Goal: Task Accomplishment & Management: Complete application form

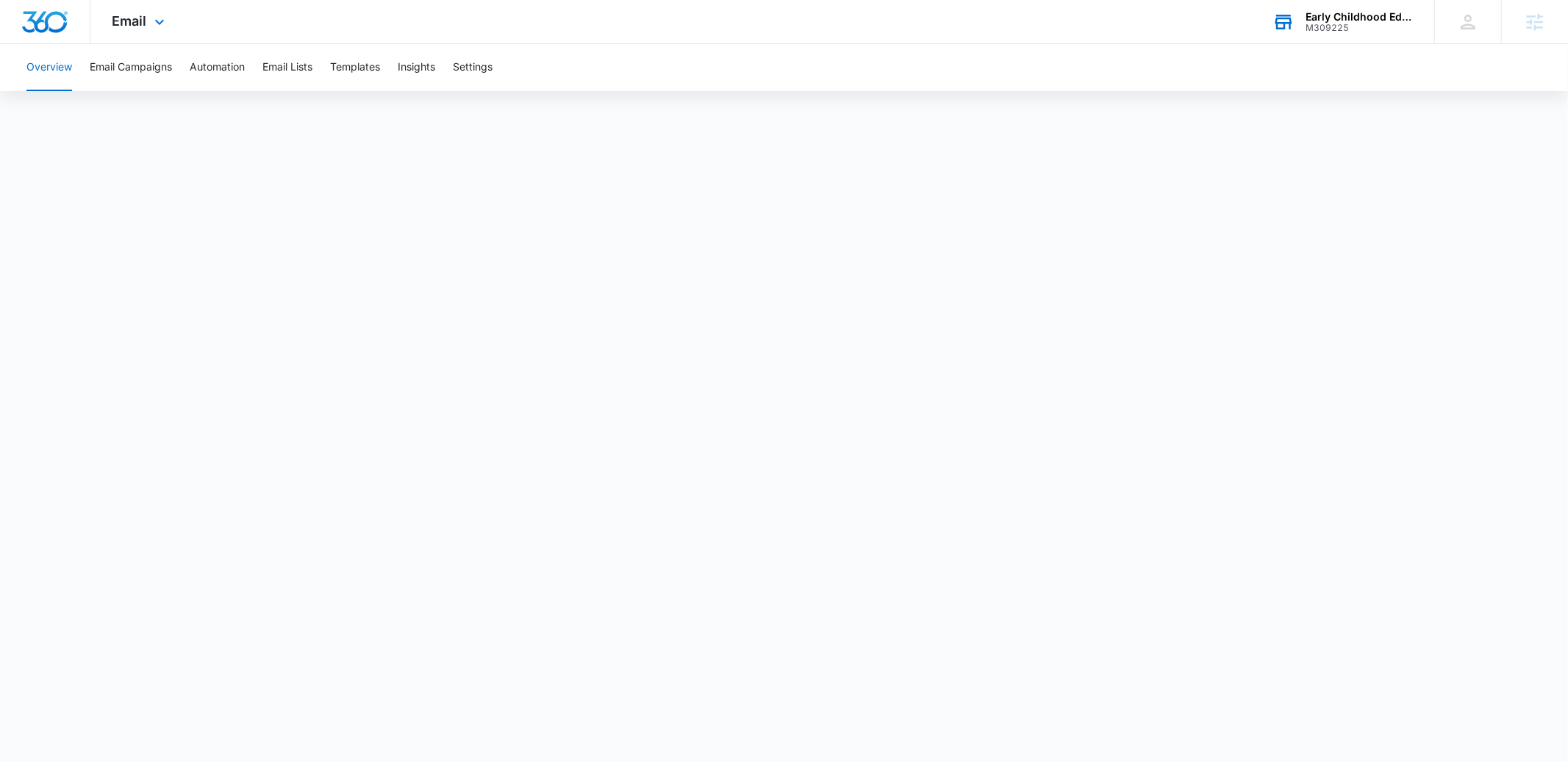
click at [1341, 20] on div "Early Childhood Education Association of [US_STATE]" at bounding box center [1359, 17] width 107 height 12
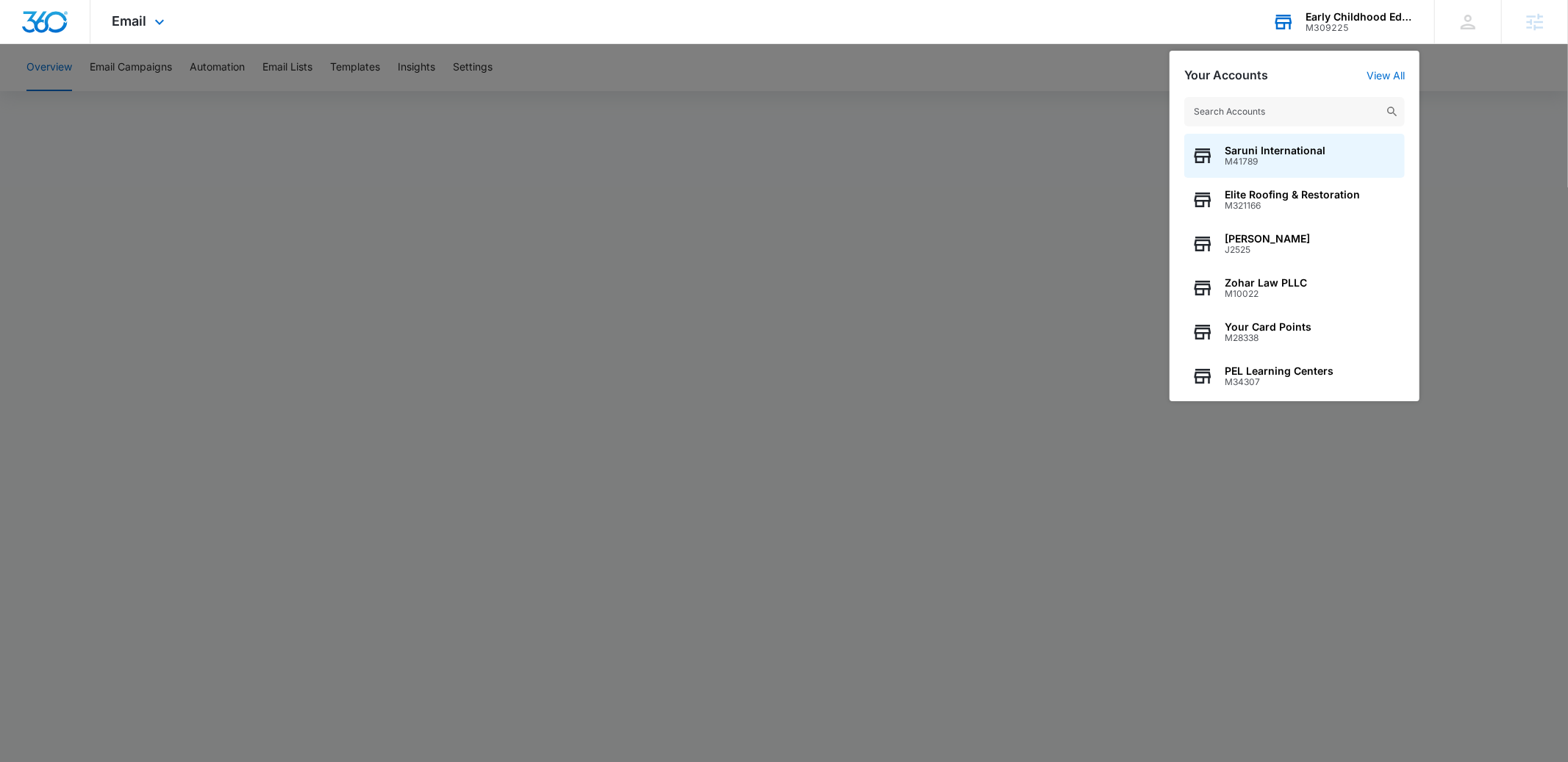
click at [1249, 107] on input "text" at bounding box center [1295, 111] width 221 height 29
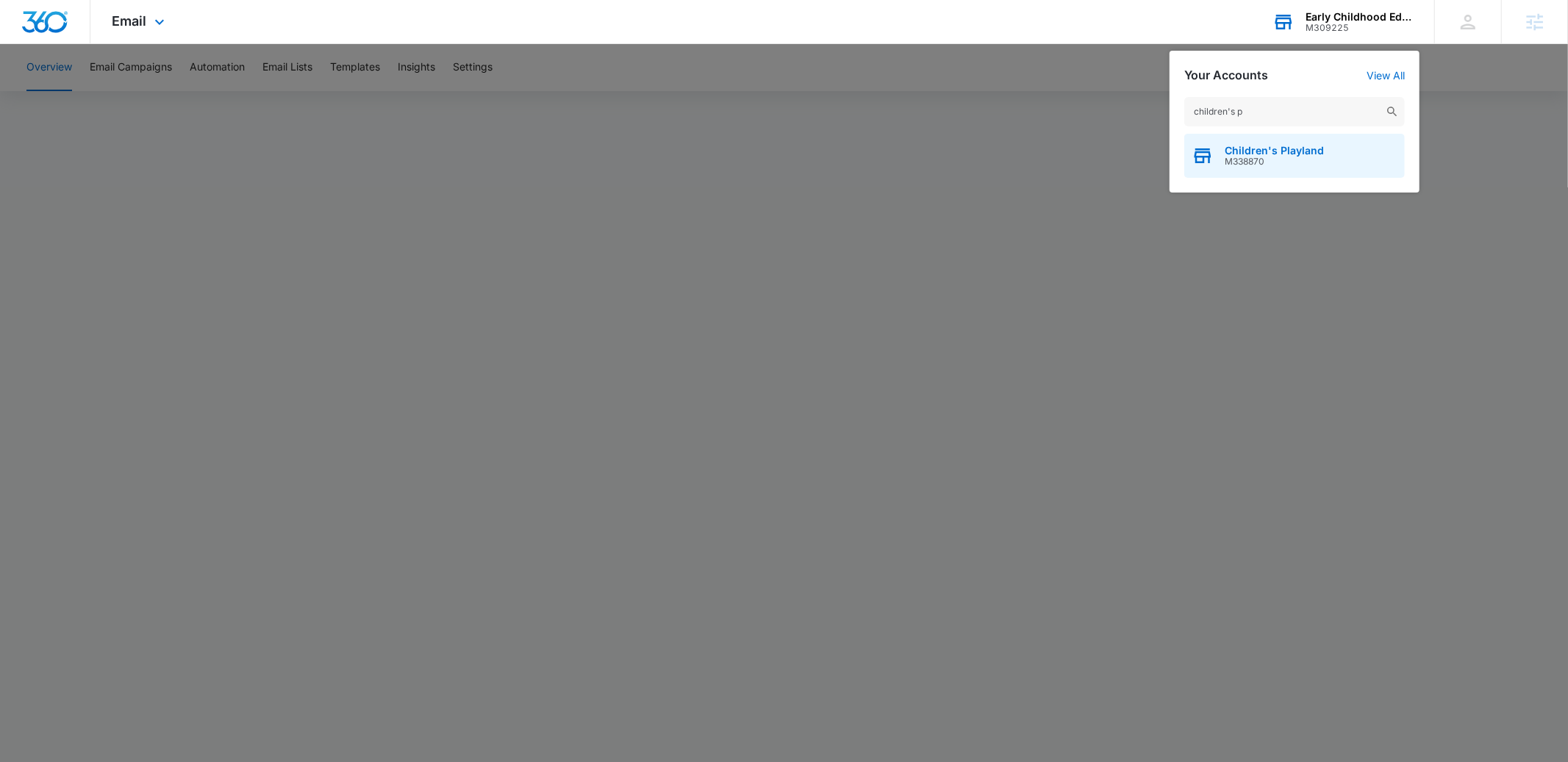
type input "children's p"
click at [1266, 157] on span "M338870" at bounding box center [1274, 161] width 100 height 11
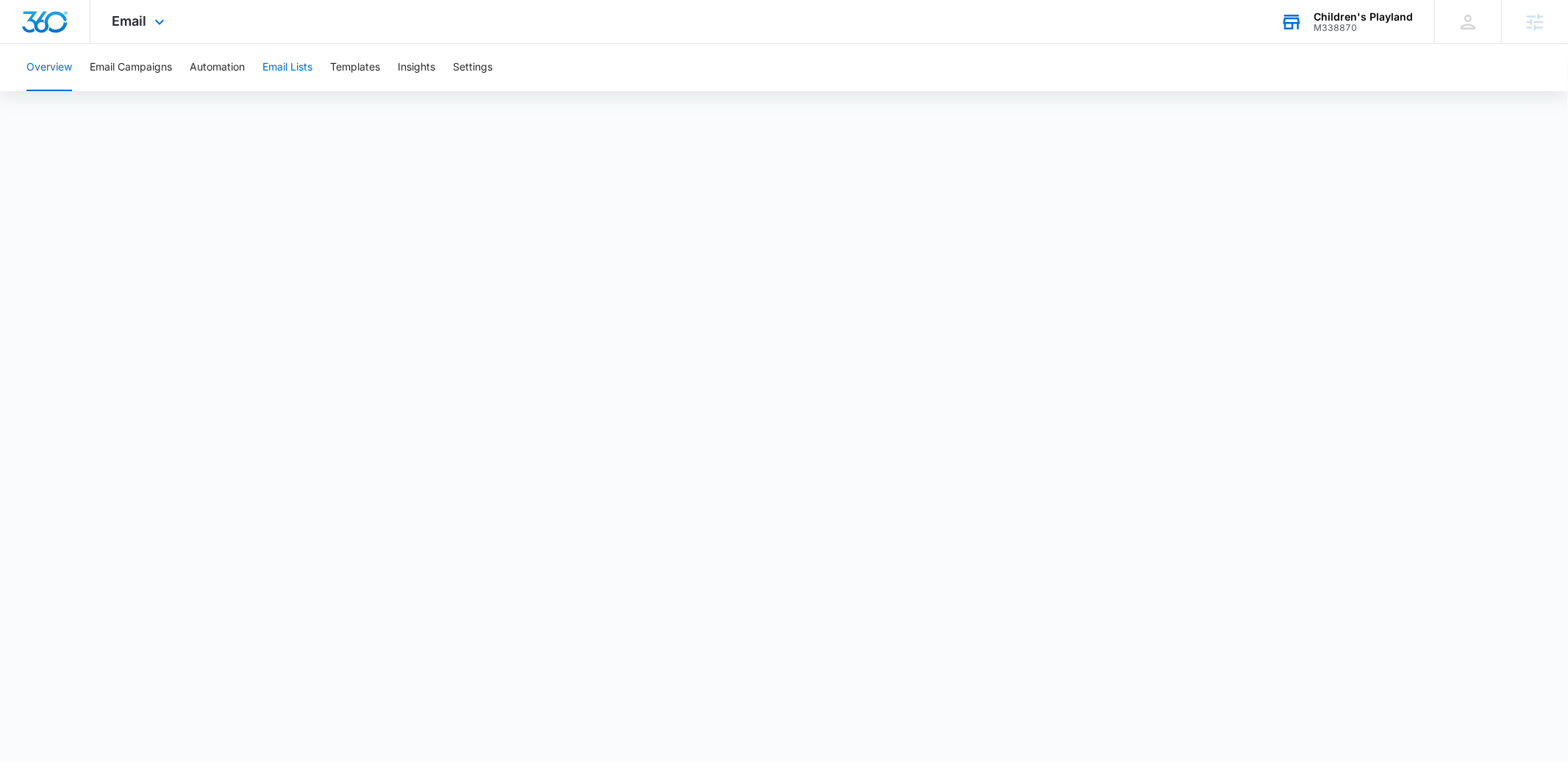
click at [292, 73] on button "Email Lists" at bounding box center [287, 67] width 50 height 47
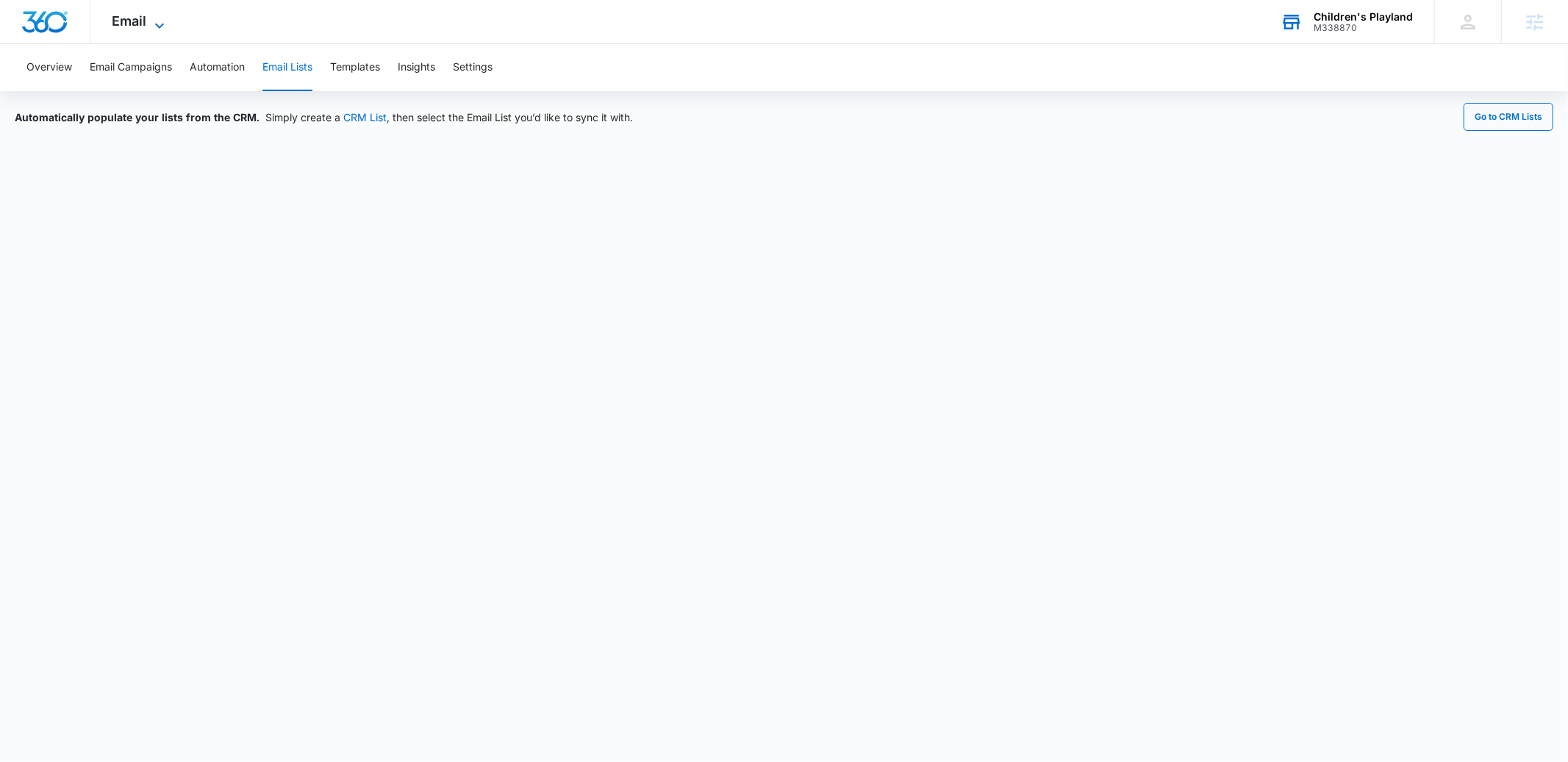
click at [134, 19] on span "Email" at bounding box center [129, 21] width 34 height 16
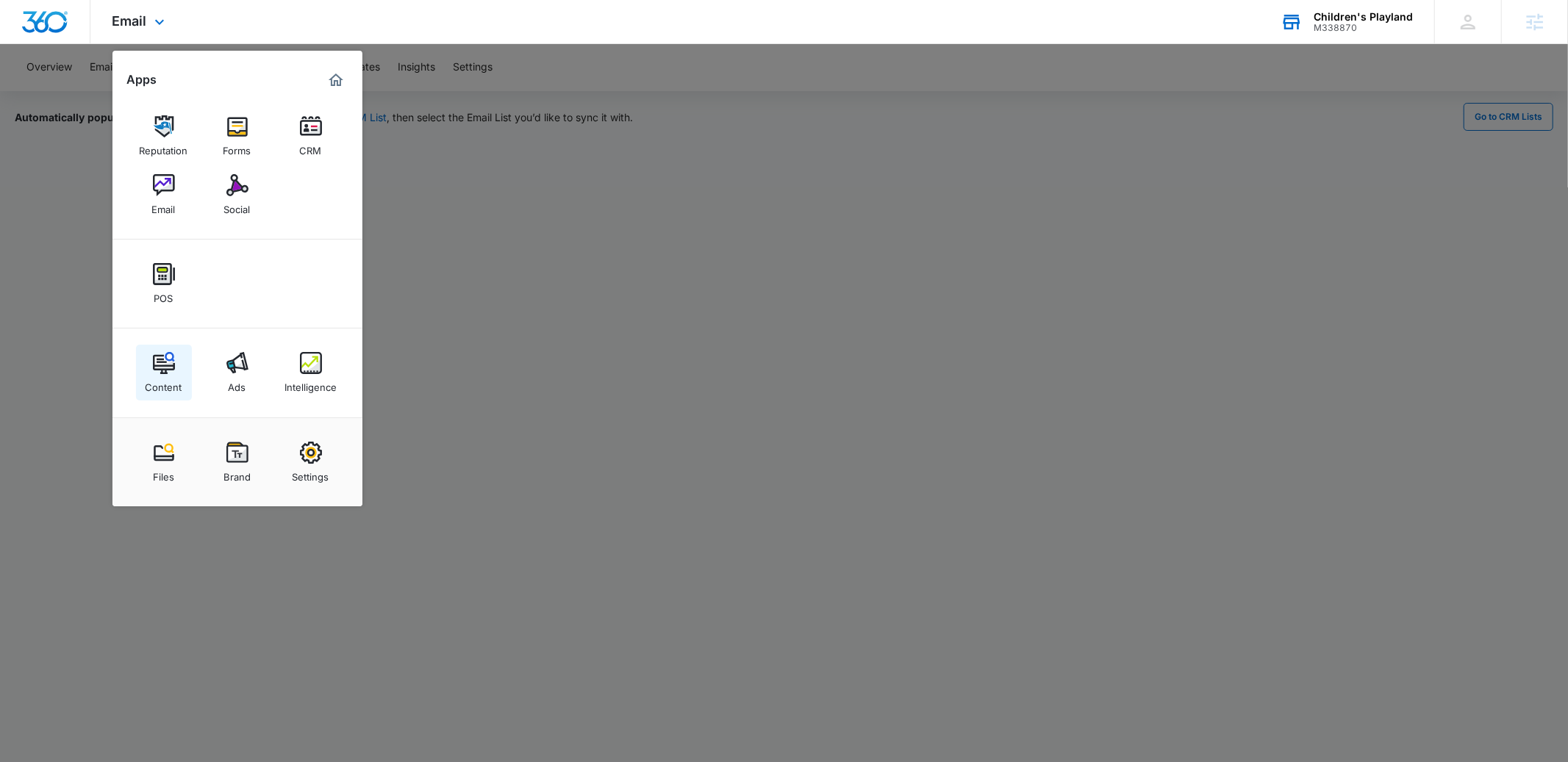
click at [160, 369] on img at bounding box center [164, 363] width 22 height 22
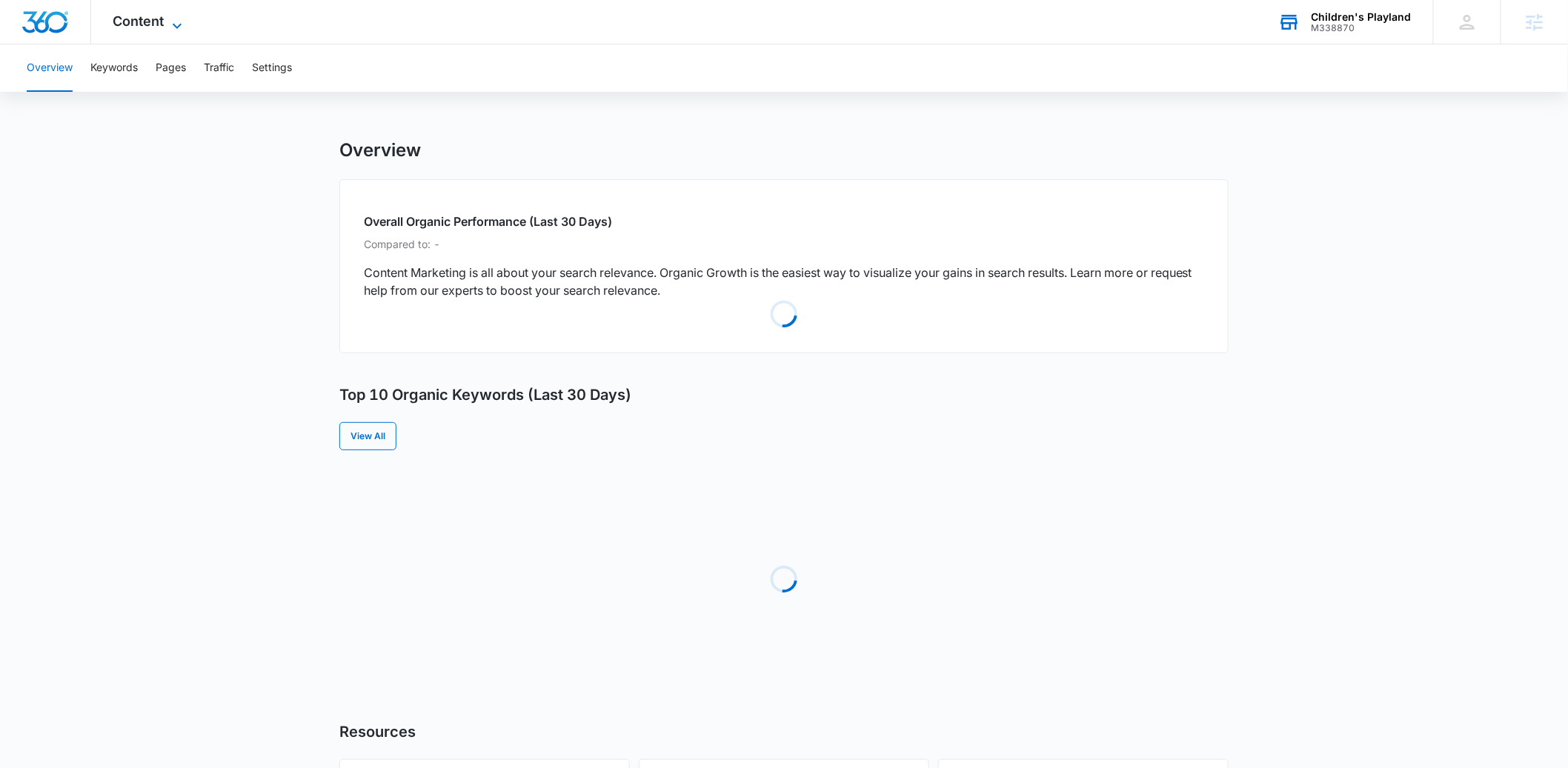
click at [136, 22] on span "Content" at bounding box center [139, 22] width 51 height 16
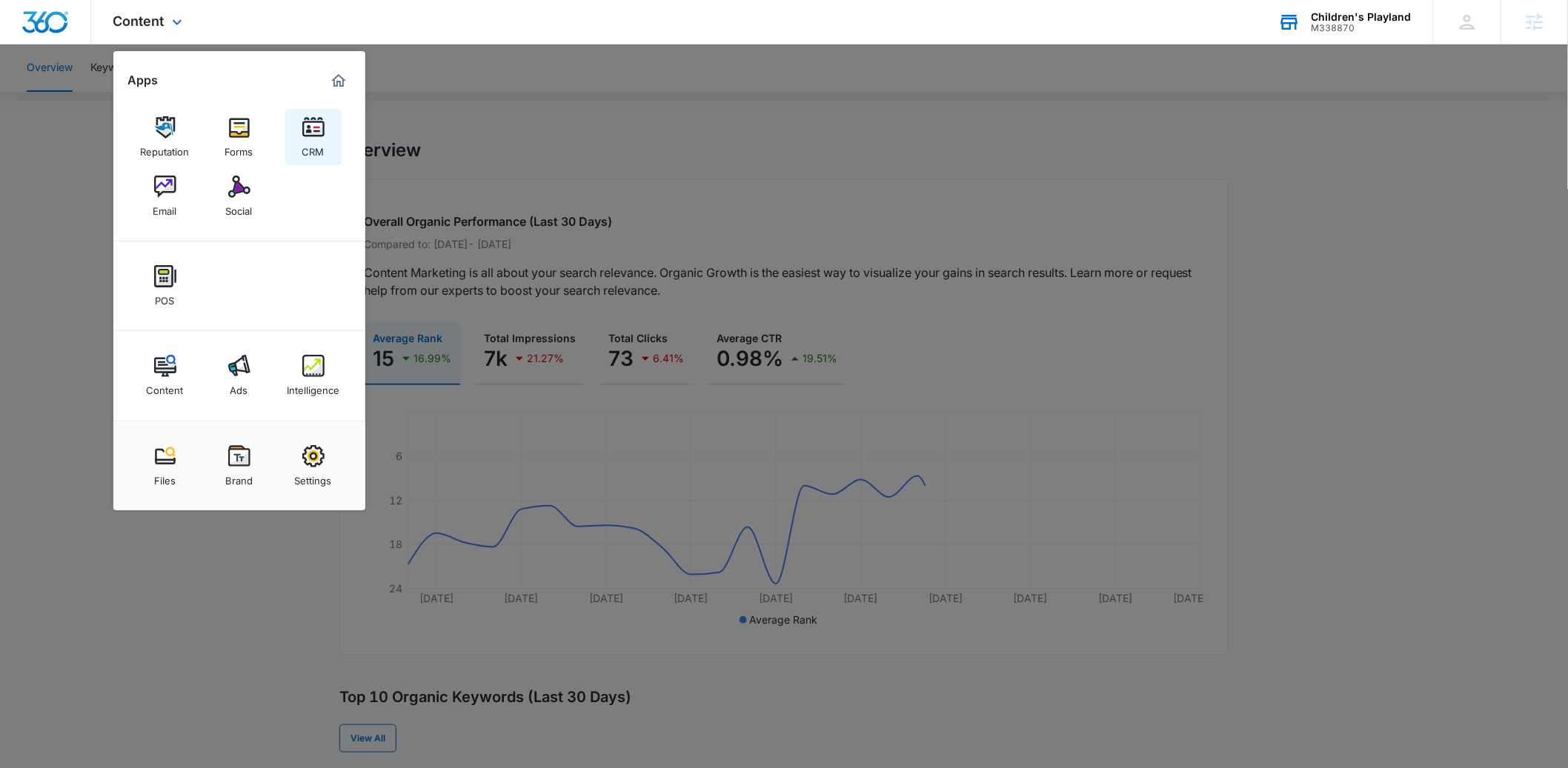
click at [322, 131] on img at bounding box center [313, 127] width 23 height 23
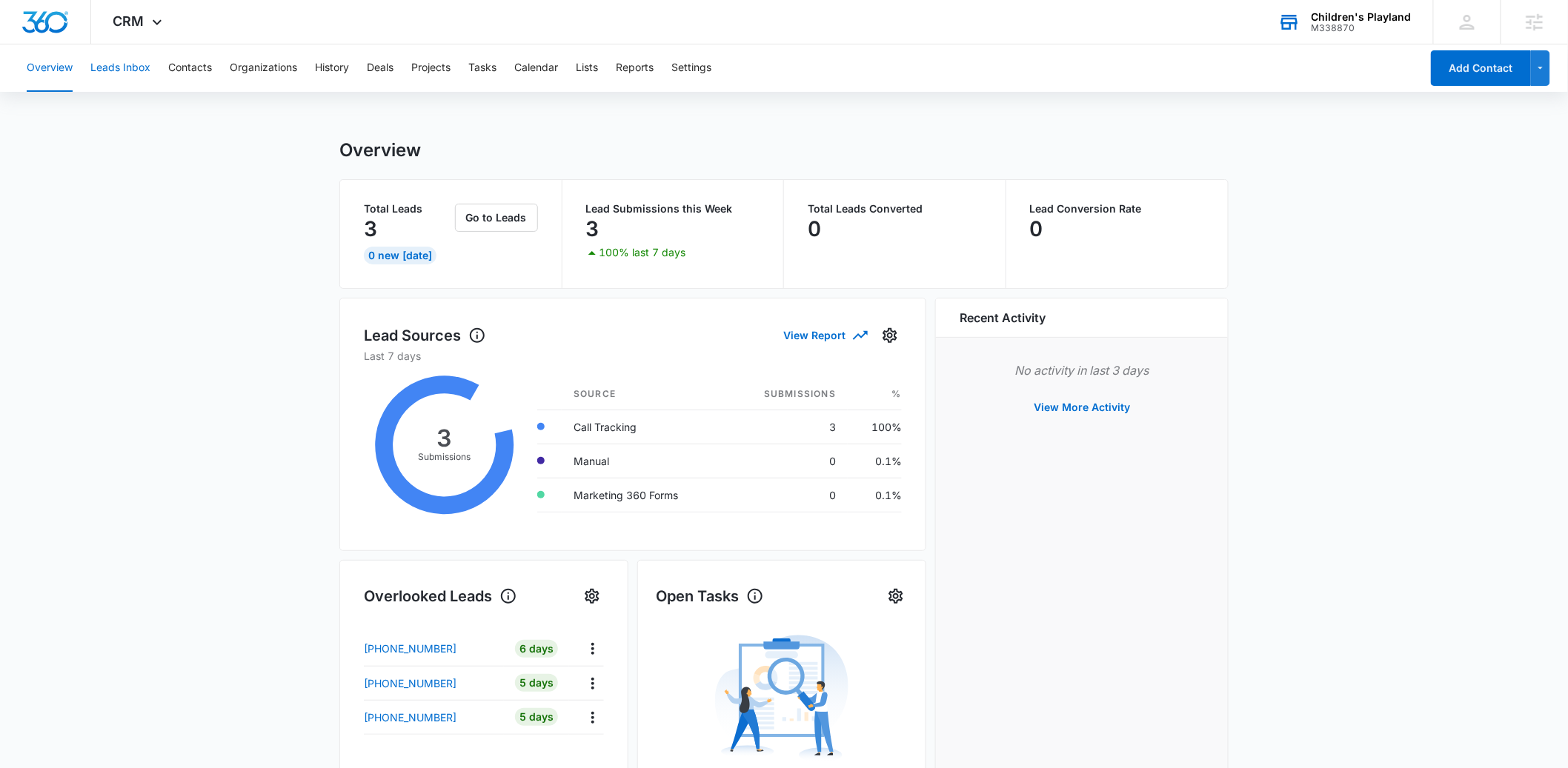
click at [109, 65] on button "Leads Inbox" at bounding box center [120, 68] width 60 height 47
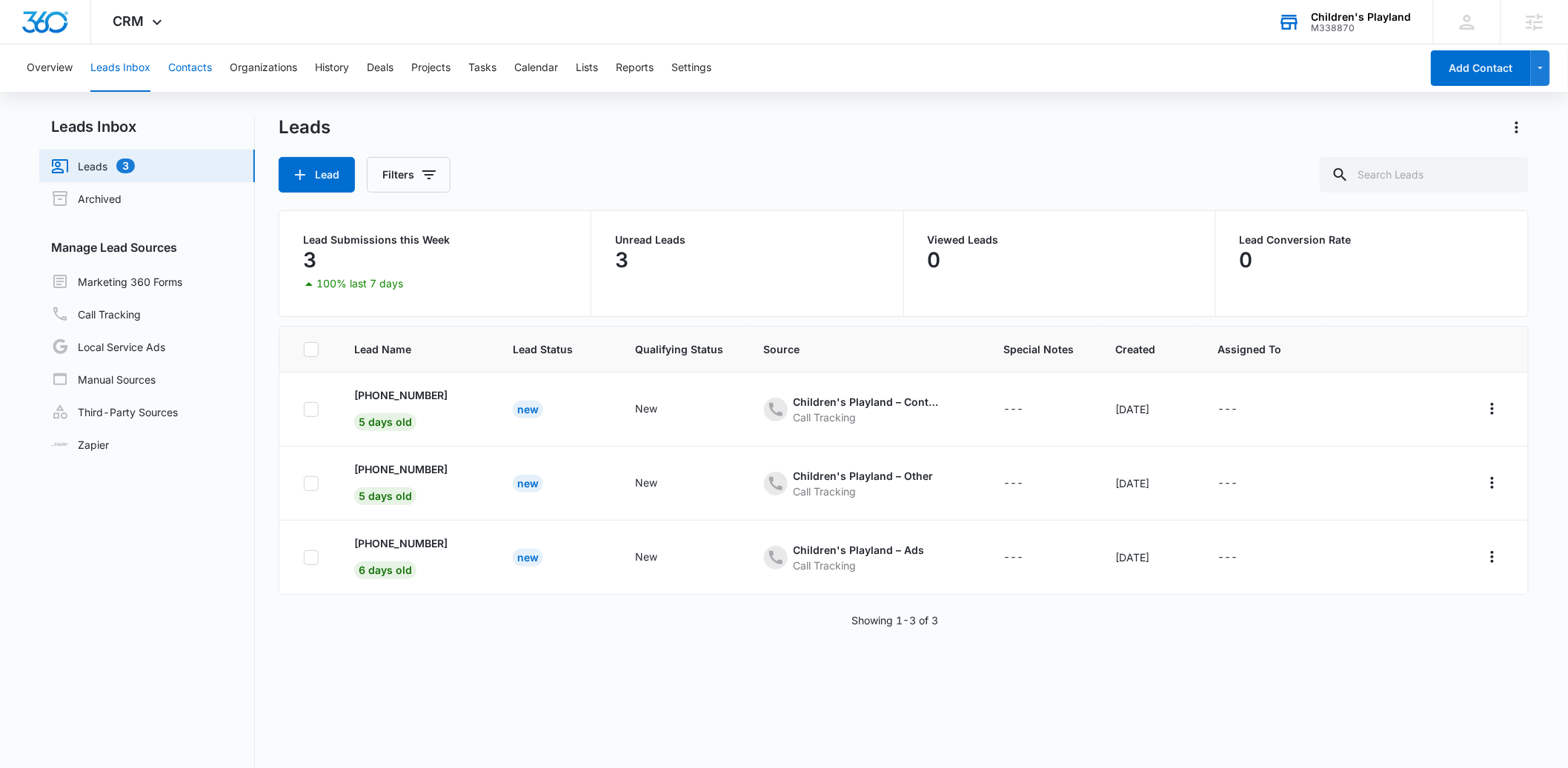
click at [170, 63] on button "Contacts" at bounding box center [190, 68] width 43 height 47
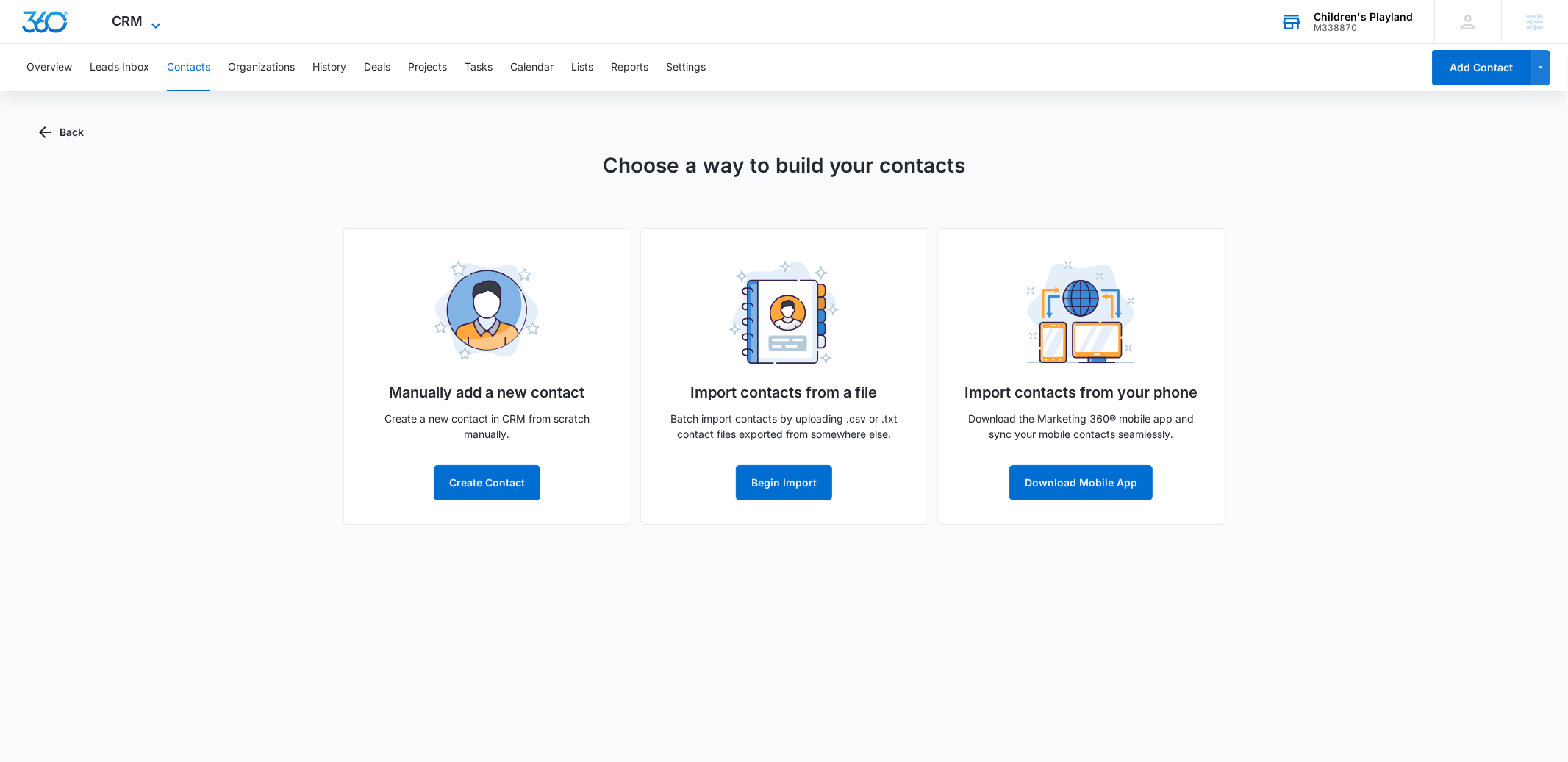
click at [126, 25] on span "CRM" at bounding box center [128, 21] width 31 height 16
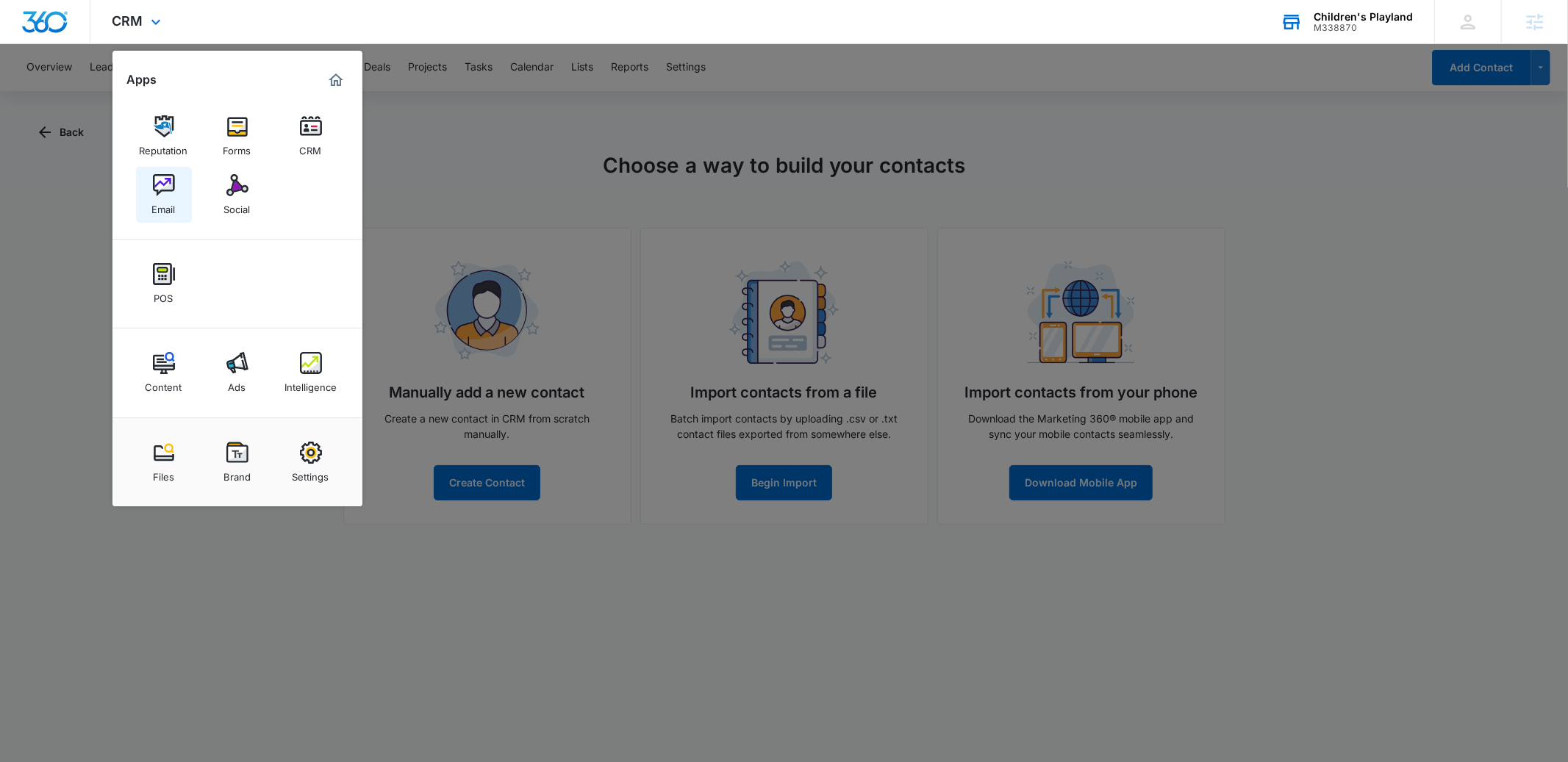
click at [165, 178] on img at bounding box center [164, 185] width 22 height 22
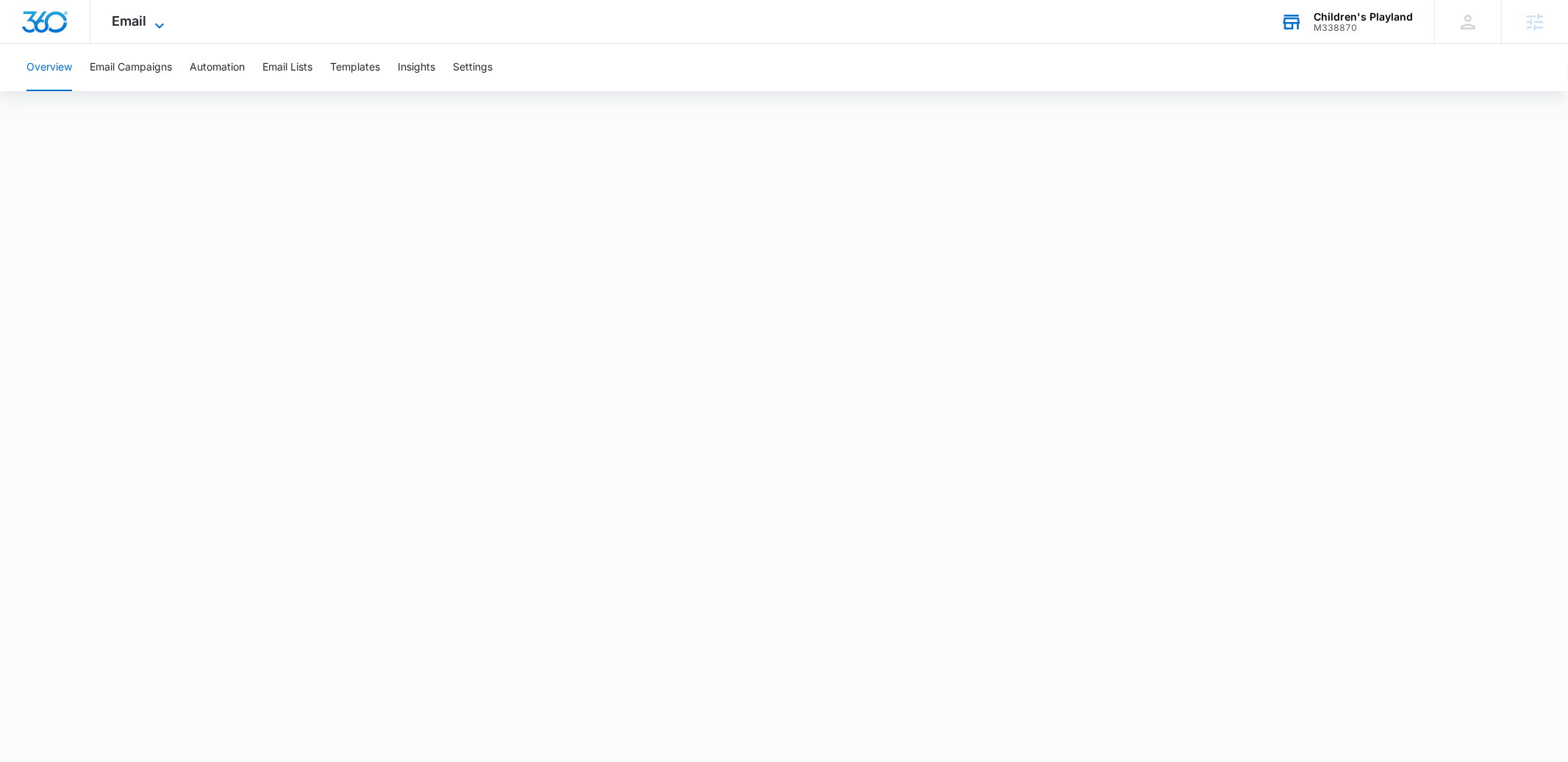
click at [136, 21] on span "Email" at bounding box center [129, 21] width 34 height 16
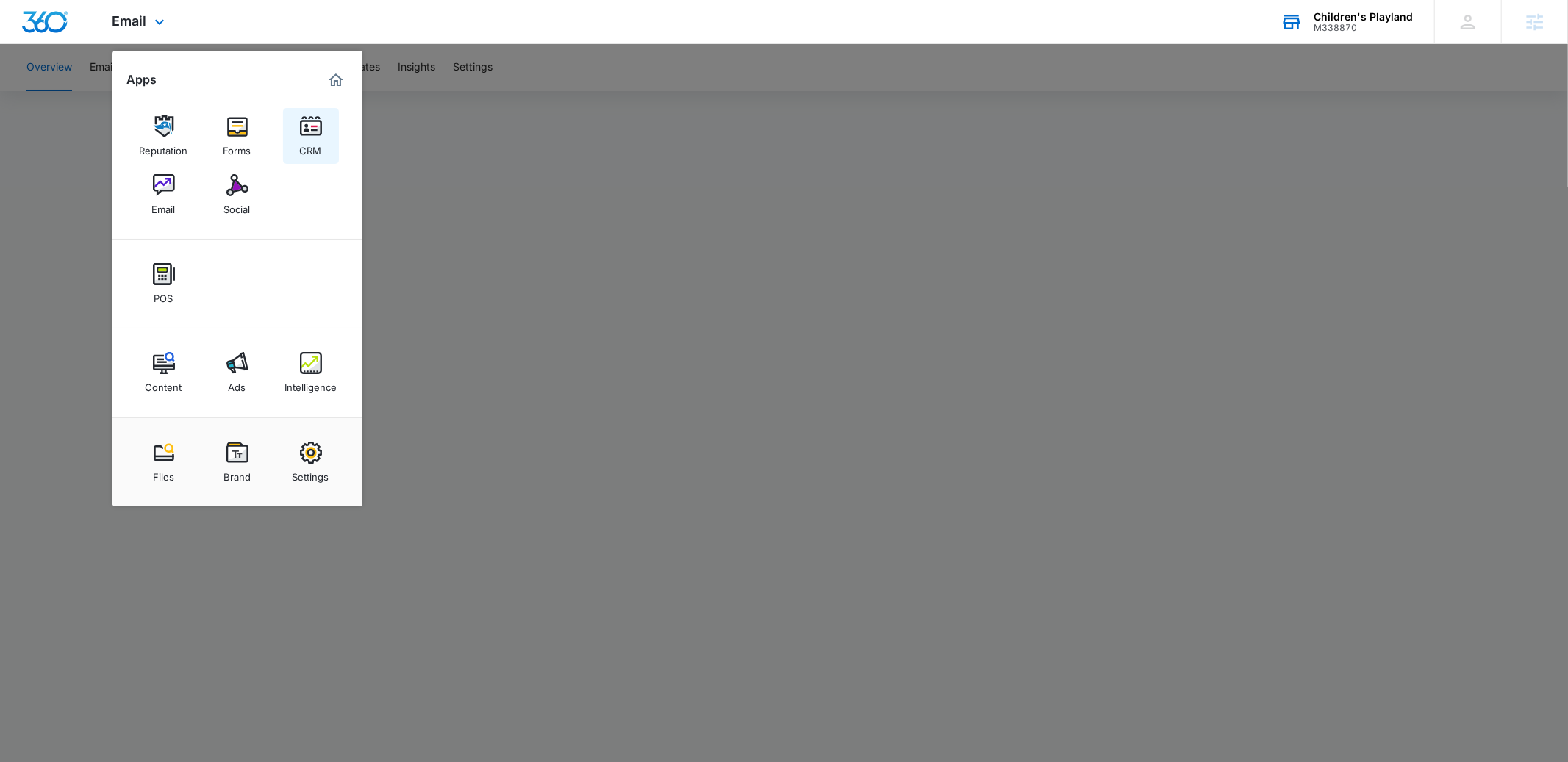
click at [316, 137] on img at bounding box center [310, 126] width 22 height 22
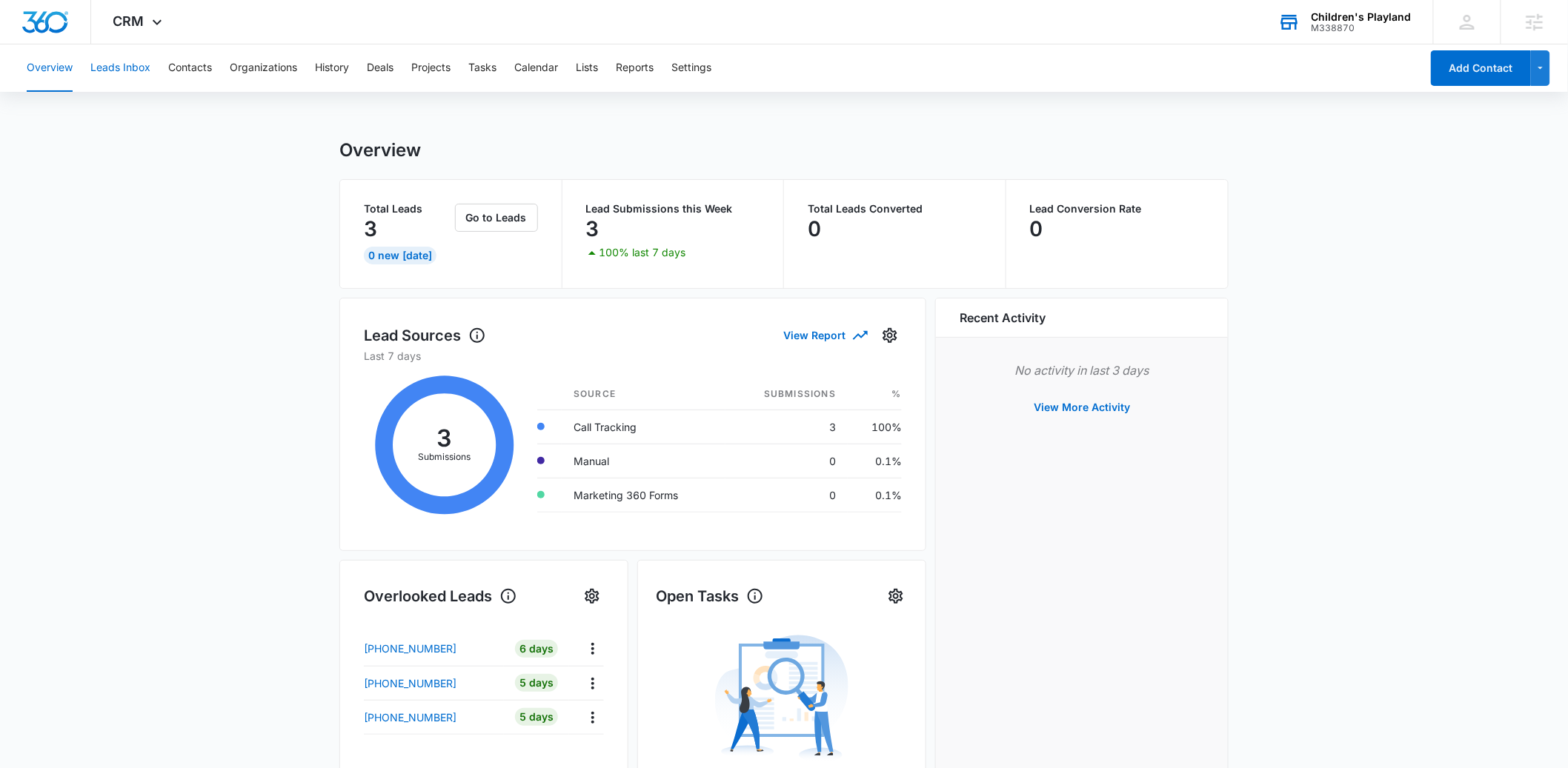
click at [128, 69] on button "Leads Inbox" at bounding box center [120, 68] width 60 height 47
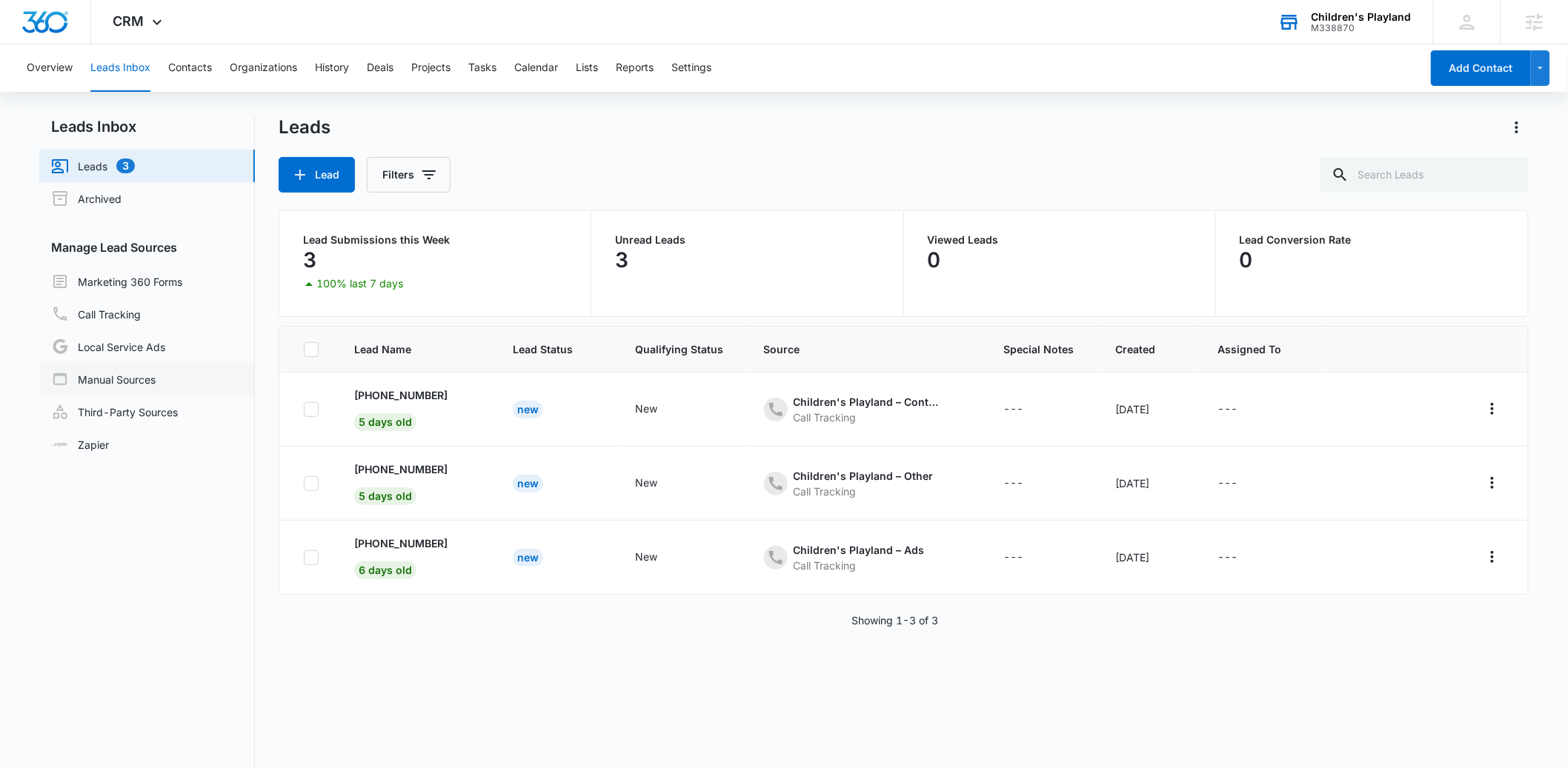
click at [113, 378] on link "Manual Sources" at bounding box center [103, 380] width 104 height 18
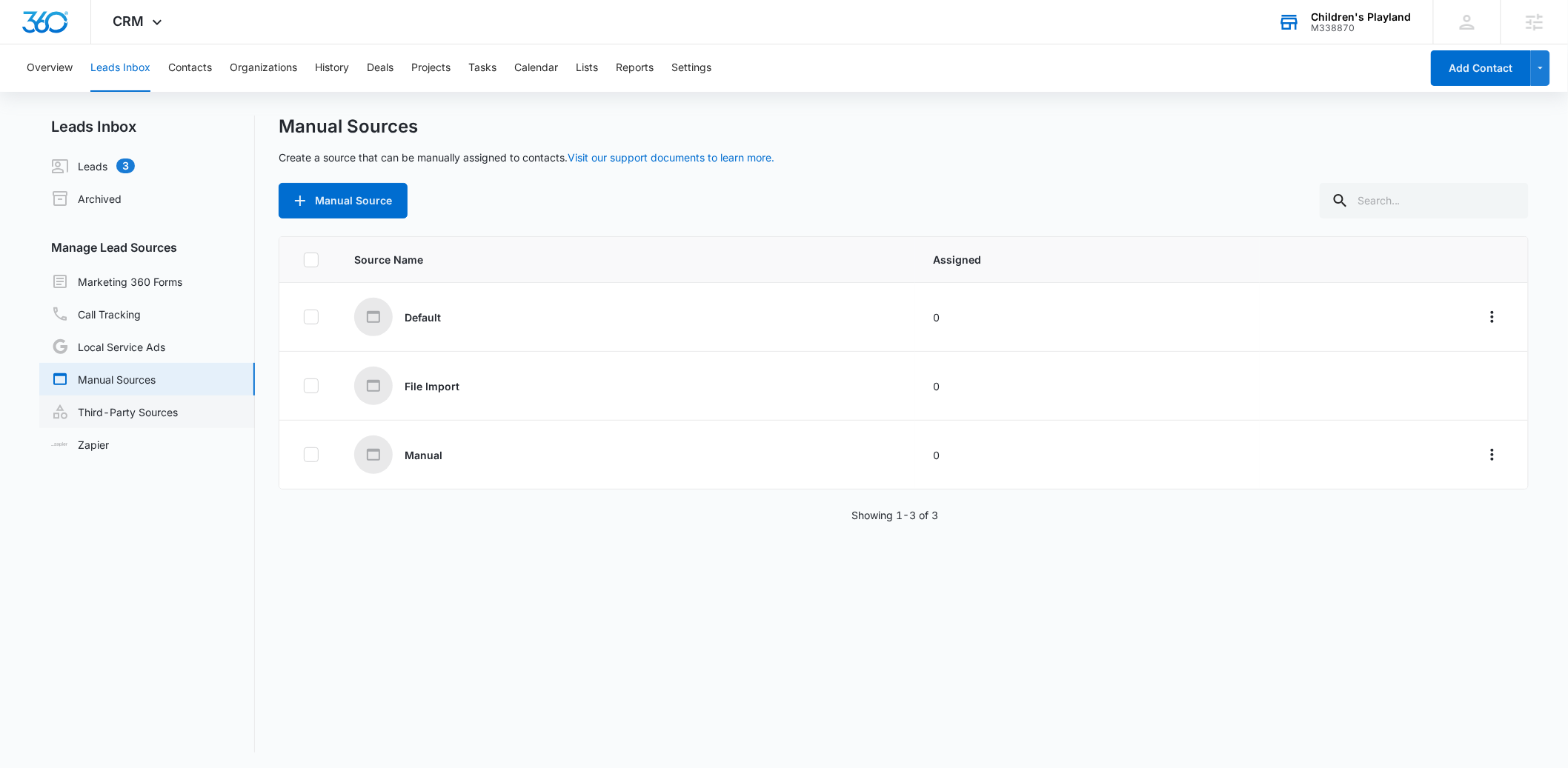
click at [124, 407] on link "Third-Party Sources" at bounding box center [114, 412] width 127 height 18
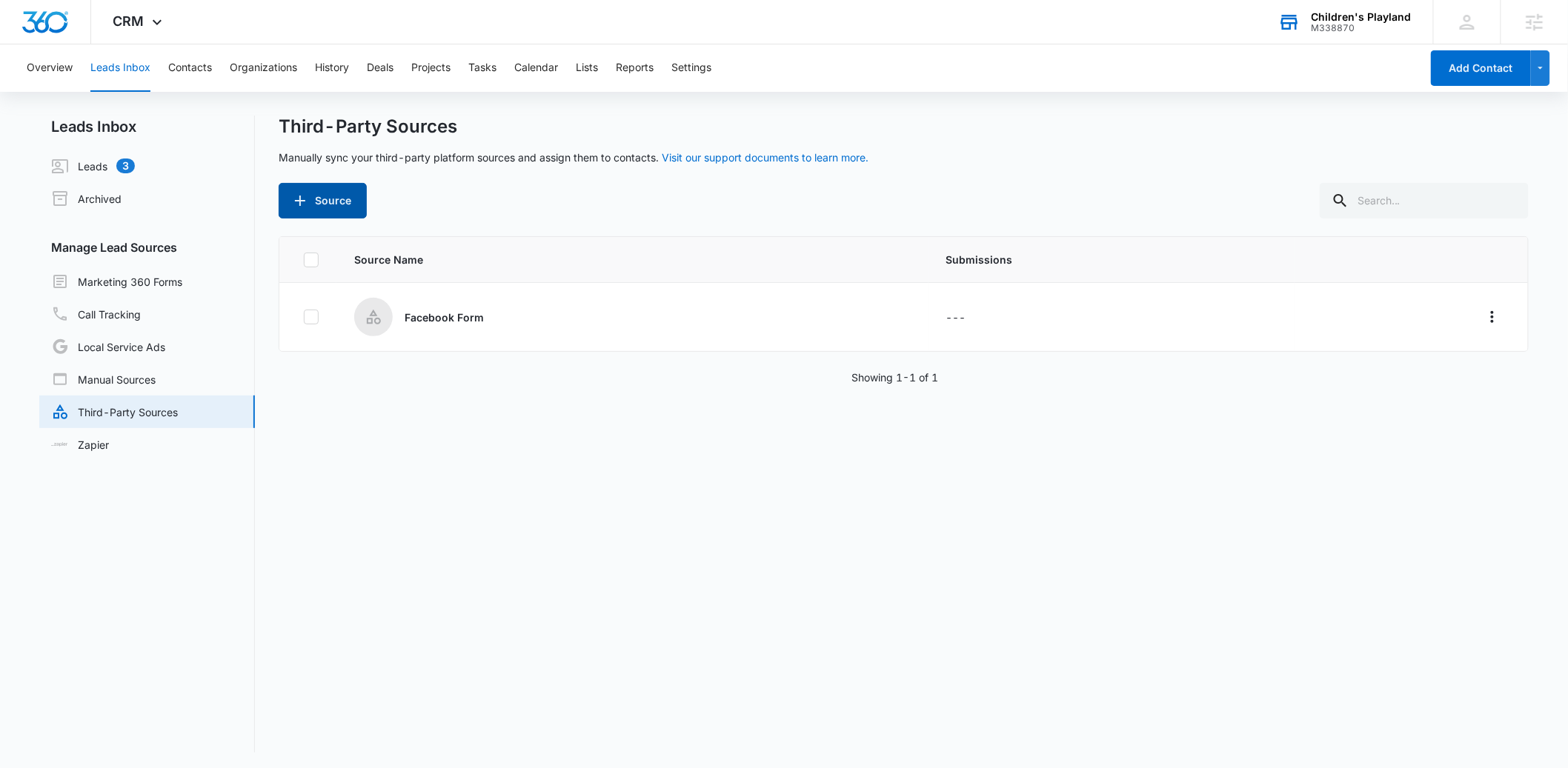
click at [323, 200] on button "Source" at bounding box center [323, 201] width 89 height 35
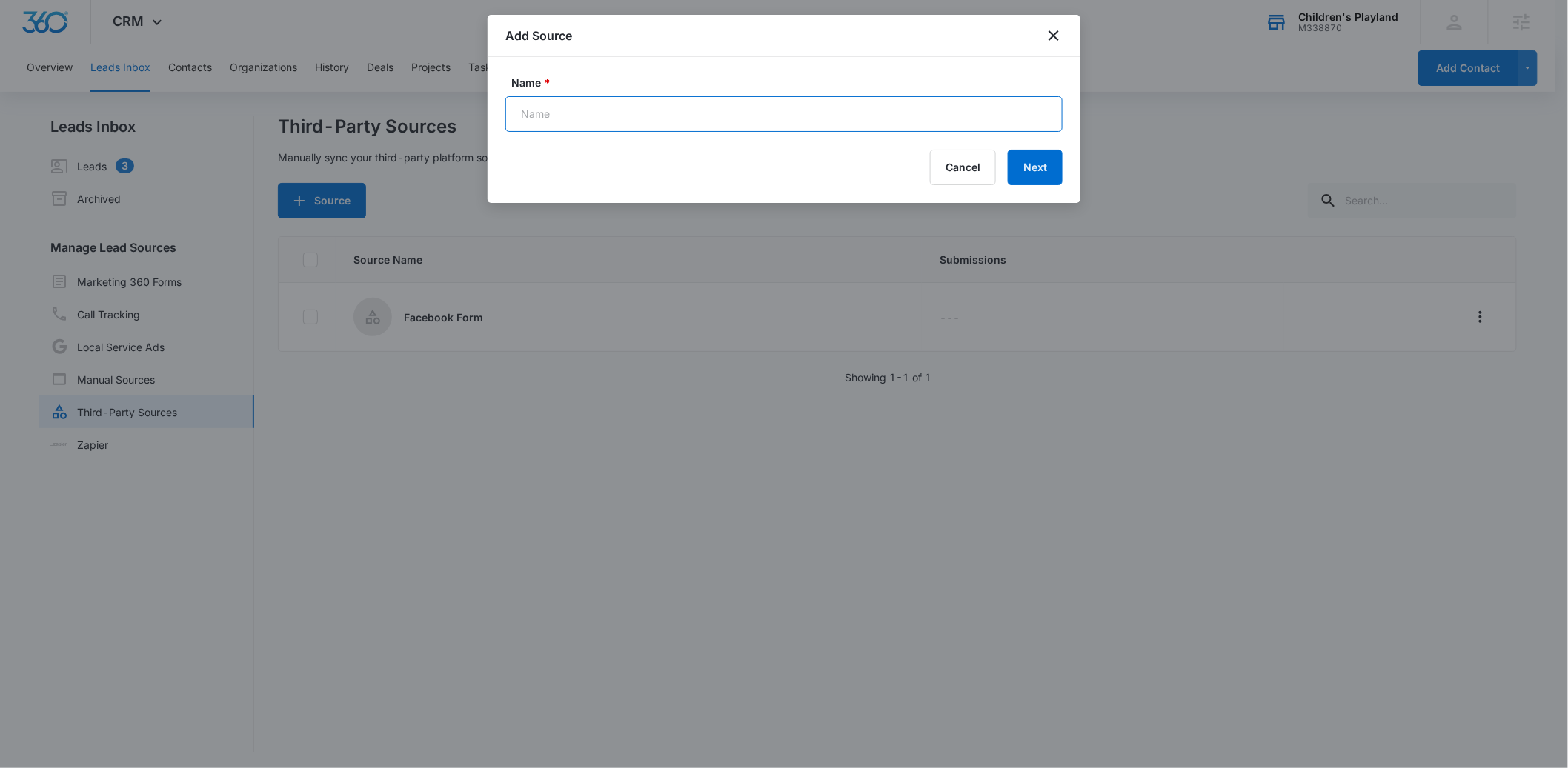
click at [547, 114] on input "Name *" at bounding box center [784, 114] width 558 height 35
type input "Website Form"
click at [1023, 167] on button "Next" at bounding box center [1036, 167] width 55 height 35
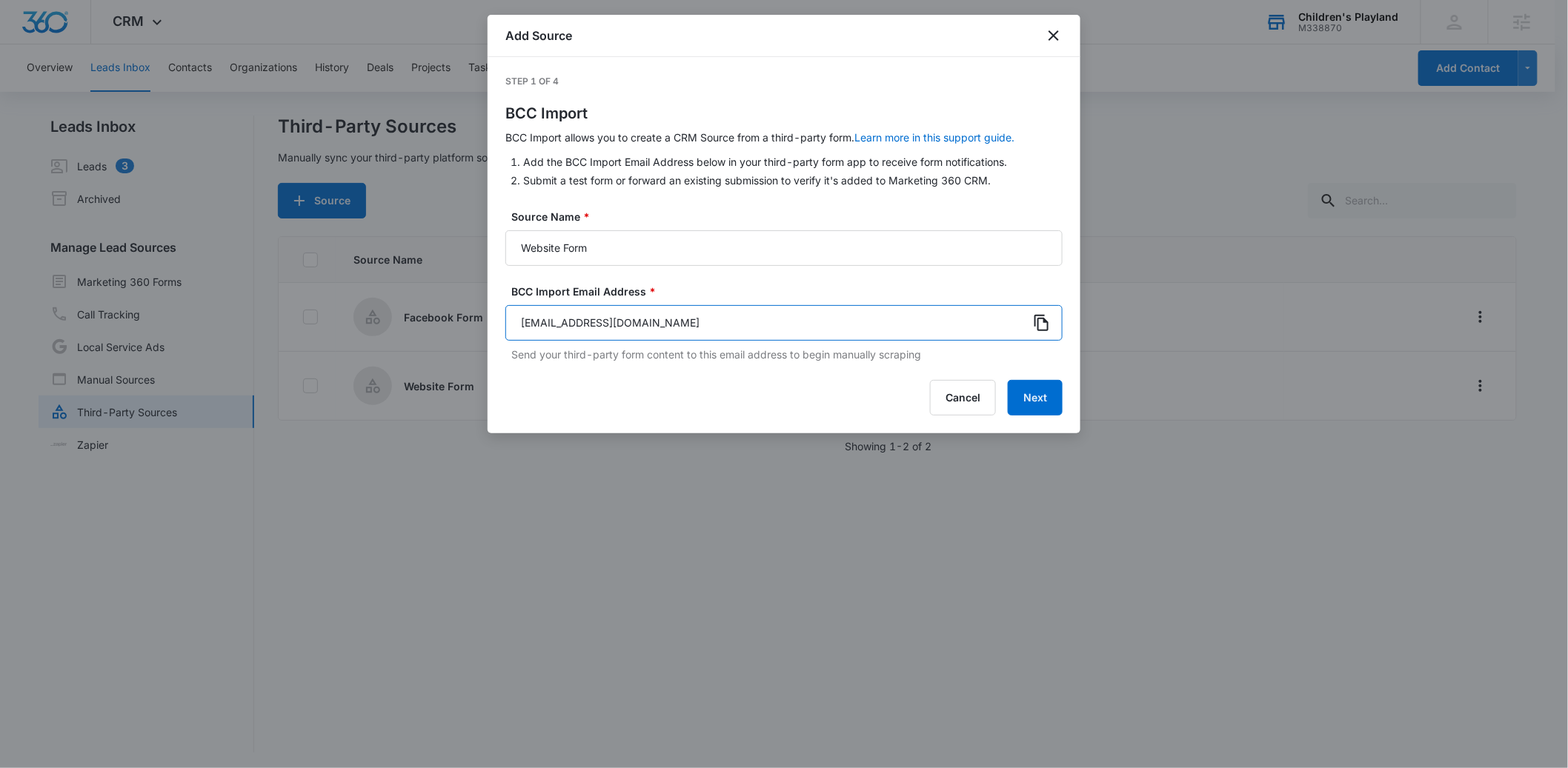
click at [859, 321] on input "[EMAIL_ADDRESS][DOMAIN_NAME]" at bounding box center [784, 323] width 558 height 35
click at [1039, 324] on icon at bounding box center [1042, 323] width 18 height 18
click at [1033, 401] on button "Next" at bounding box center [1036, 398] width 55 height 35
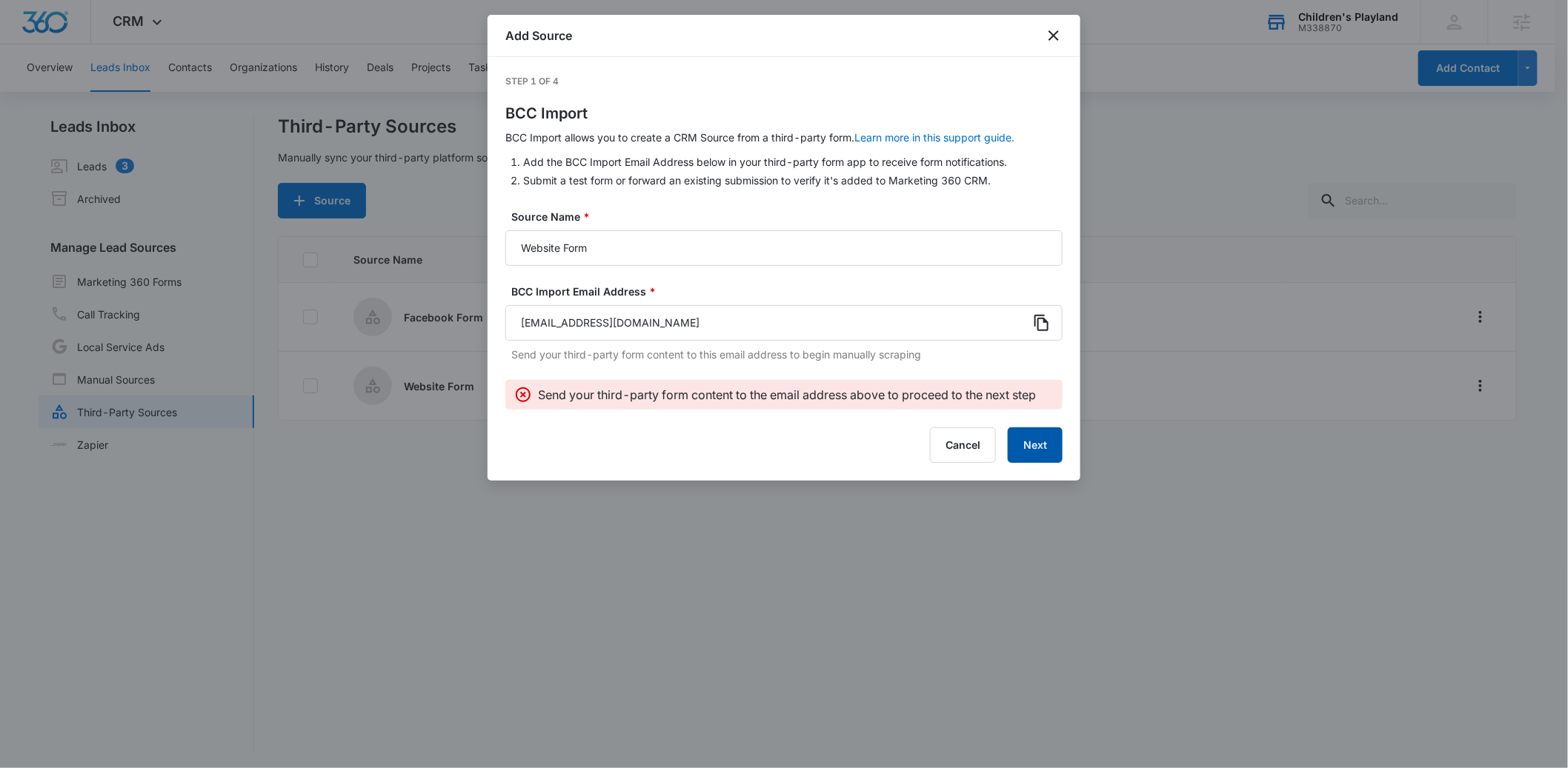
click at [1036, 438] on button "Next" at bounding box center [1036, 445] width 55 height 35
click at [1042, 444] on button "Next" at bounding box center [1036, 445] width 55 height 35
click at [1035, 444] on button "Next" at bounding box center [1036, 445] width 55 height 35
click at [1042, 447] on button "Next" at bounding box center [1036, 445] width 55 height 35
click at [1052, 447] on button "Next" at bounding box center [1036, 445] width 55 height 35
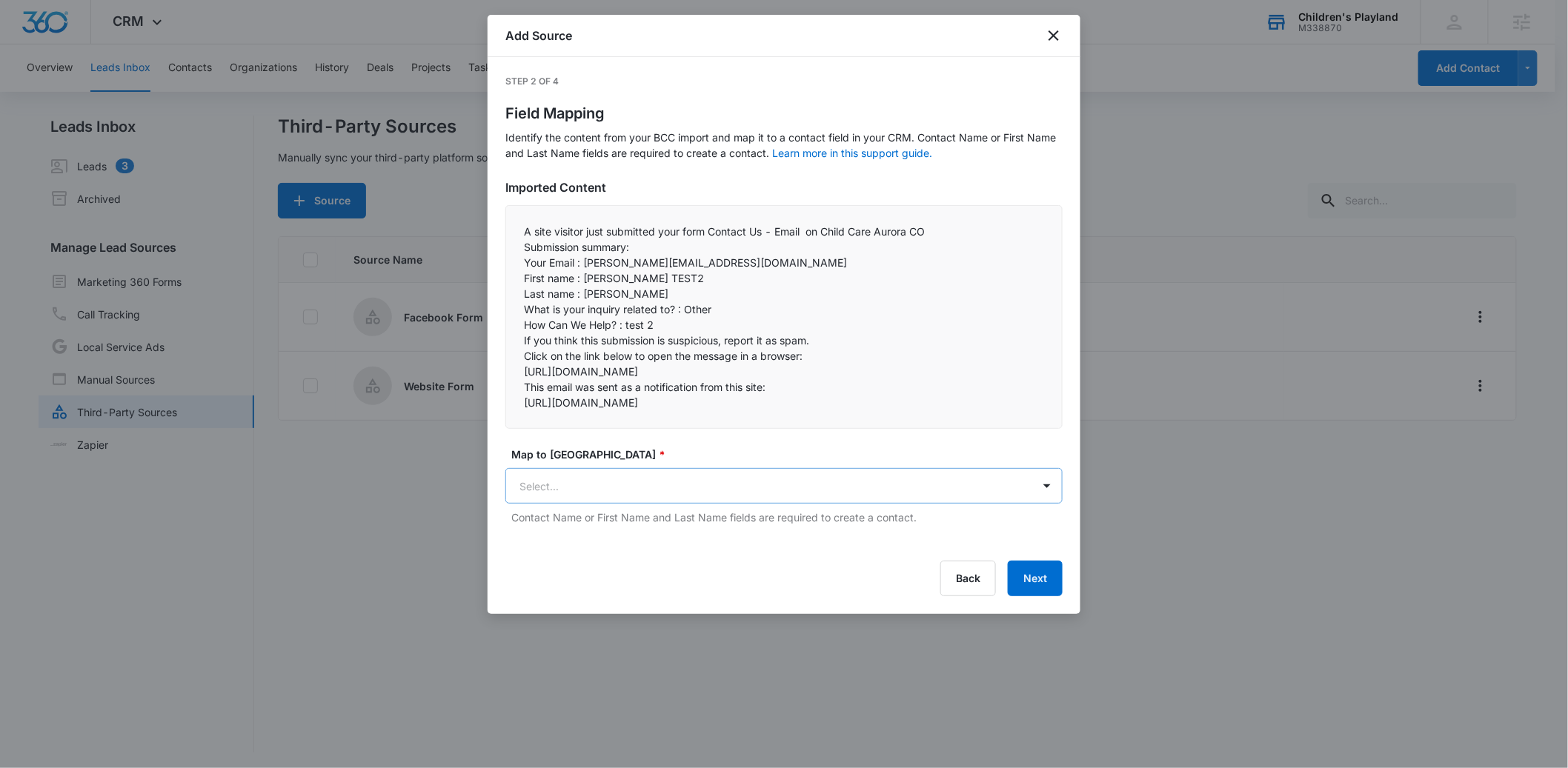
click at [614, 513] on body "CRM Apps Reputation Forms CRM Email Social POS Content Ads Intelligence Files B…" at bounding box center [784, 385] width 1568 height 771
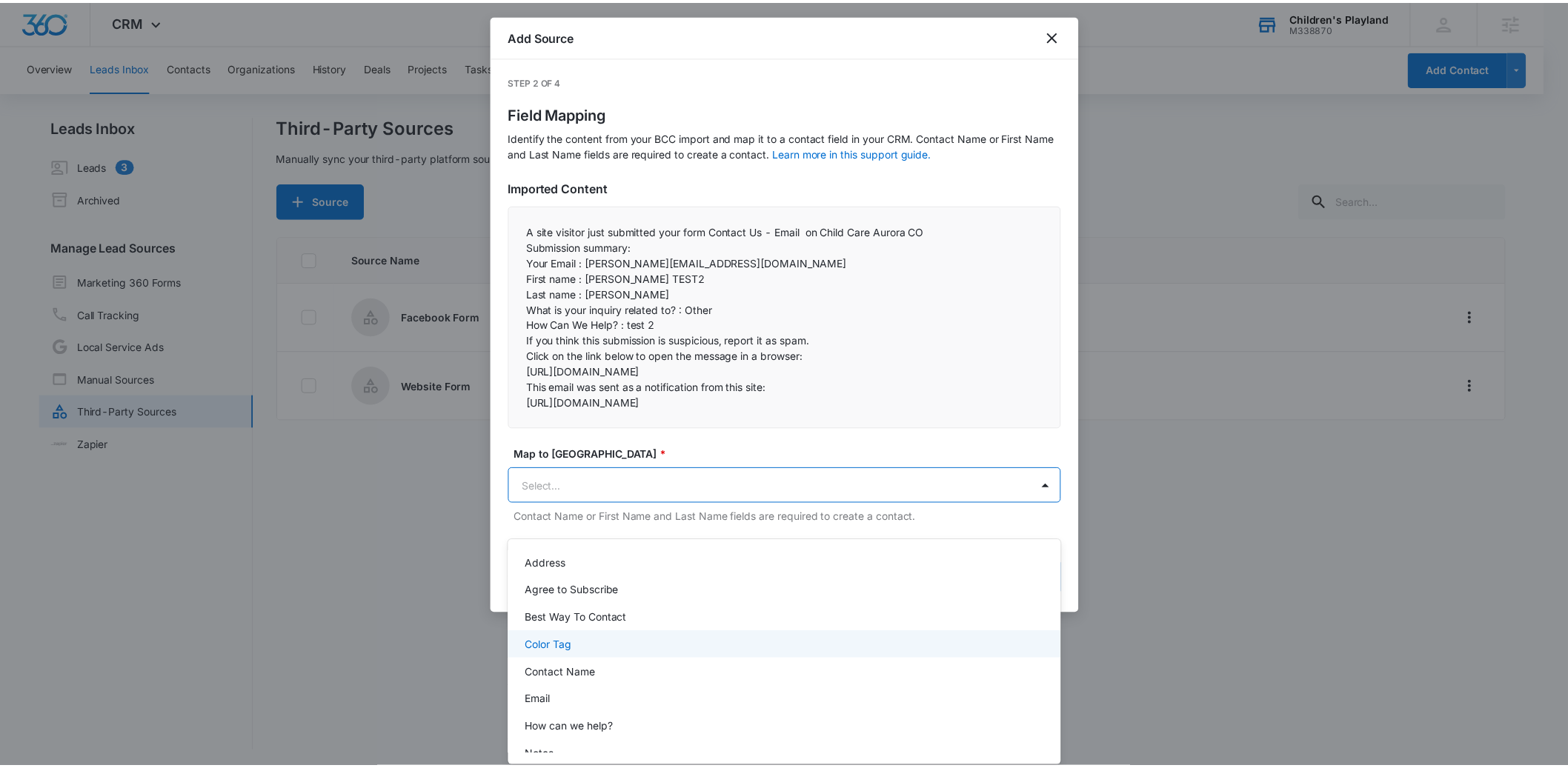
scroll to position [15, 0]
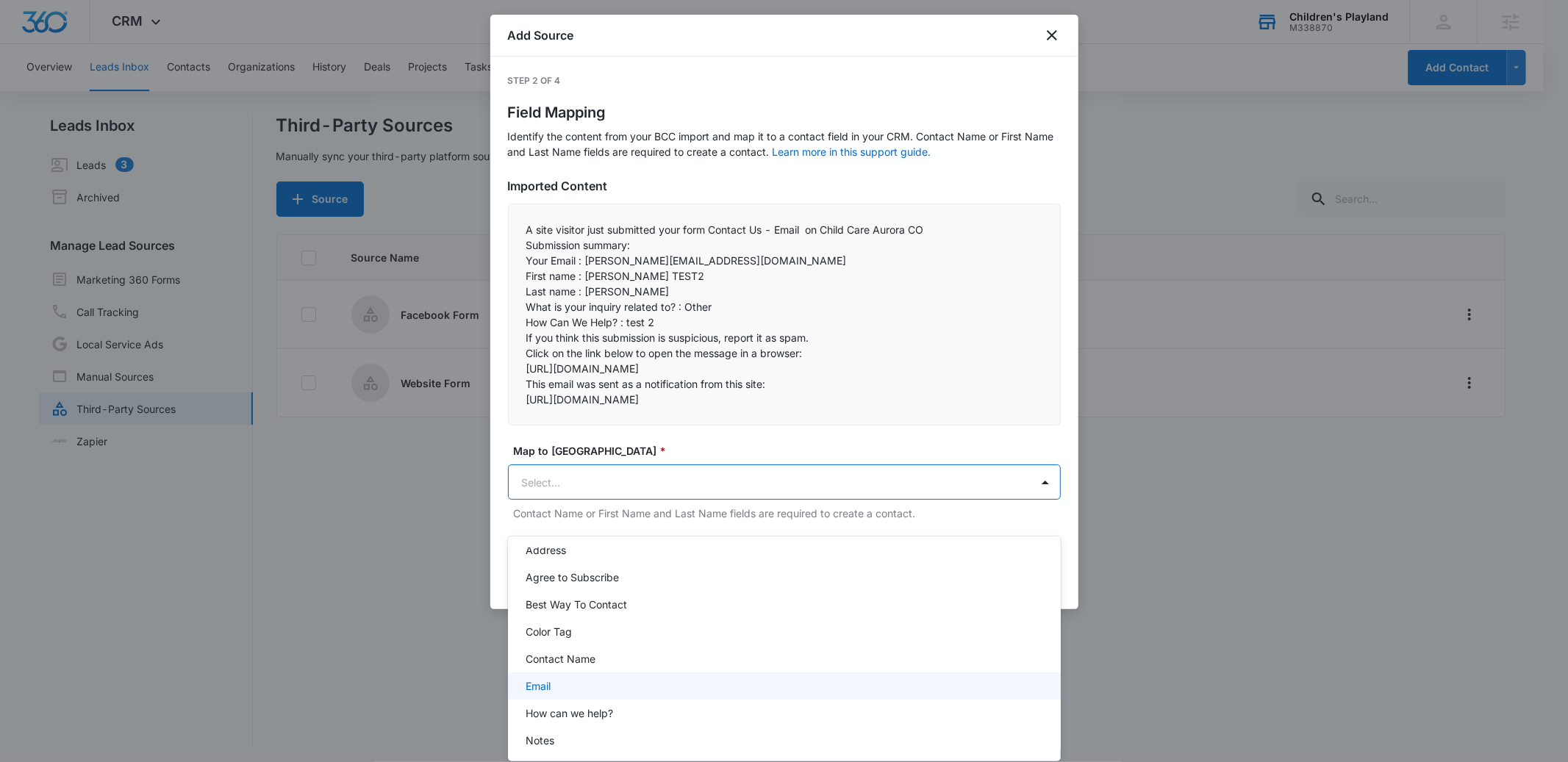
click at [582, 685] on div "Email" at bounding box center [783, 686] width 514 height 16
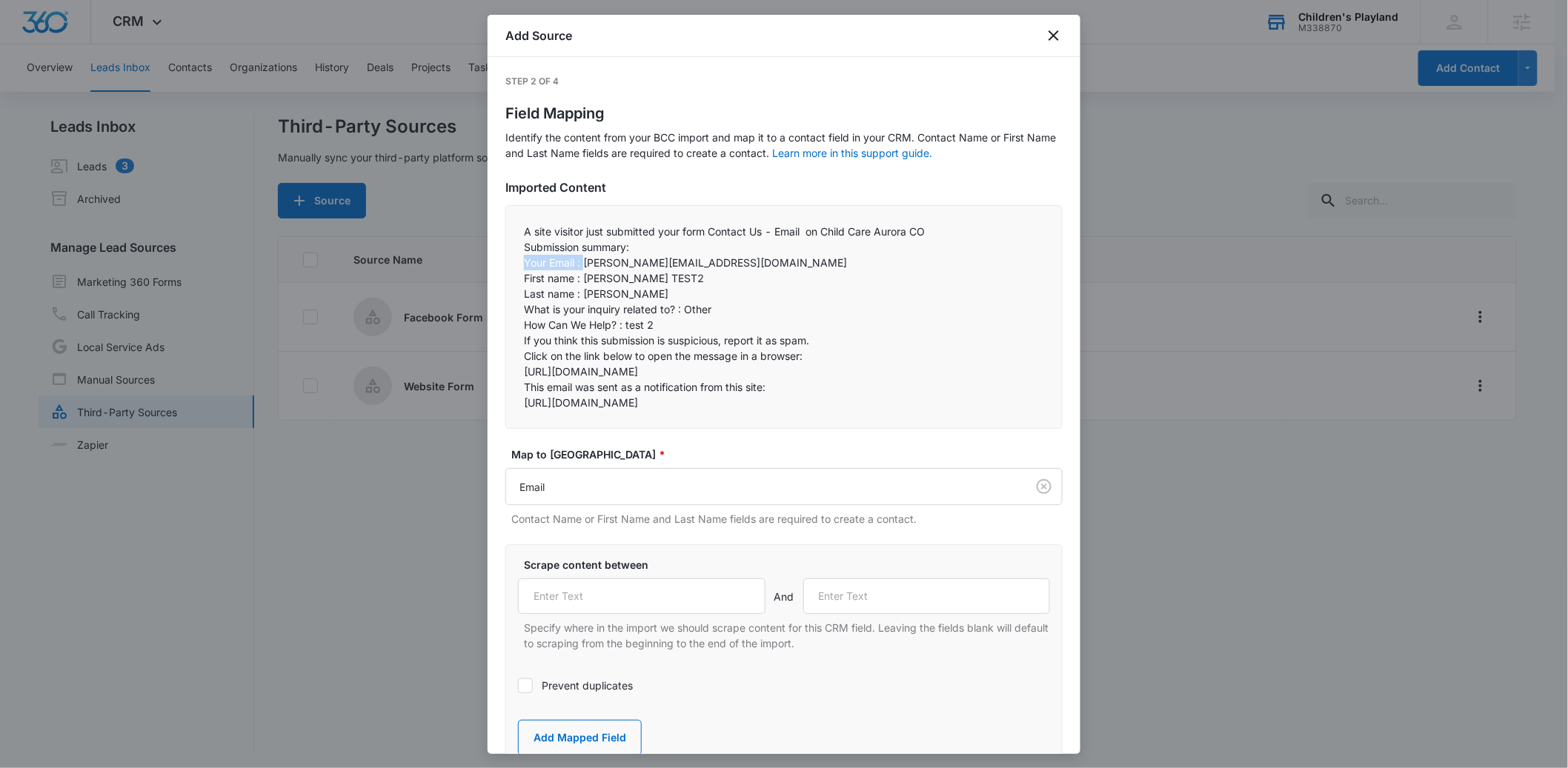
drag, startPoint x: 585, startPoint y: 260, endPoint x: 526, endPoint y: 261, distance: 59.0
click at [526, 261] on p "Your Email : [PERSON_NAME][EMAIL_ADDRESS][DOMAIN_NAME]" at bounding box center [784, 263] width 520 height 16
copy p "Your Email :"
click at [584, 615] on input "text" at bounding box center [642, 596] width 248 height 35
paste input "Your Email :"
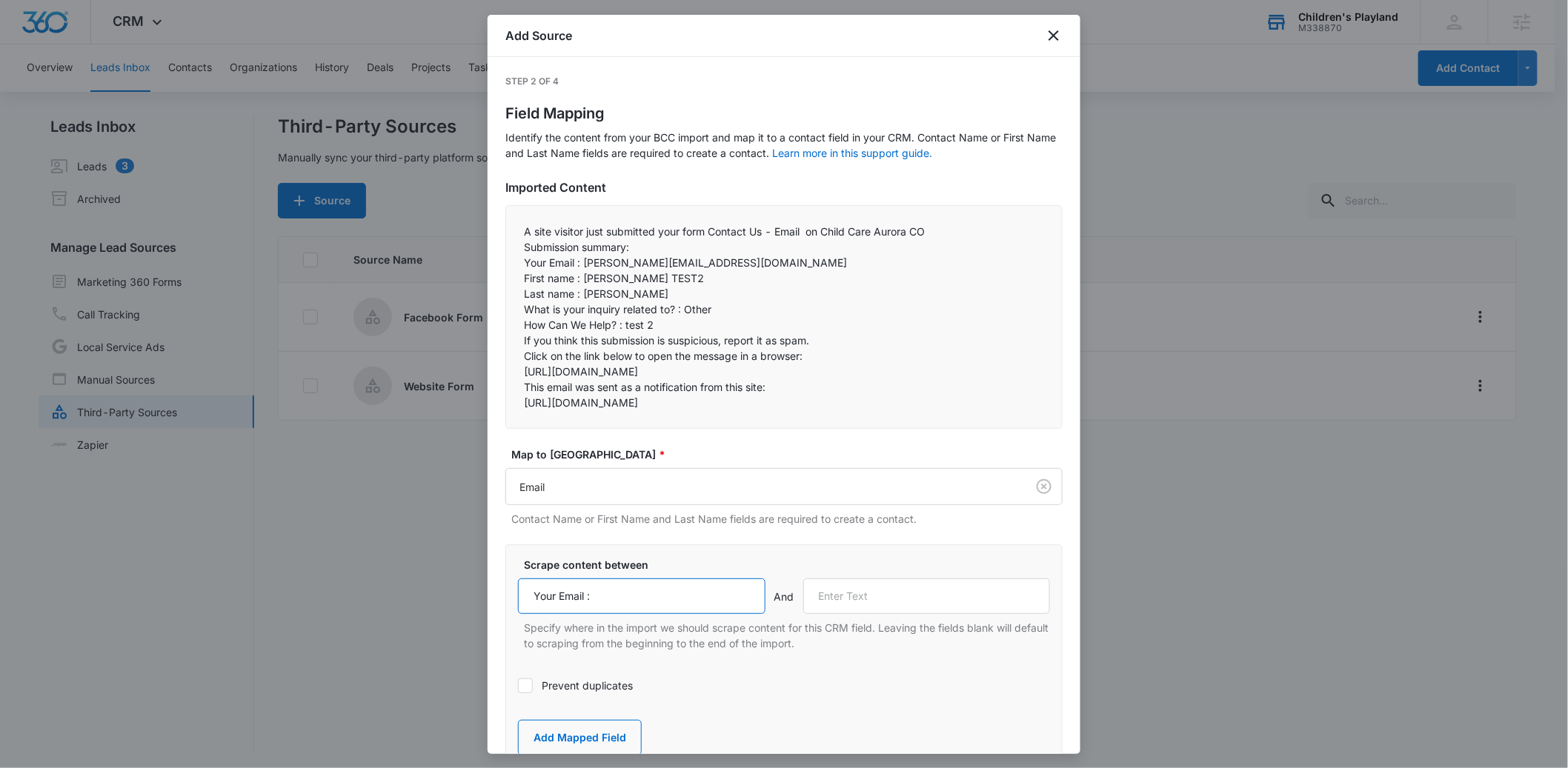
type input "Your Email :"
drag, startPoint x: 575, startPoint y: 278, endPoint x: 517, endPoint y: 275, distance: 58.1
click at [517, 275] on div "A site visitor just submitted your form Contact Us - Email on Child Care Aurora…" at bounding box center [784, 318] width 558 height 224
copy p "First name"
click at [837, 615] on input "text" at bounding box center [928, 596] width 248 height 35
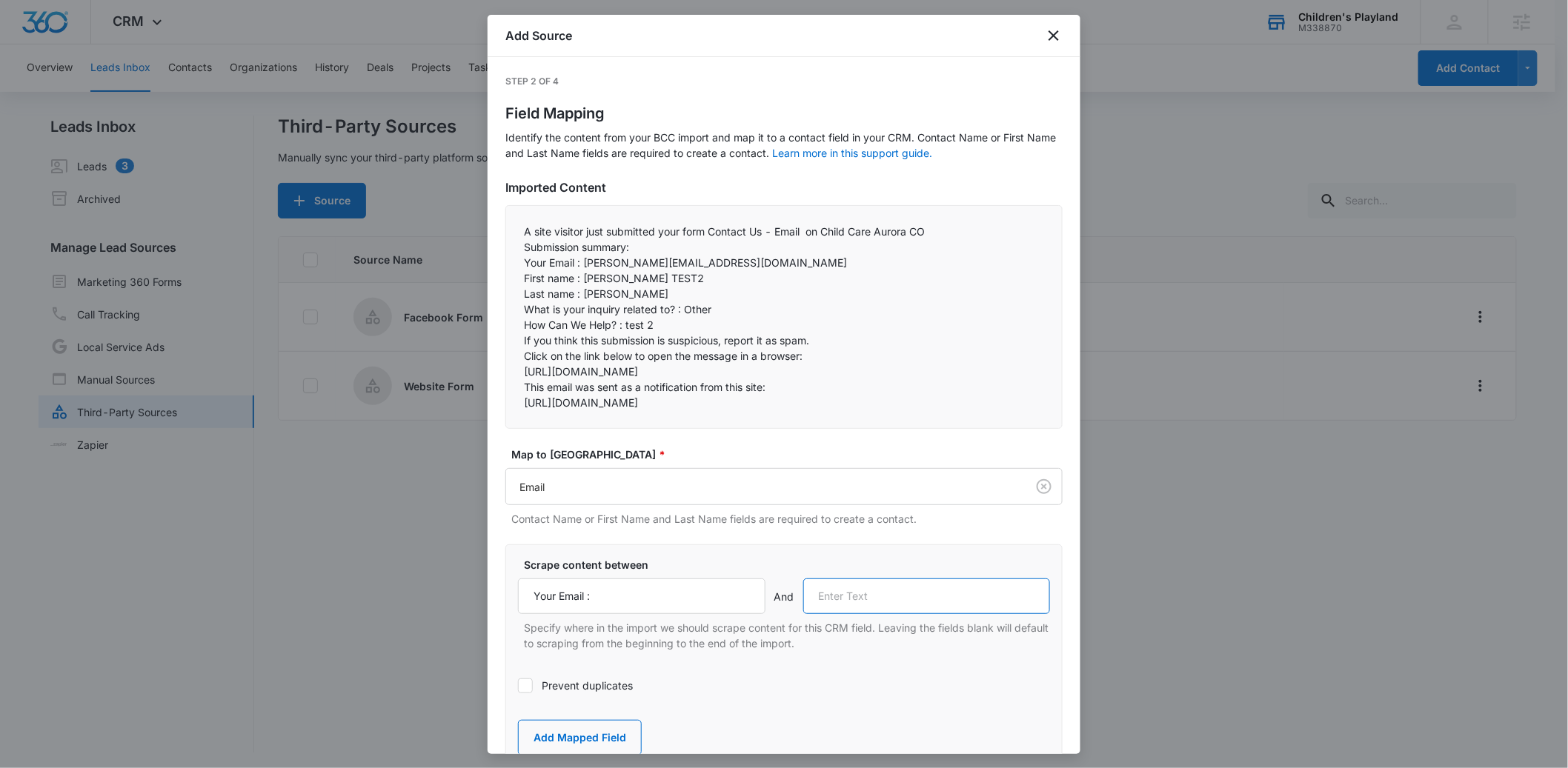
paste input "First name"
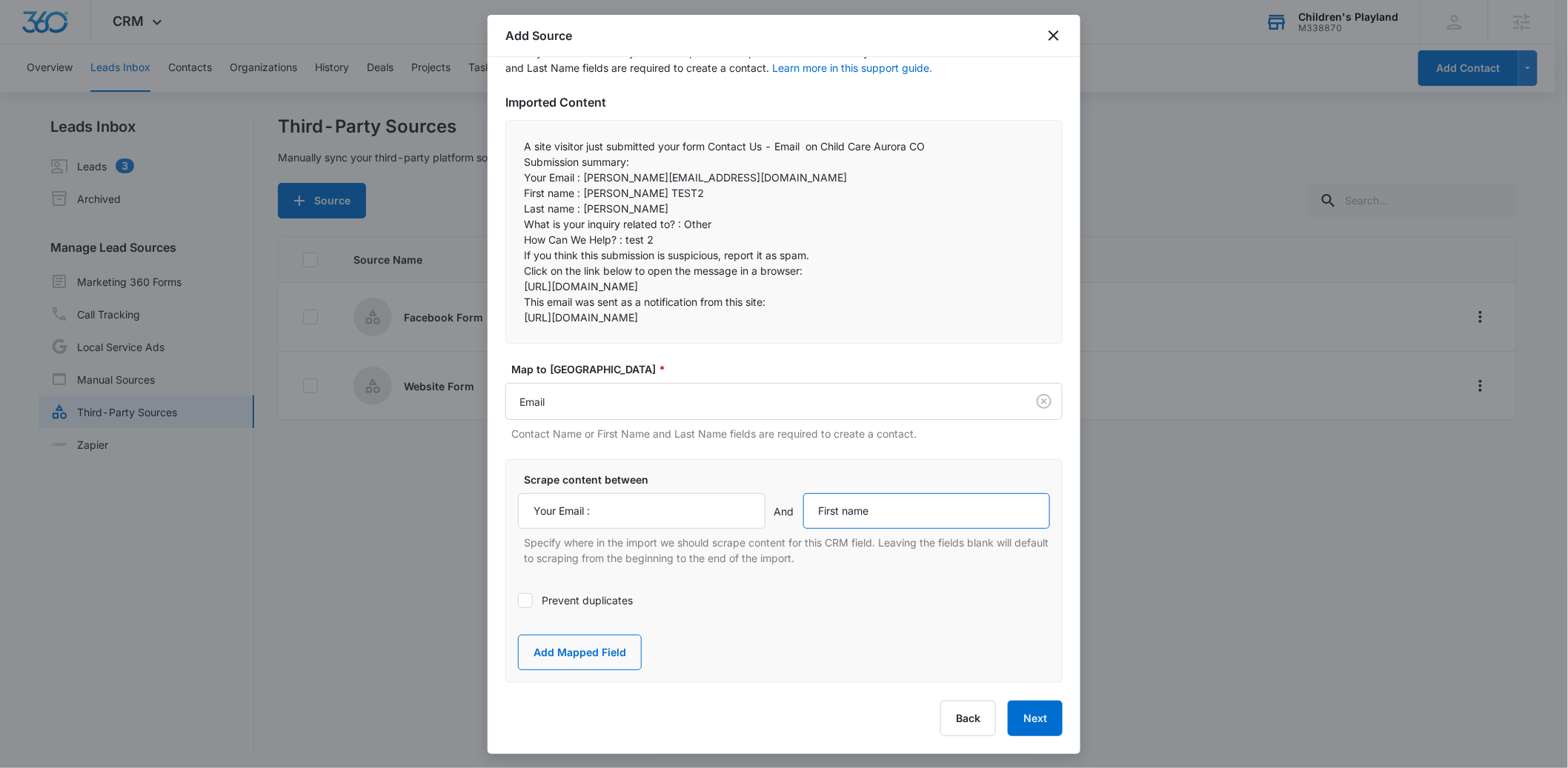
scroll to position [127, 0]
type input "First name"
click at [531, 594] on icon at bounding box center [525, 601] width 14 height 14
click at [518, 601] on input "Prevent duplicates" at bounding box center [518, 601] width 0 height 0
click at [601, 642] on button "Add Mapped Field" at bounding box center [580, 653] width 124 height 35
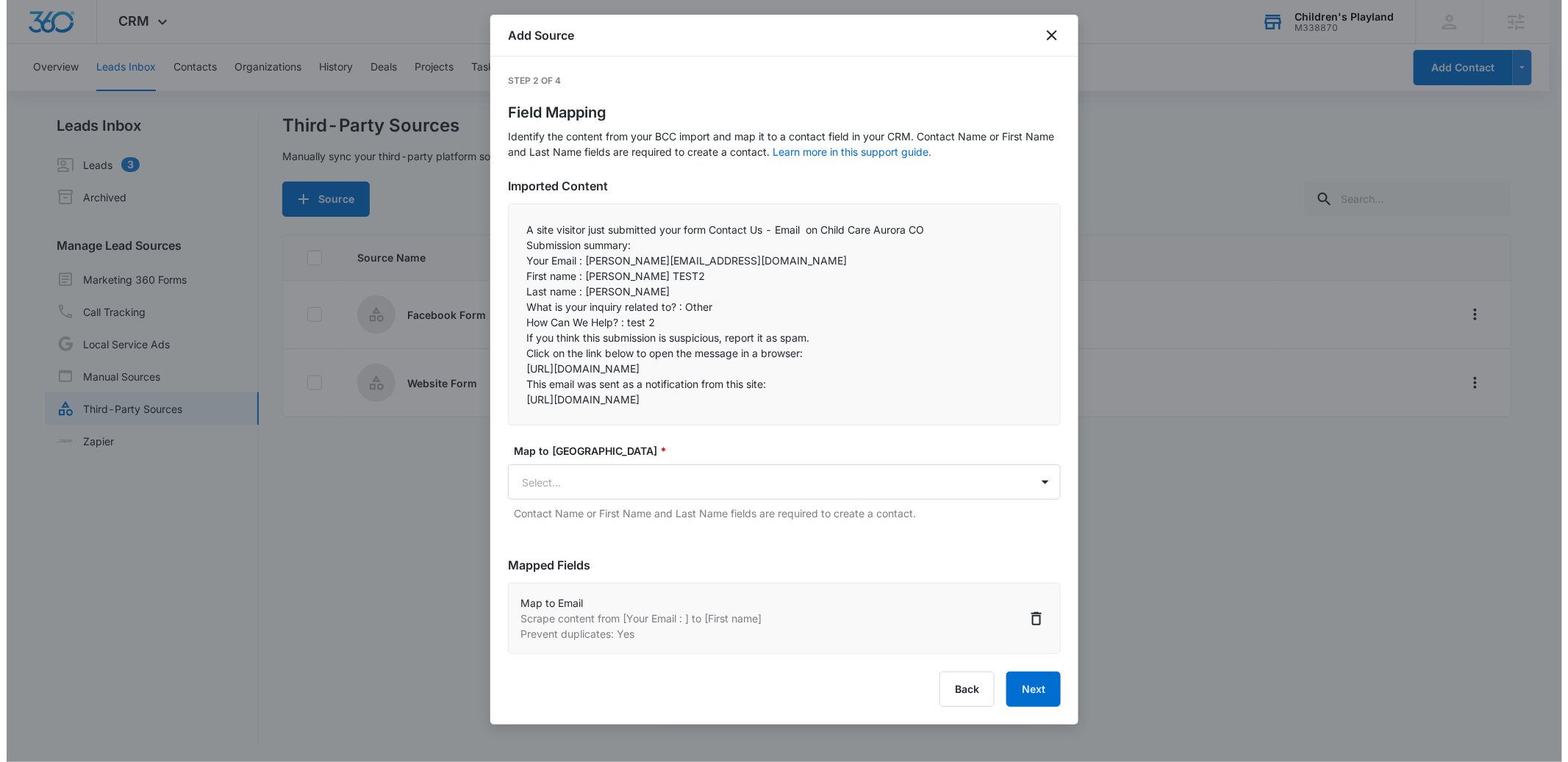
scroll to position [19, 0]
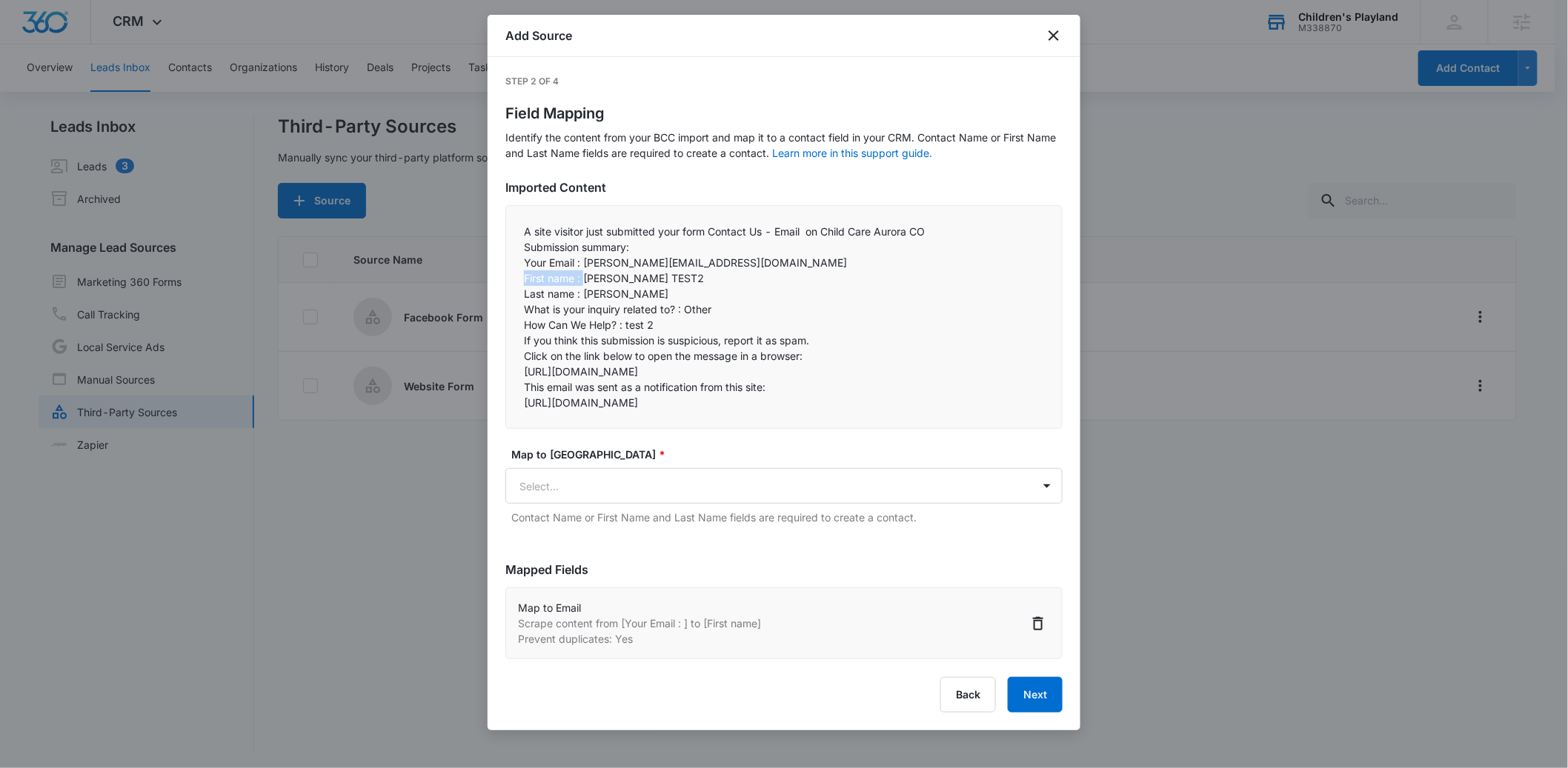
drag, startPoint x: 582, startPoint y: 260, endPoint x: 514, endPoint y: 260, distance: 68.0
click at [514, 260] on div "A site visitor just submitted your form Contact Us - Email on Child Care Aurora…" at bounding box center [784, 318] width 558 height 224
copy p "First name :"
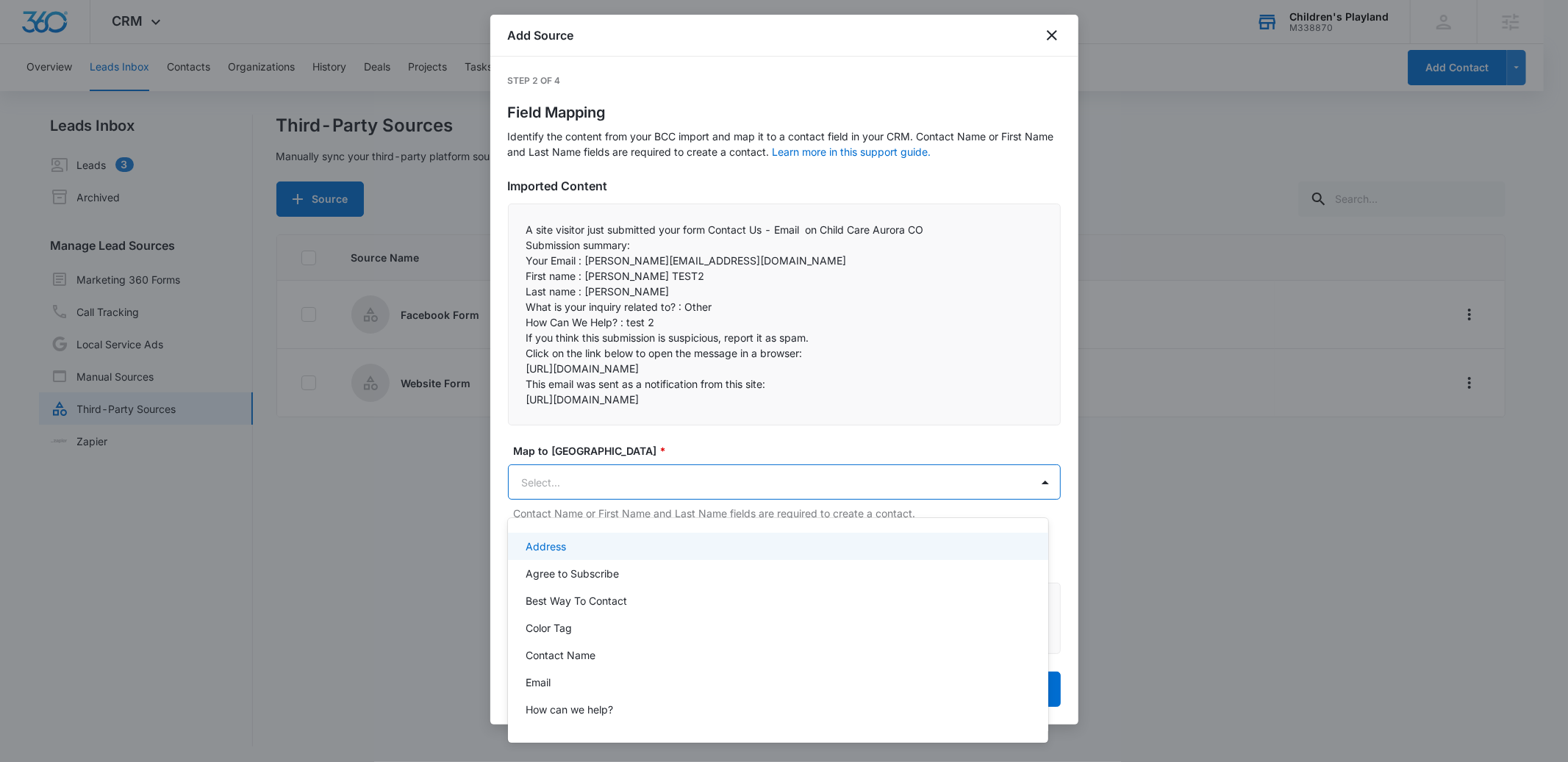
click at [598, 497] on body "CRM Apps Reputation Forms CRM Email Social POS Content Ads Intelligence Files B…" at bounding box center [784, 381] width 1568 height 762
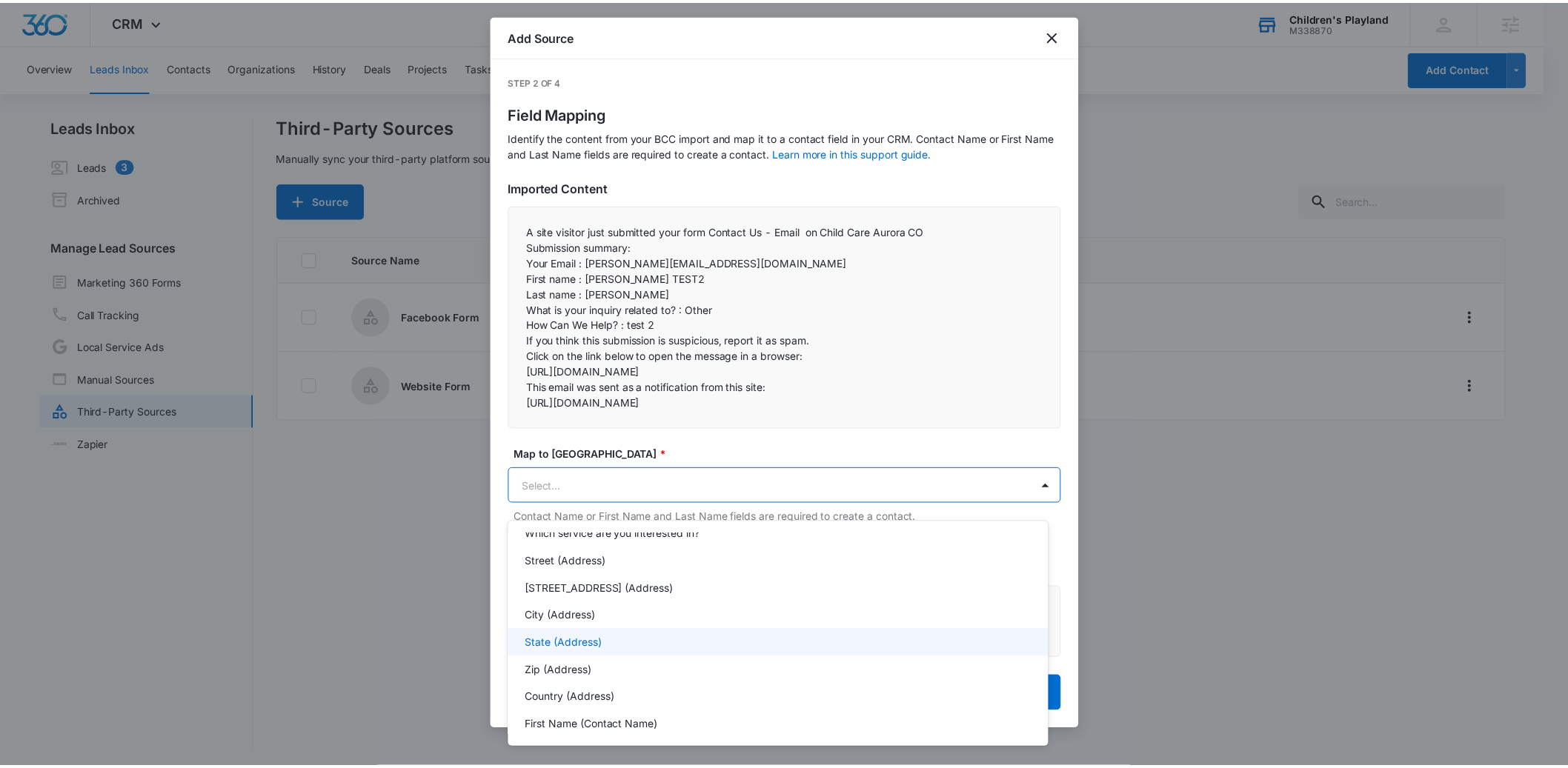
scroll to position [460, 0]
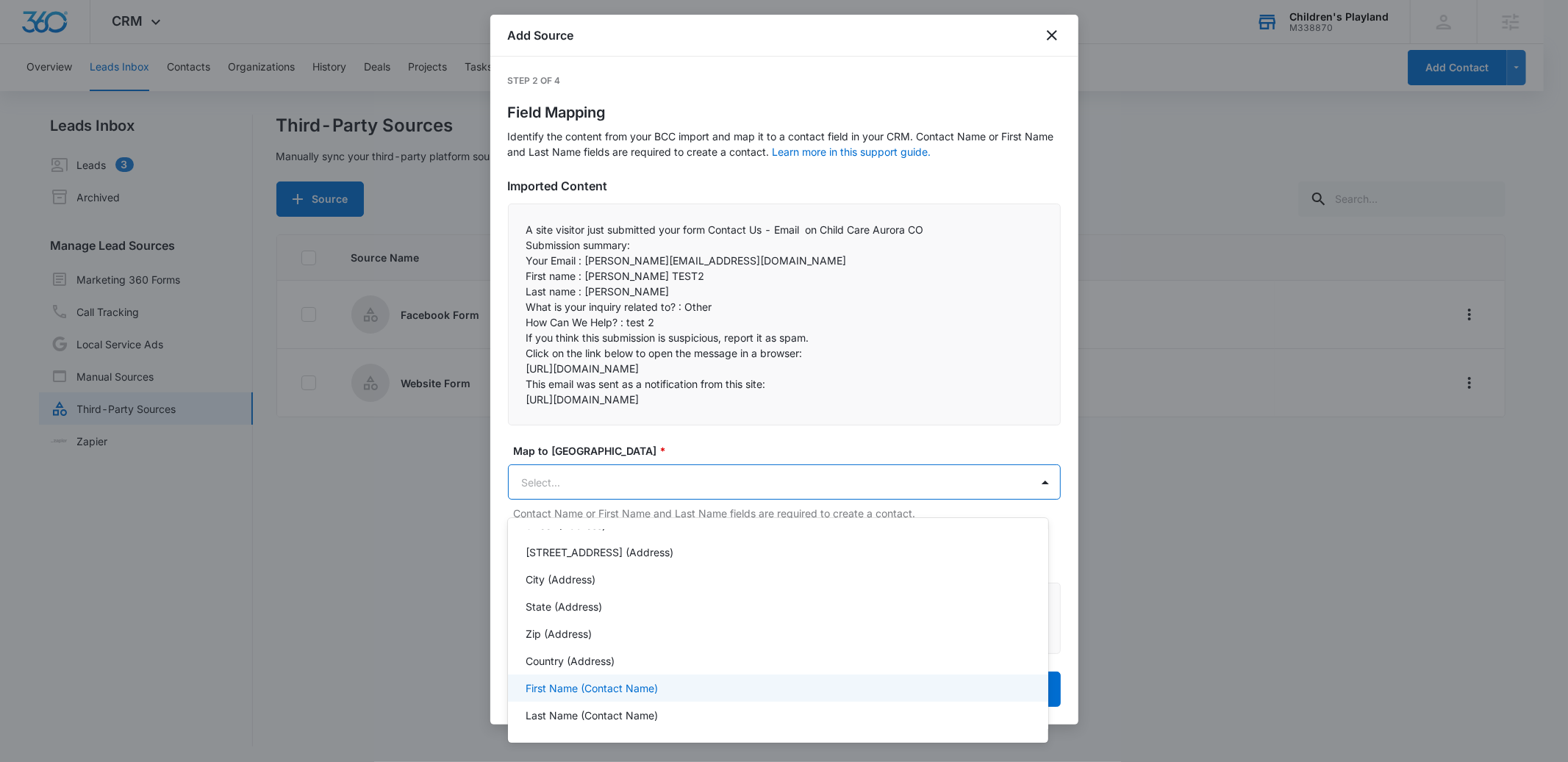
click at [590, 681] on p "First Name (Contact Name)" at bounding box center [592, 689] width 133 height 16
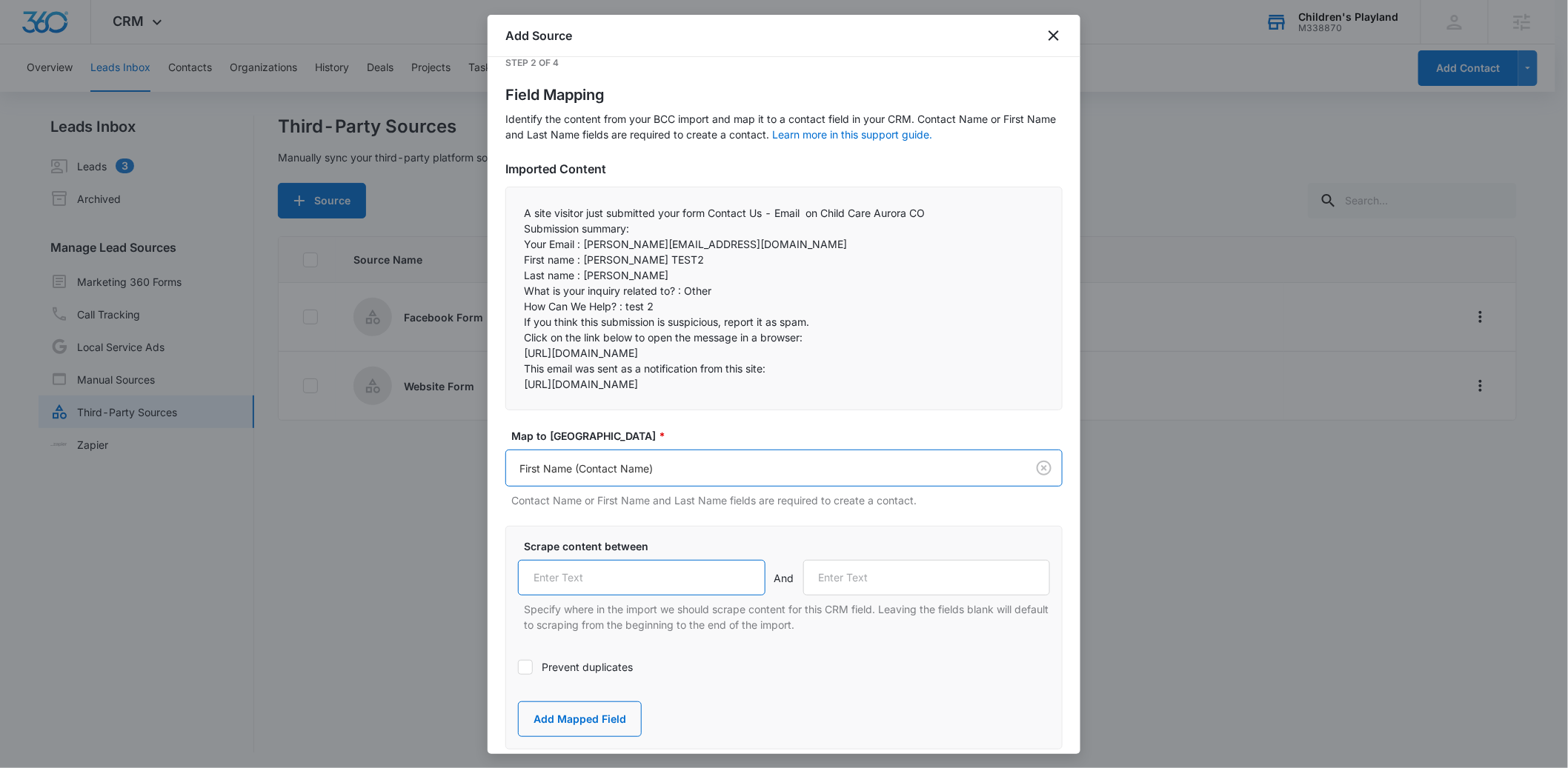
click at [587, 596] on input "text" at bounding box center [642, 578] width 248 height 35
paste input "First name :"
type input "First name :"
drag, startPoint x: 575, startPoint y: 276, endPoint x: 520, endPoint y: 276, distance: 55.0
click at [520, 276] on div "A site visitor just submitted your form Contact Us - Email on Child Care Aurora…" at bounding box center [784, 299] width 558 height 224
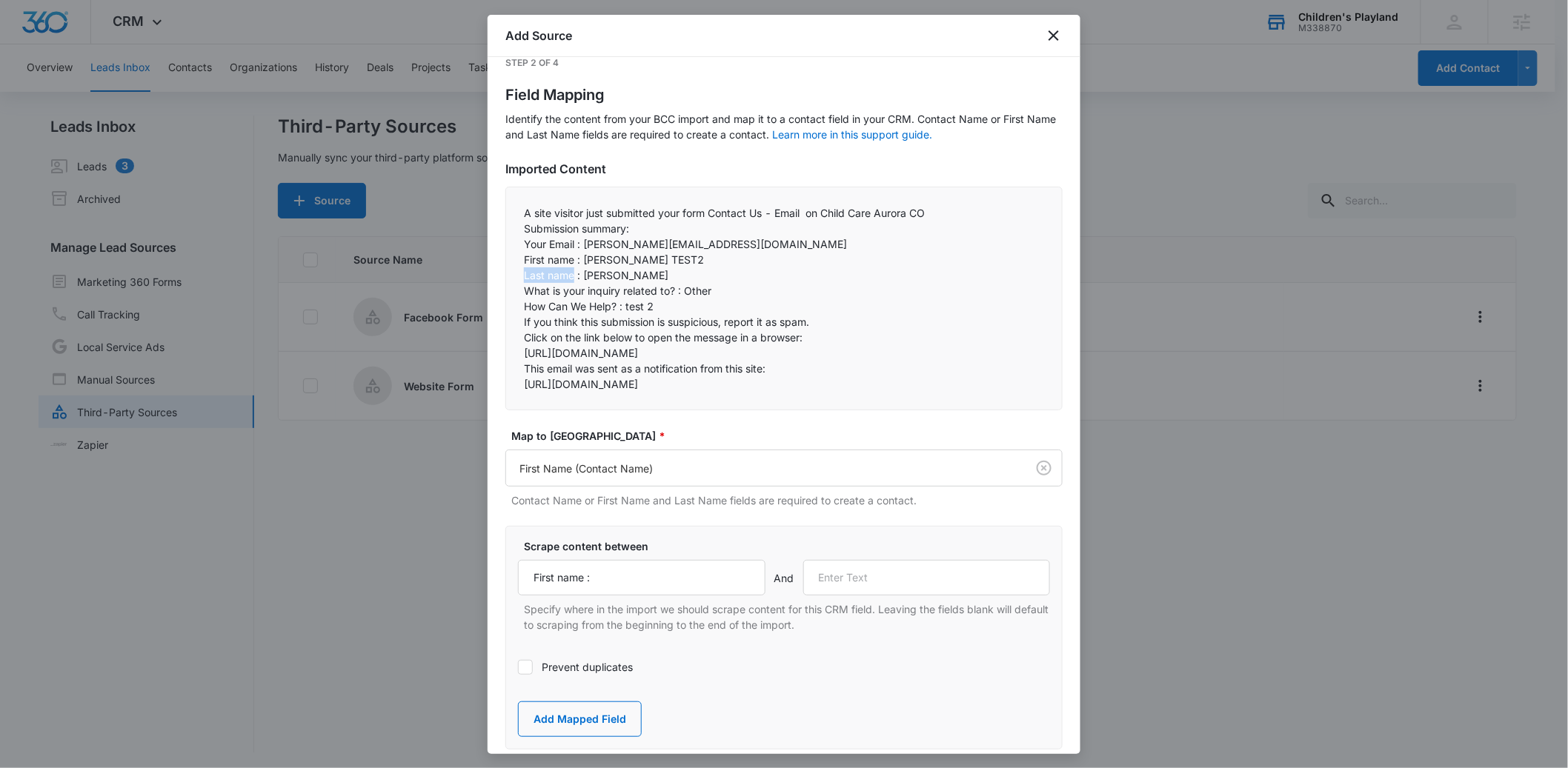
copy p "Last name"
click at [837, 596] on input "text" at bounding box center [928, 578] width 248 height 35
paste input "Last name"
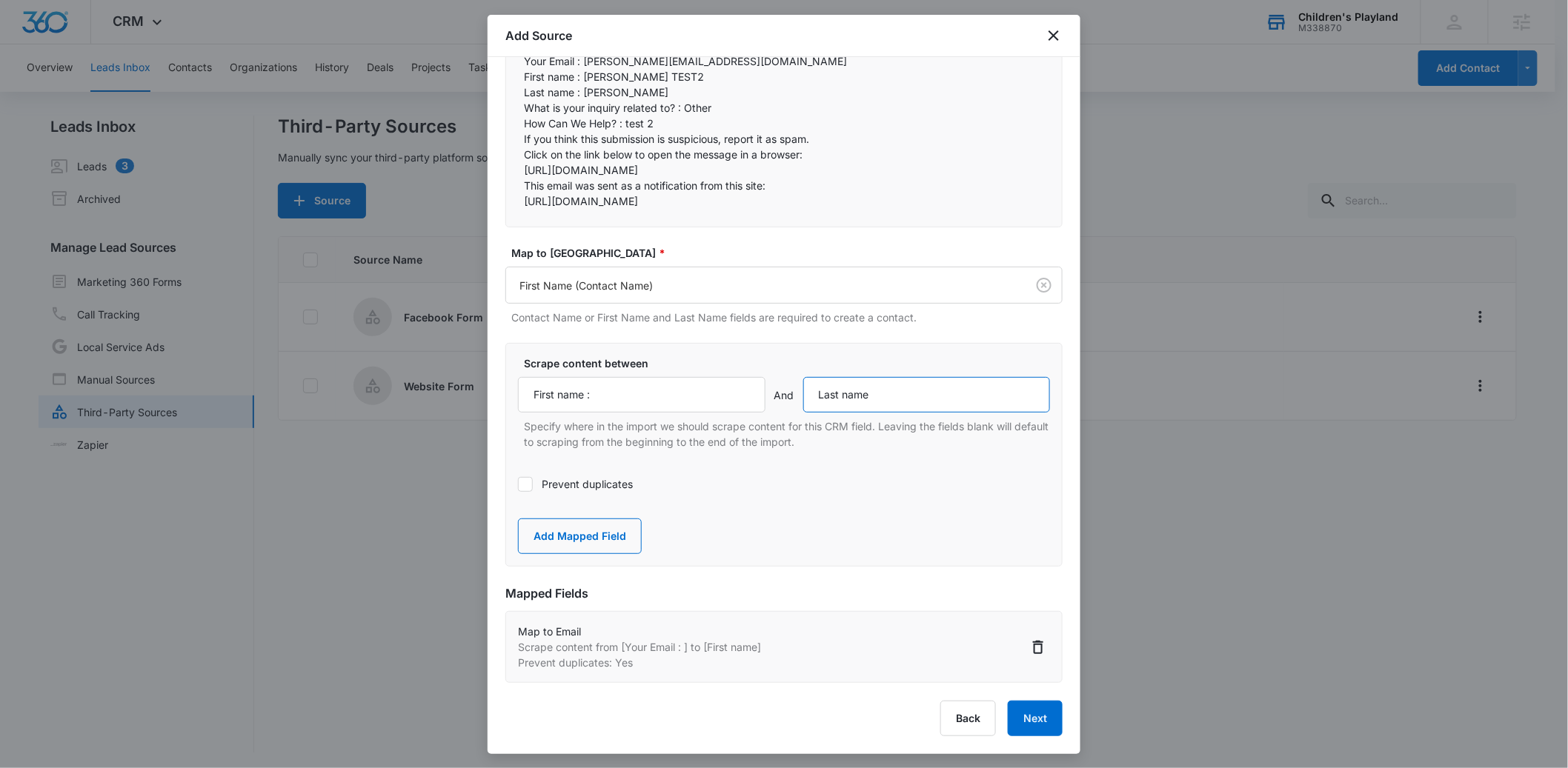
scroll to position [245, 0]
type input "Last name"
click at [581, 531] on button "Add Mapped Field" at bounding box center [580, 536] width 124 height 35
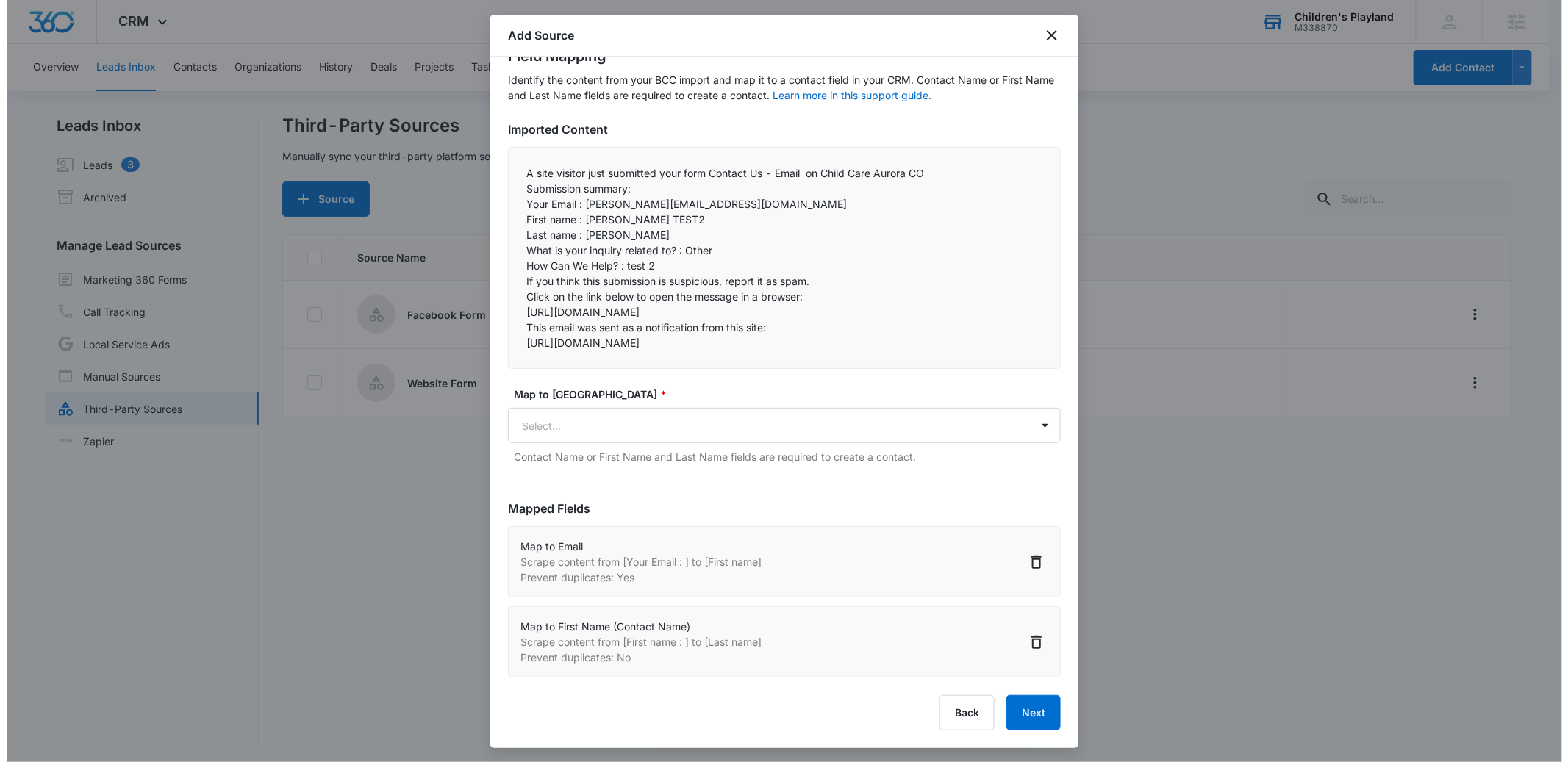
scroll to position [99, 0]
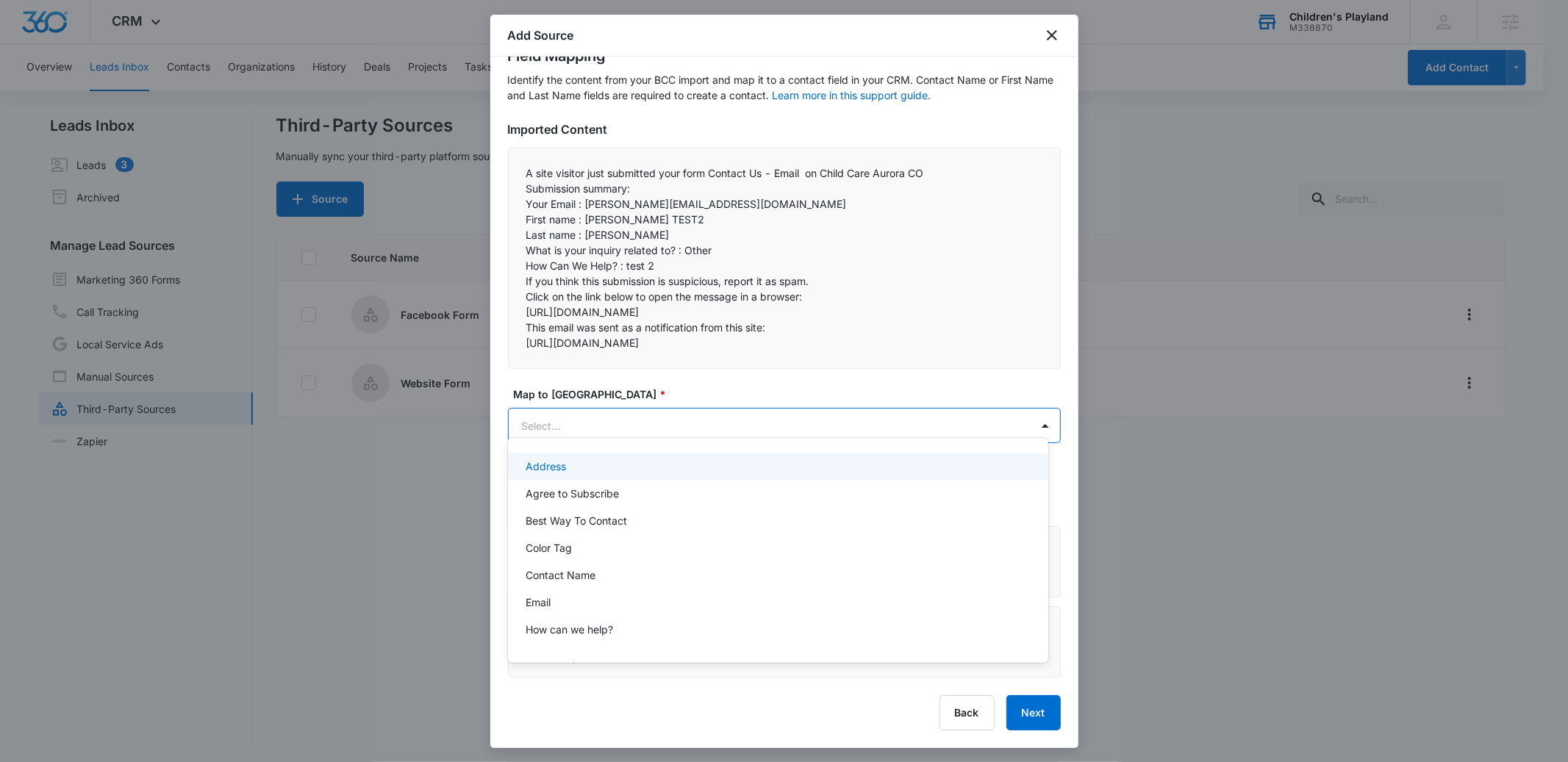
click at [540, 412] on body "CRM Apps Reputation Forms CRM Email Social POS Content Ads Intelligence Files B…" at bounding box center [784, 381] width 1568 height 762
click at [578, 200] on div at bounding box center [784, 381] width 1568 height 762
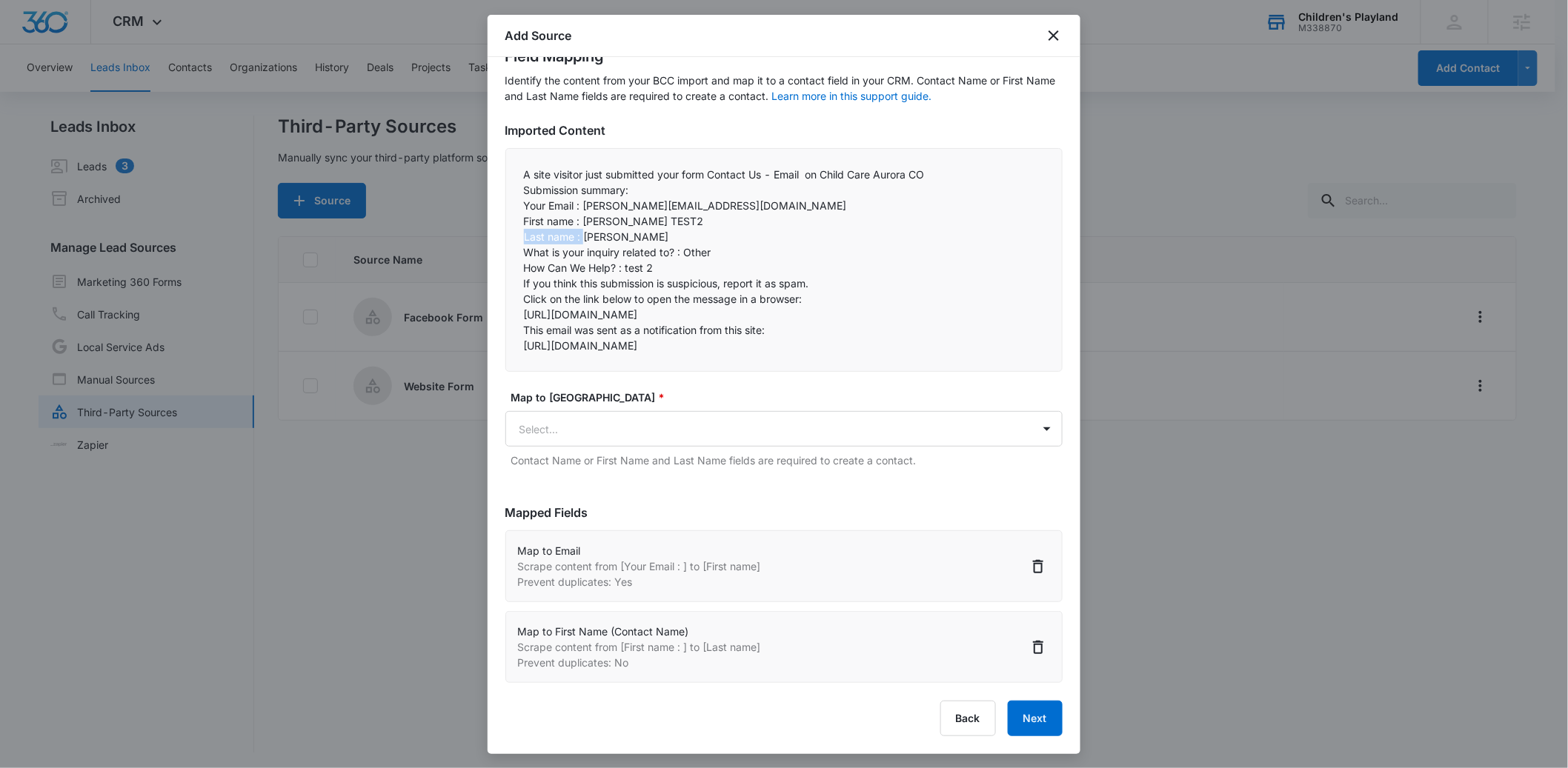
drag, startPoint x: 583, startPoint y: 195, endPoint x: 525, endPoint y: 195, distance: 58.0
click at [525, 229] on p "Last name : [PERSON_NAME]" at bounding box center [784, 237] width 520 height 16
copy p "Last name :"
click at [571, 418] on body "CRM Apps Reputation Forms CRM Email Social POS Content Ads Intelligence Files B…" at bounding box center [790, 385] width 1581 height 771
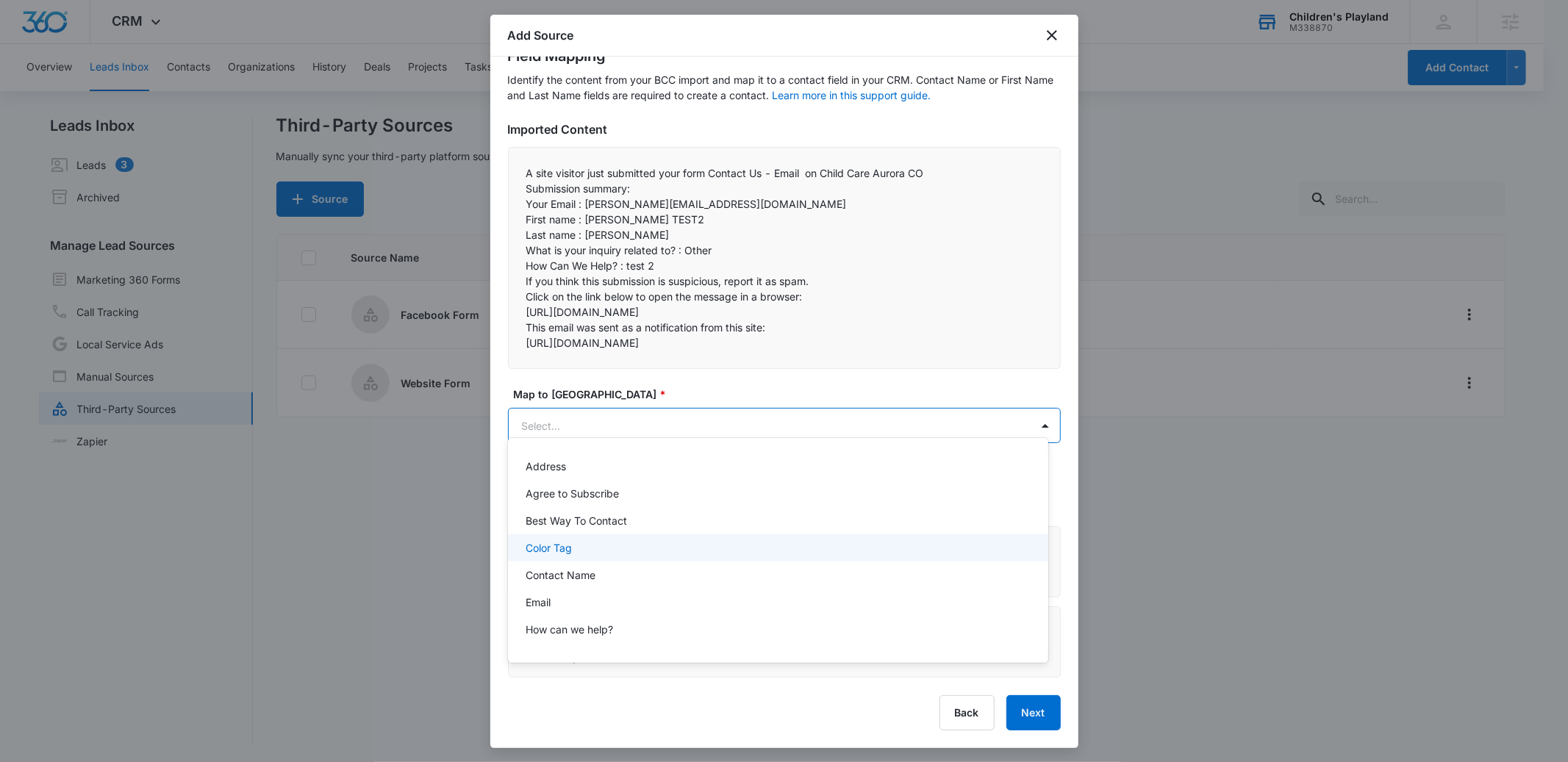
scroll to position [457, 0]
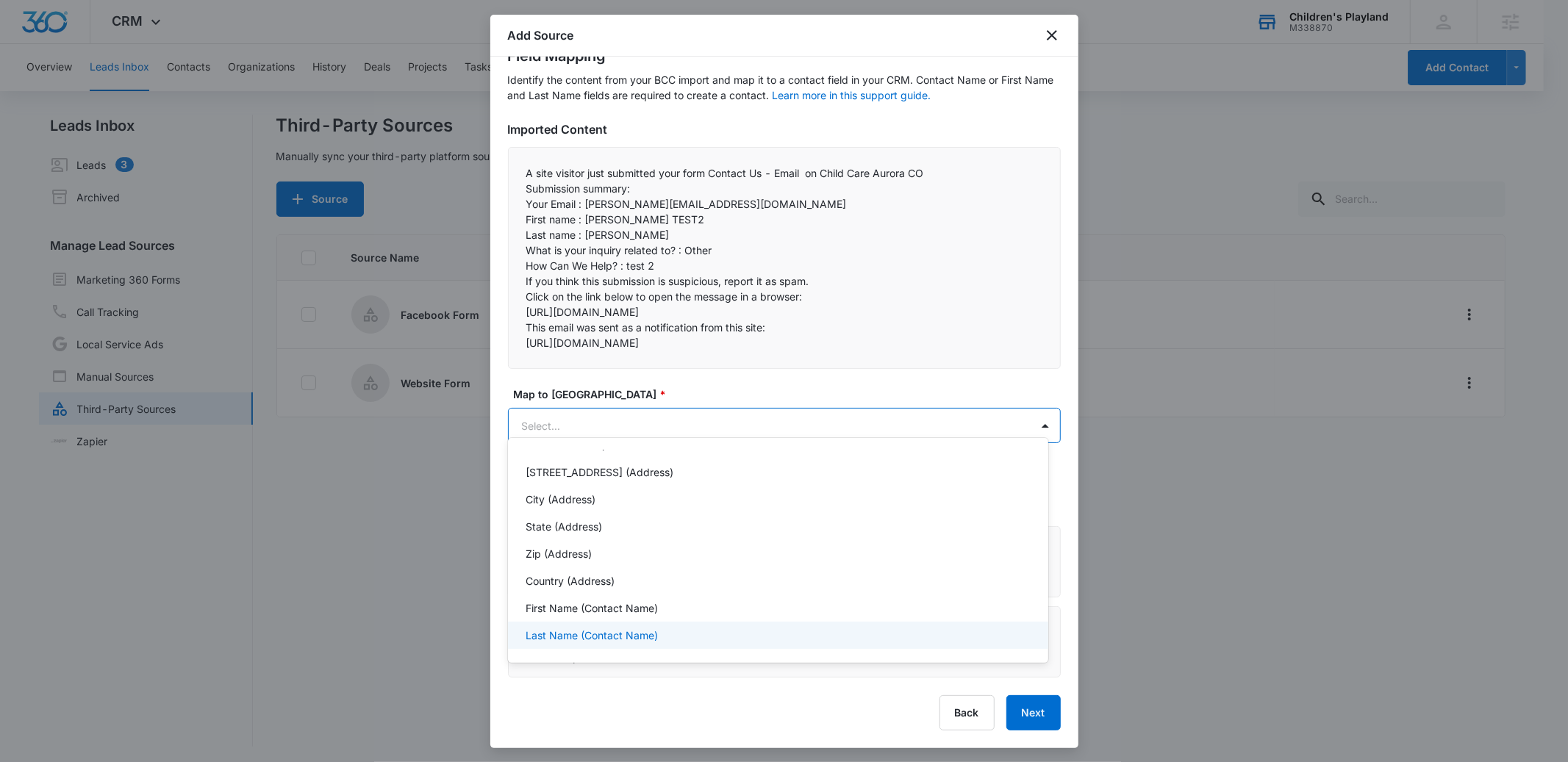
click at [574, 627] on p "Last Name (Contact Name)" at bounding box center [592, 635] width 133 height 16
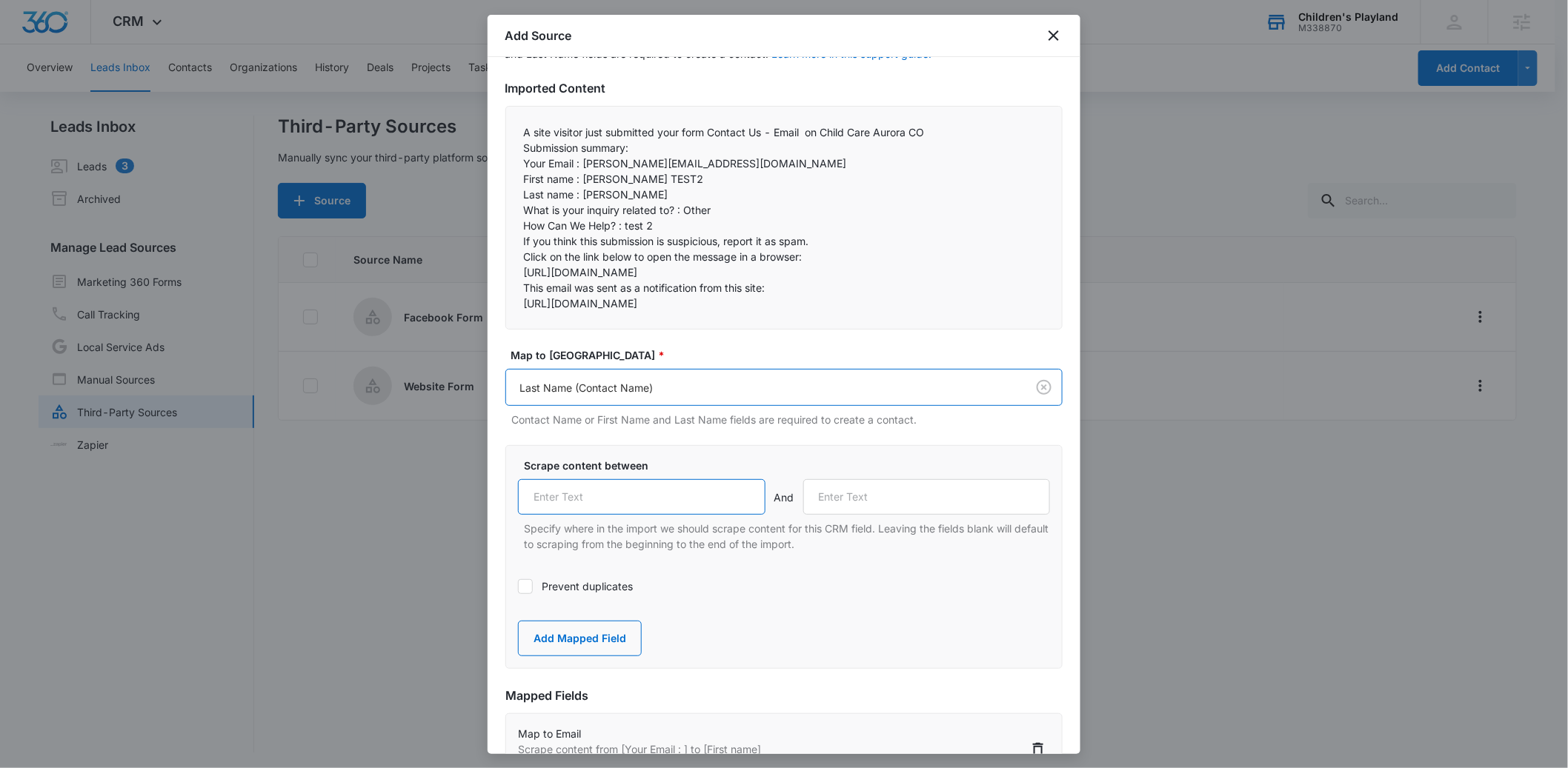
click at [572, 515] on input "text" at bounding box center [642, 498] width 248 height 35
paste input "Last name :"
type input "Last name :"
drag, startPoint x: 585, startPoint y: 207, endPoint x: 521, endPoint y: 206, distance: 64.0
click at [521, 206] on div "A site visitor just submitted your form Contact Us - Email on Child Care Aurora…" at bounding box center [784, 218] width 558 height 224
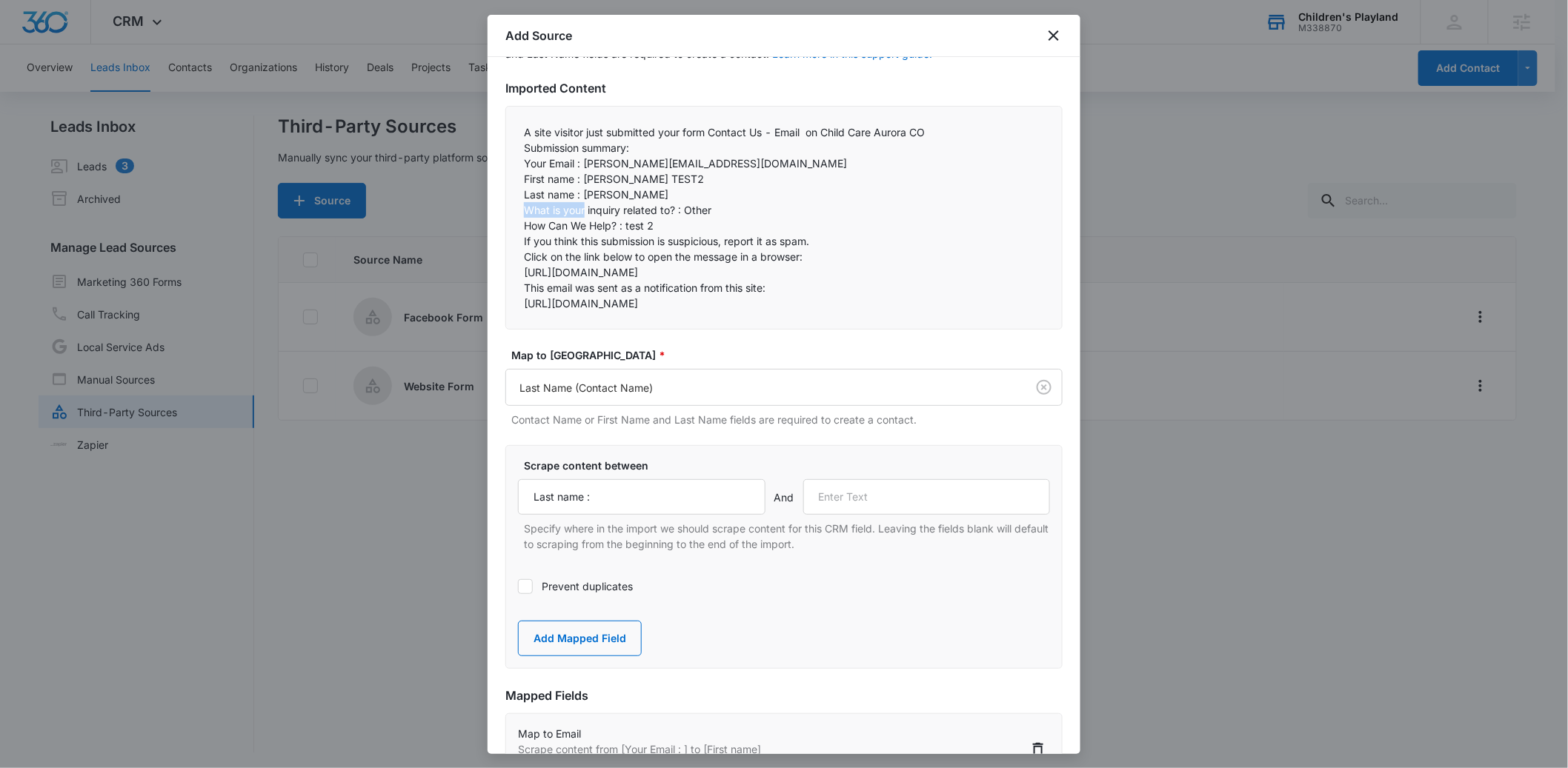
copy p "What is your"
click at [844, 515] on input "text" at bounding box center [928, 498] width 248 height 35
paste input "What is your"
type input "What is your"
click at [585, 657] on button "Add Mapped Field" at bounding box center [580, 638] width 124 height 35
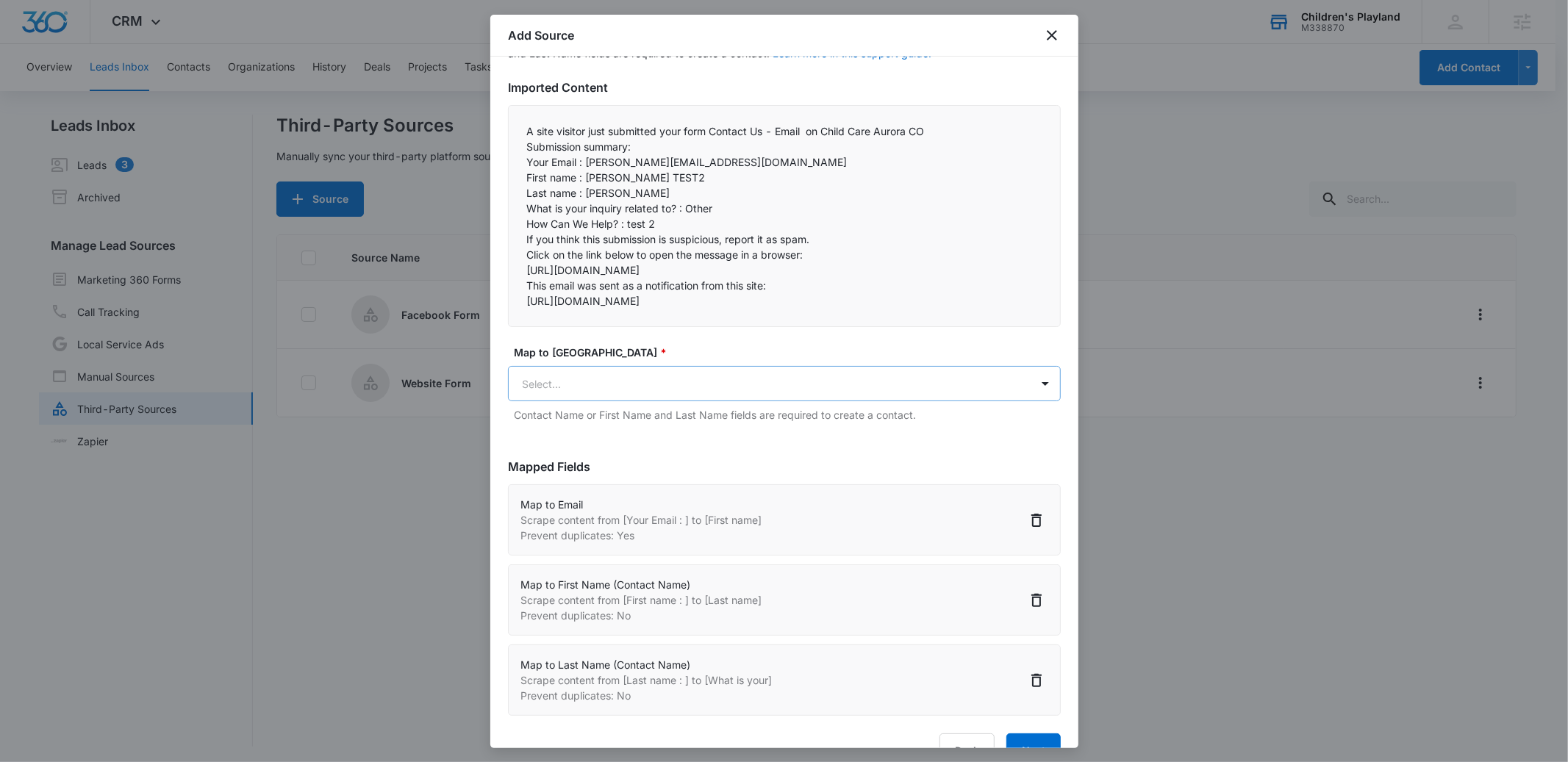
click at [545, 416] on body "CRM Apps Reputation Forms CRM Email Social POS Content Ads Intelligence Files B…" at bounding box center [784, 382] width 1568 height 765
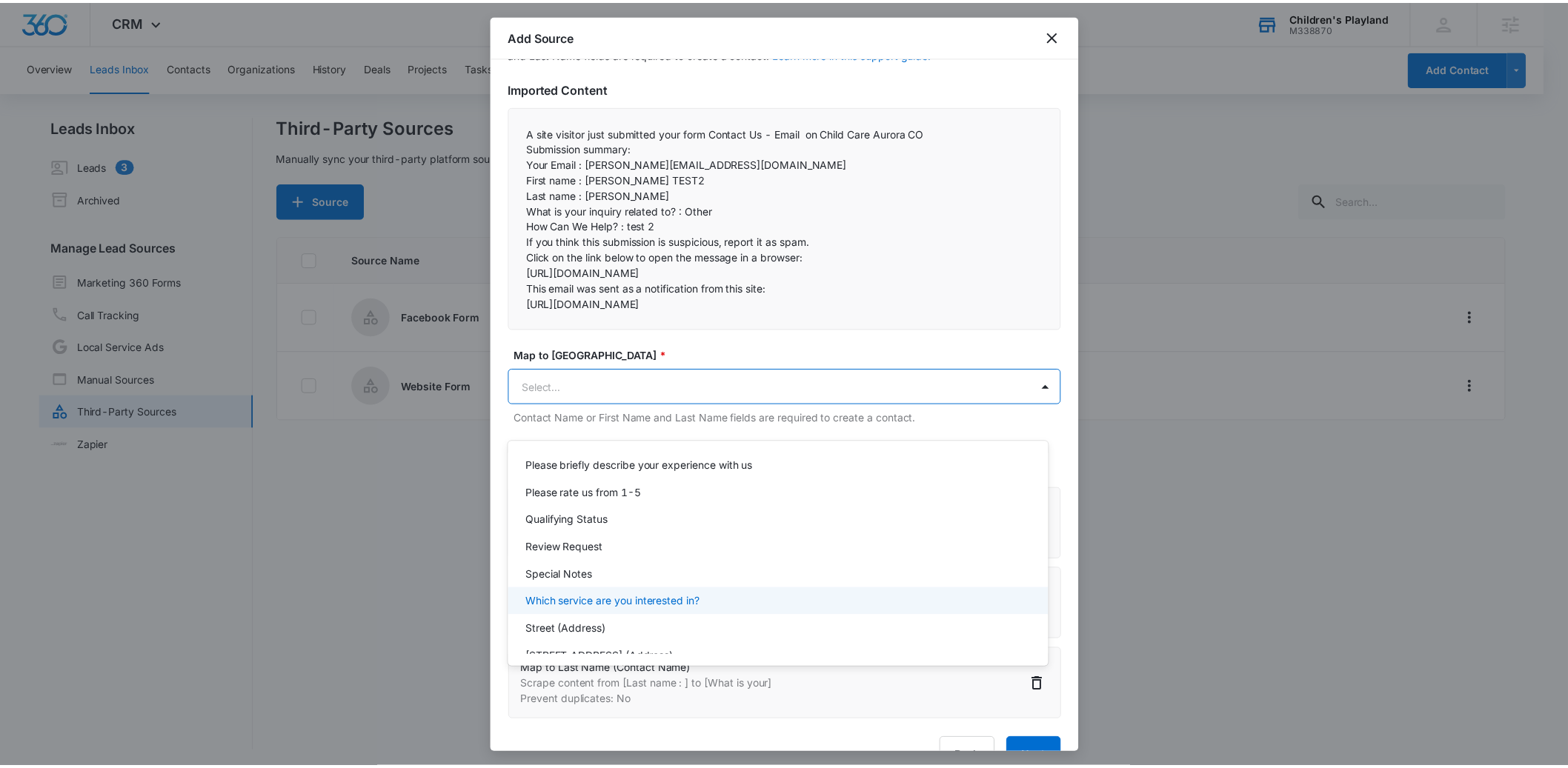
scroll to position [282, 0]
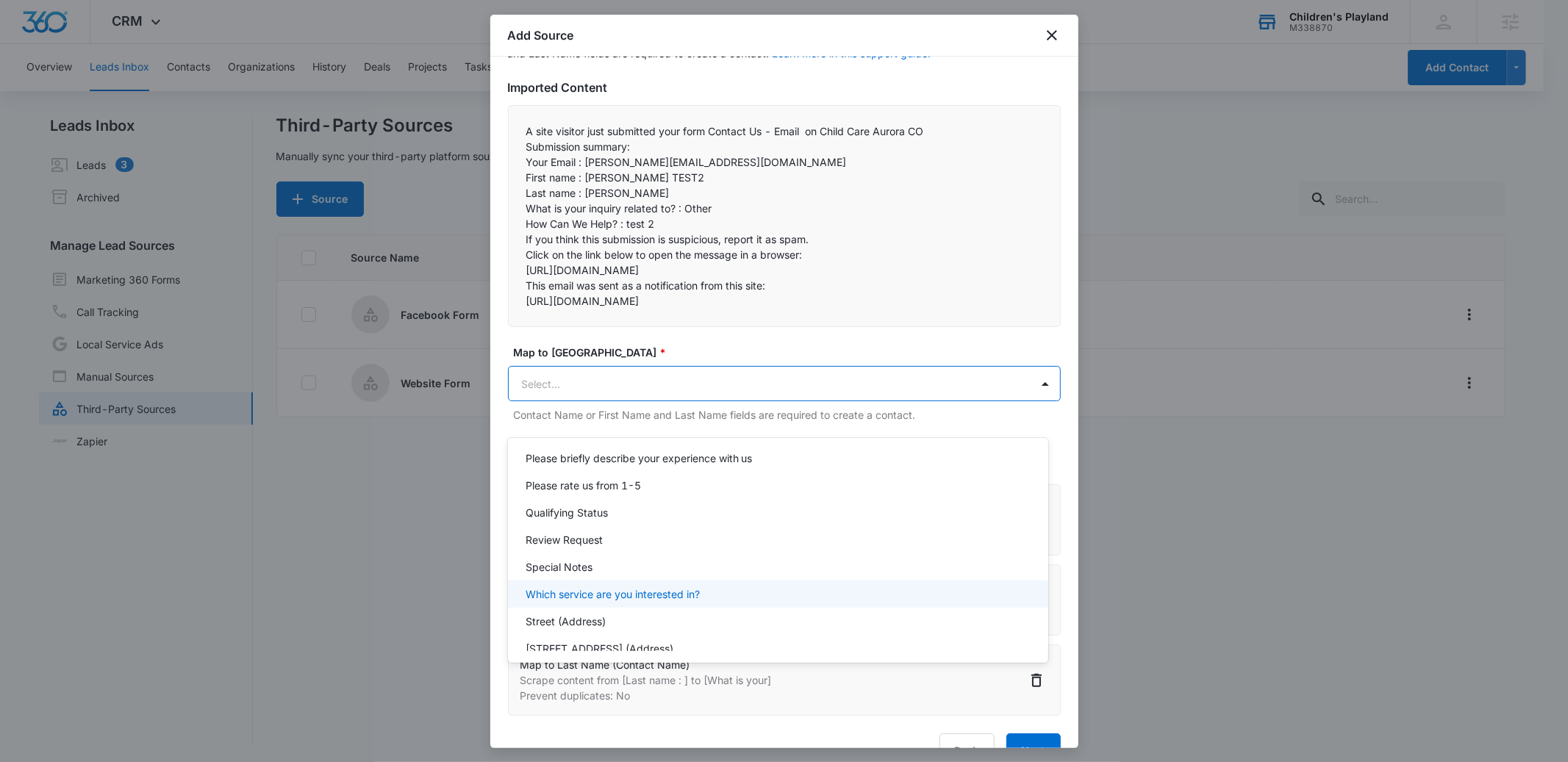
click at [617, 598] on p "Which service are you interested in?" at bounding box center [613, 594] width 175 height 16
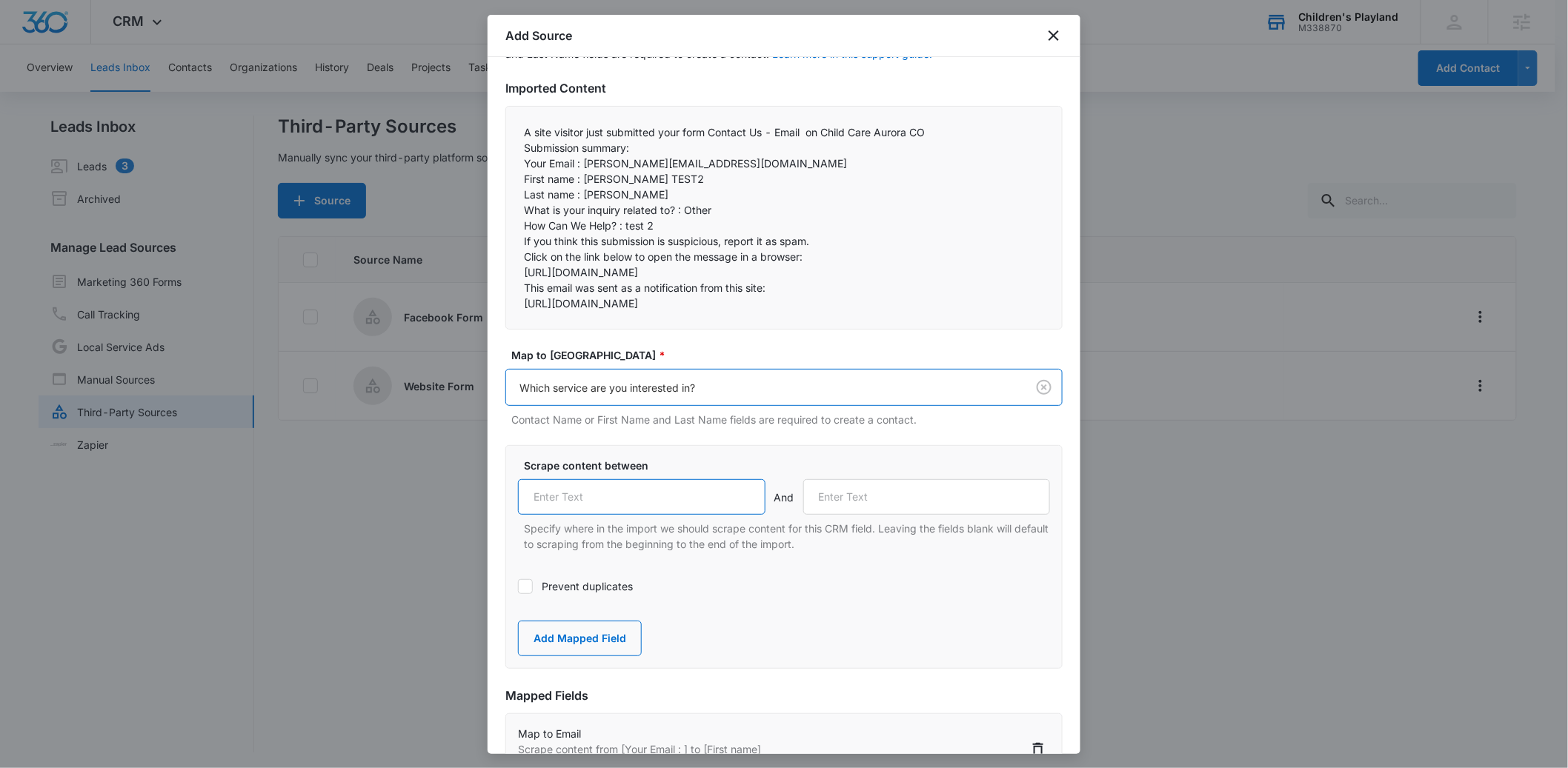
click at [547, 515] on input "text" at bounding box center [642, 498] width 248 height 35
paste input "What is your"
drag, startPoint x: 686, startPoint y: 208, endPoint x: 526, endPoint y: 210, distance: 160.0
click at [526, 210] on p "What is your inquiry related to? : Other" at bounding box center [784, 210] width 520 height 16
copy p "What is your inquiry related to? :"
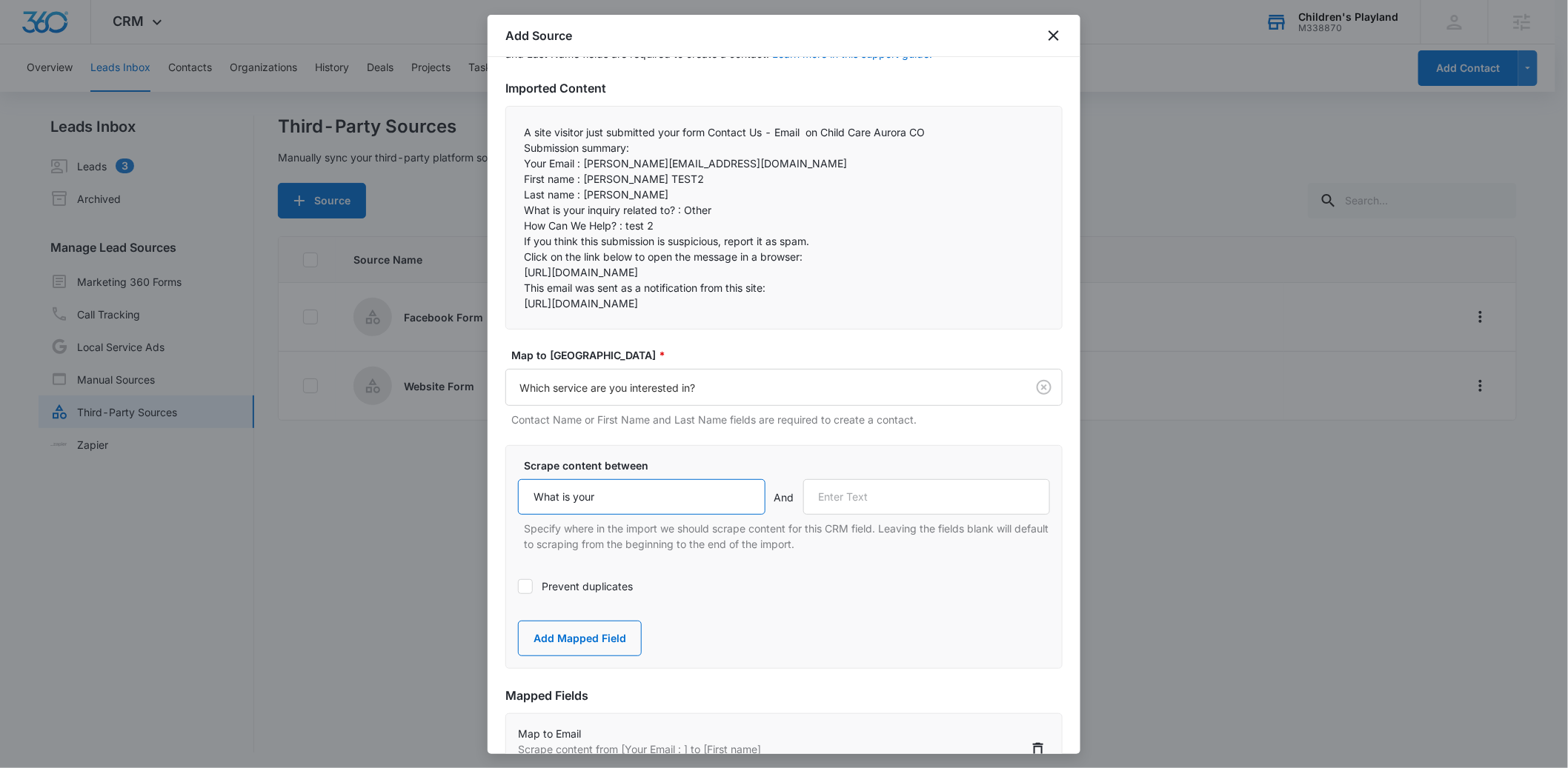
drag, startPoint x: 614, startPoint y: 526, endPoint x: 505, endPoint y: 522, distance: 109.1
click at [506, 522] on div "Scrape content between What is your And Specify where in the import we should s…" at bounding box center [784, 558] width 558 height 224
paste input "inquiry related to? :"
type input "What is your inquiry related to? :"
click at [574, 224] on p "How Can We Help? : test 2" at bounding box center [784, 226] width 520 height 16
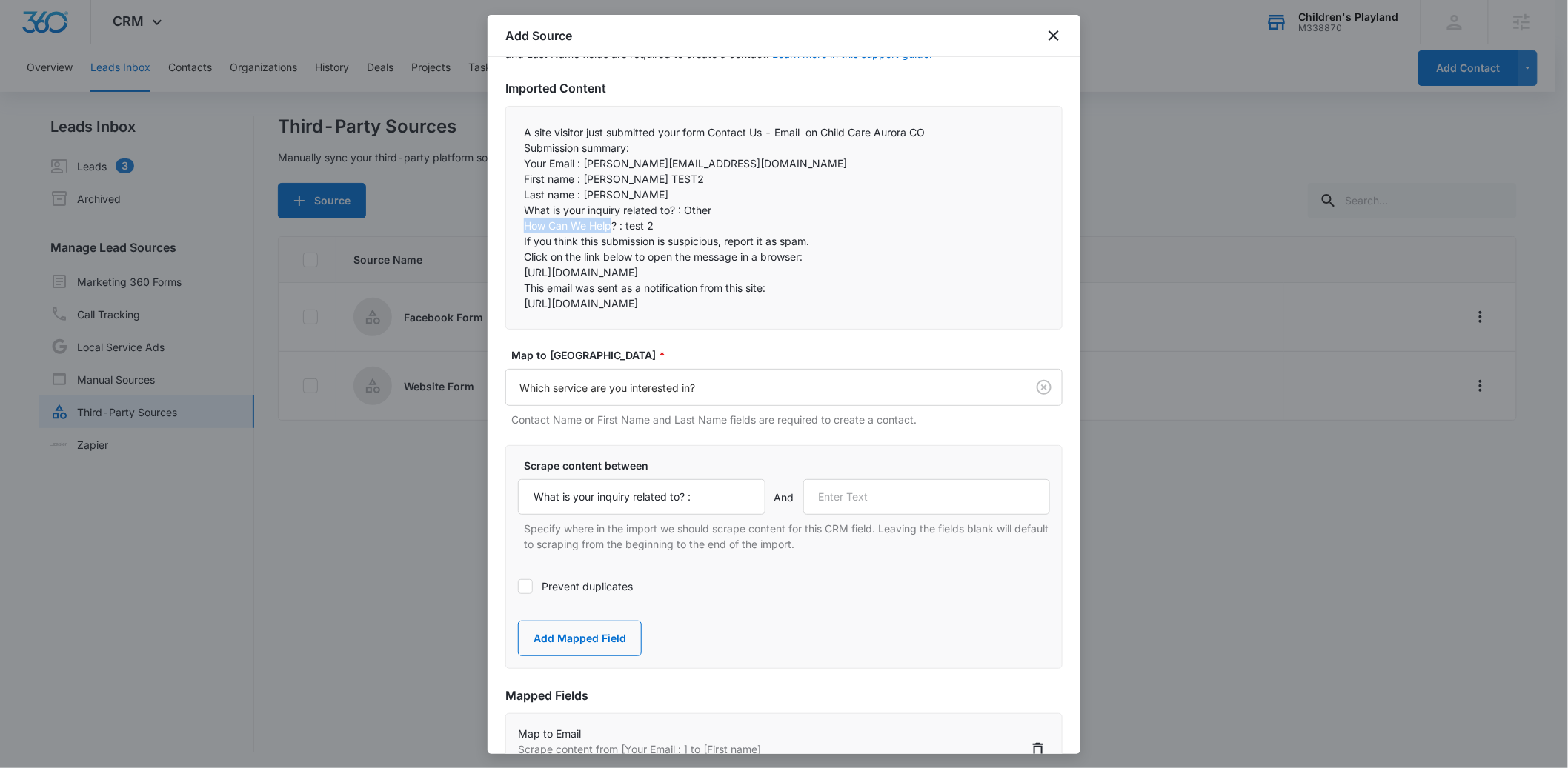
drag, startPoint x: 614, startPoint y: 225, endPoint x: 509, endPoint y: 227, distance: 105.0
click at [509, 227] on div "A site visitor just submitted your form Contact Us - Email on Child Care Aurora…" at bounding box center [784, 218] width 558 height 224
copy p "How Can We Help"
click at [840, 515] on input "text" at bounding box center [928, 498] width 248 height 35
paste input "How Can We Help"
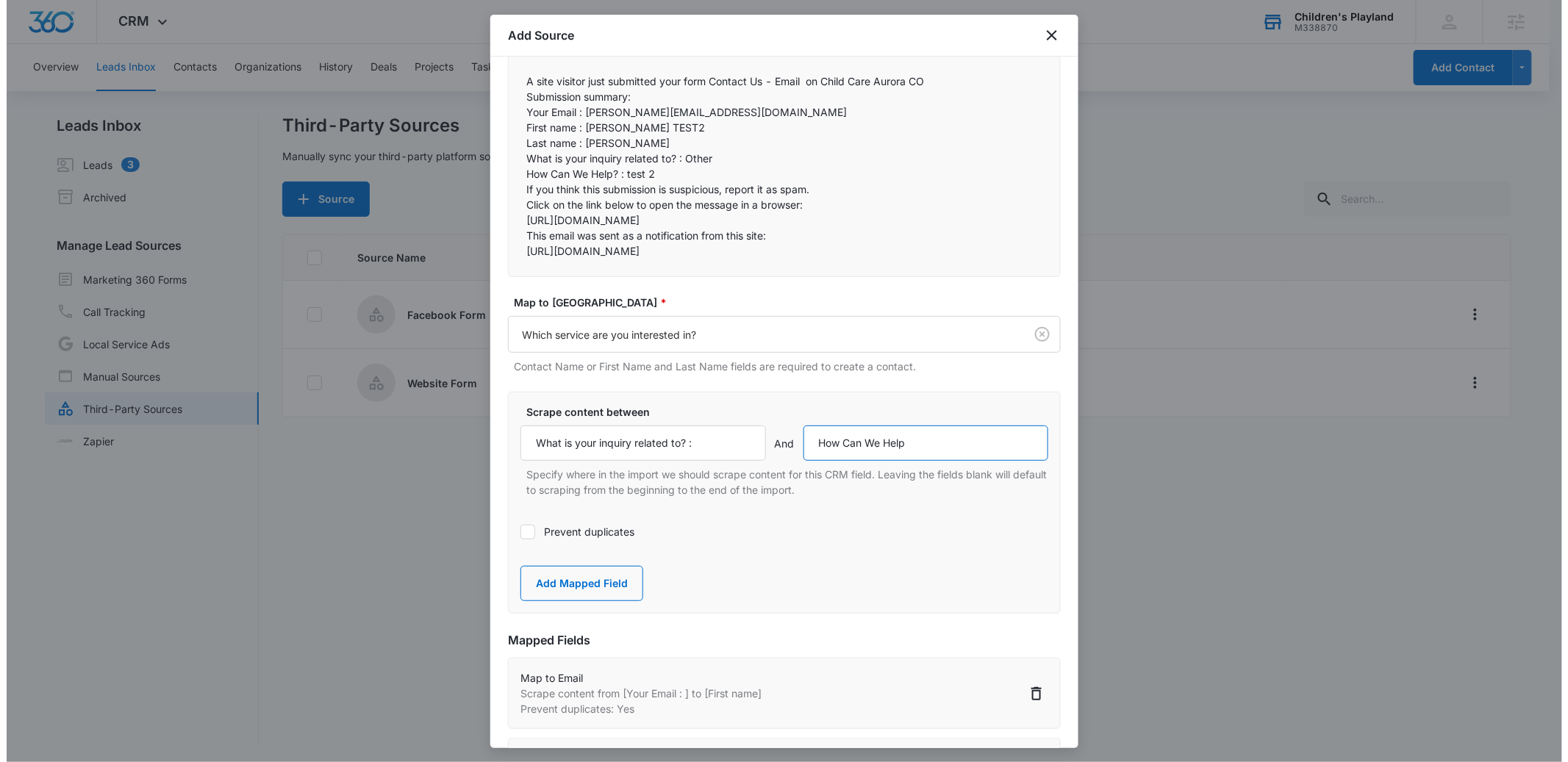
scroll to position [179, 0]
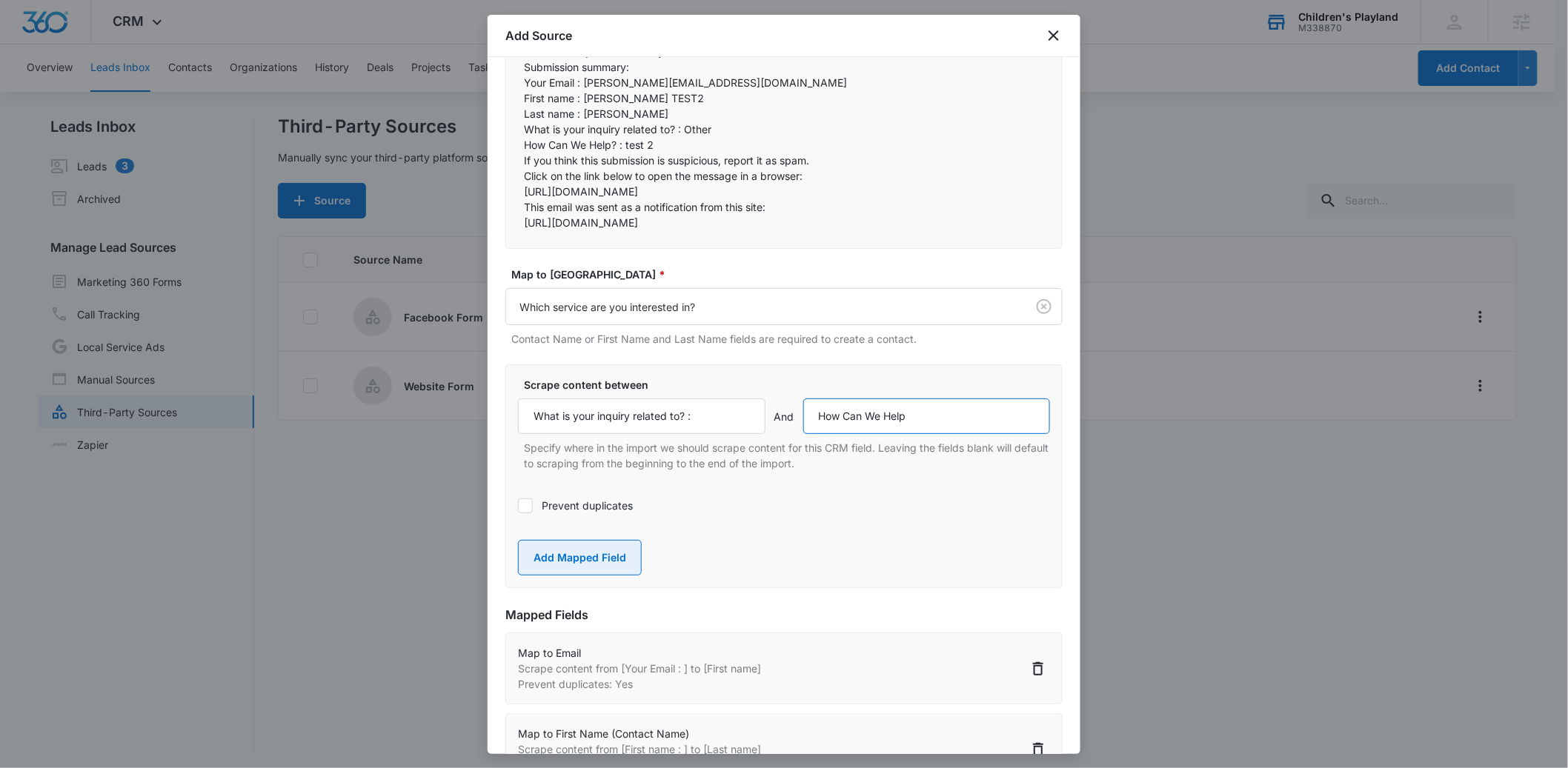
type input "How Can We Help"
click at [579, 575] on button "Add Mapped Field" at bounding box center [580, 558] width 124 height 35
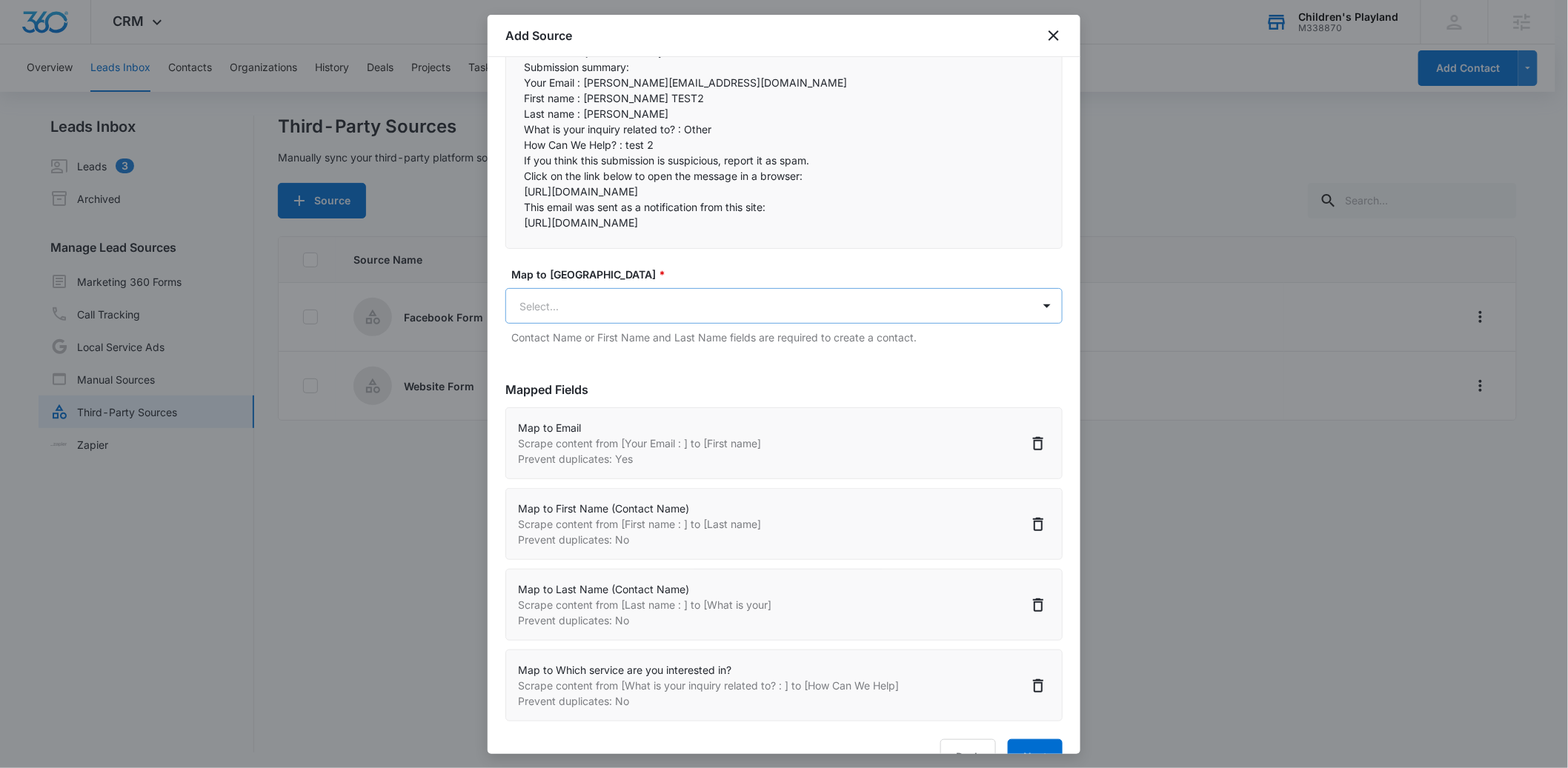
click at [560, 345] on body "CRM Apps Reputation Forms CRM Email Social POS Content Ads Intelligence Files B…" at bounding box center [784, 385] width 1568 height 771
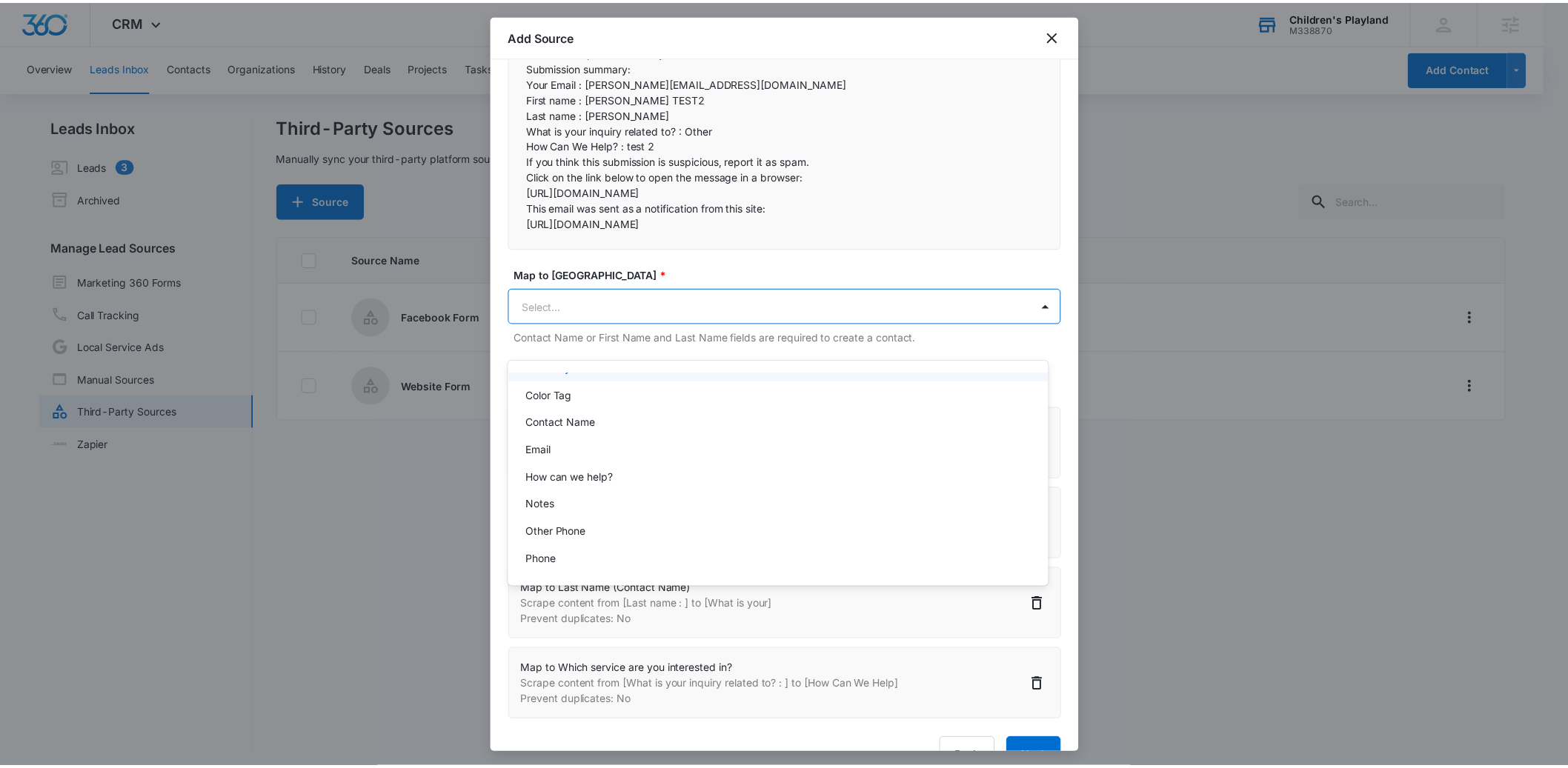
scroll to position [89, 0]
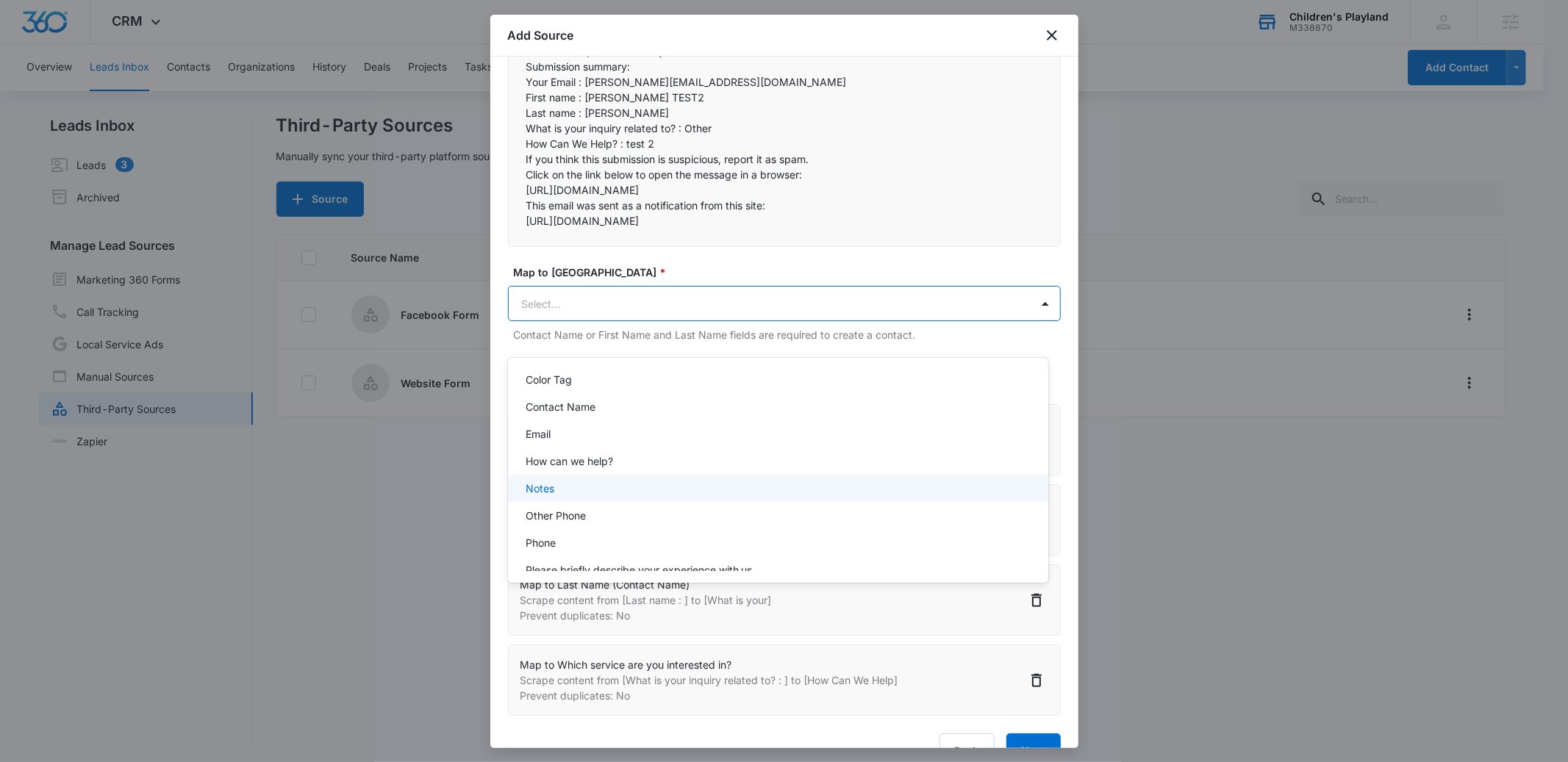
click at [558, 488] on div "Notes" at bounding box center [777, 489] width 503 height 16
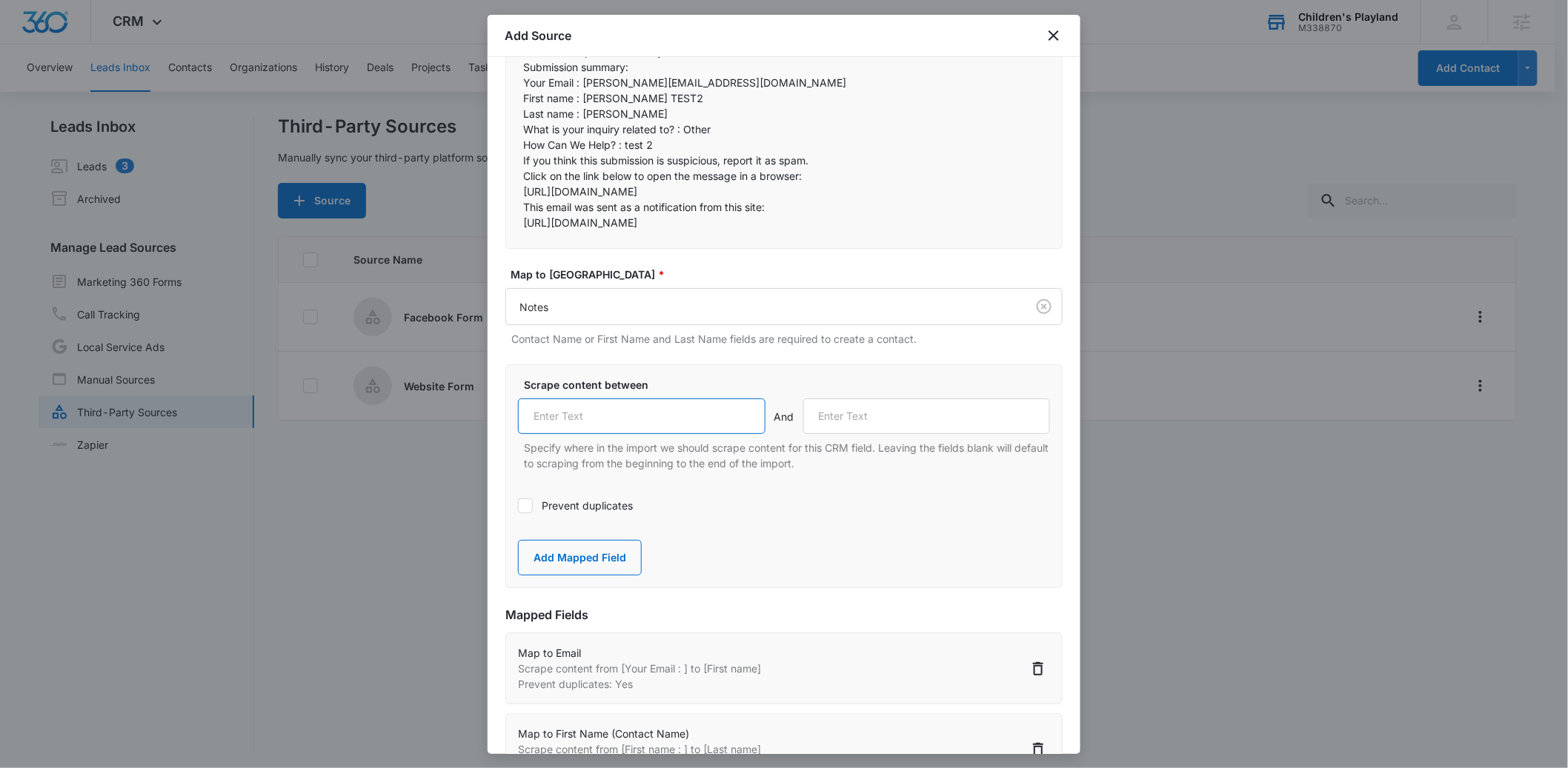
click at [561, 435] on input "text" at bounding box center [642, 416] width 248 height 35
click at [667, 191] on p "[URL][DOMAIN_NAME]" at bounding box center [784, 192] width 520 height 16
drag, startPoint x: 627, startPoint y: 145, endPoint x: 503, endPoint y: 147, distance: 124.0
click at [503, 147] on div "Step 2 of 4 Field Mapping Identify the content from your BCC import and map it …" at bounding box center [784, 405] width 593 height 697
copy p "How Can We Help? :"
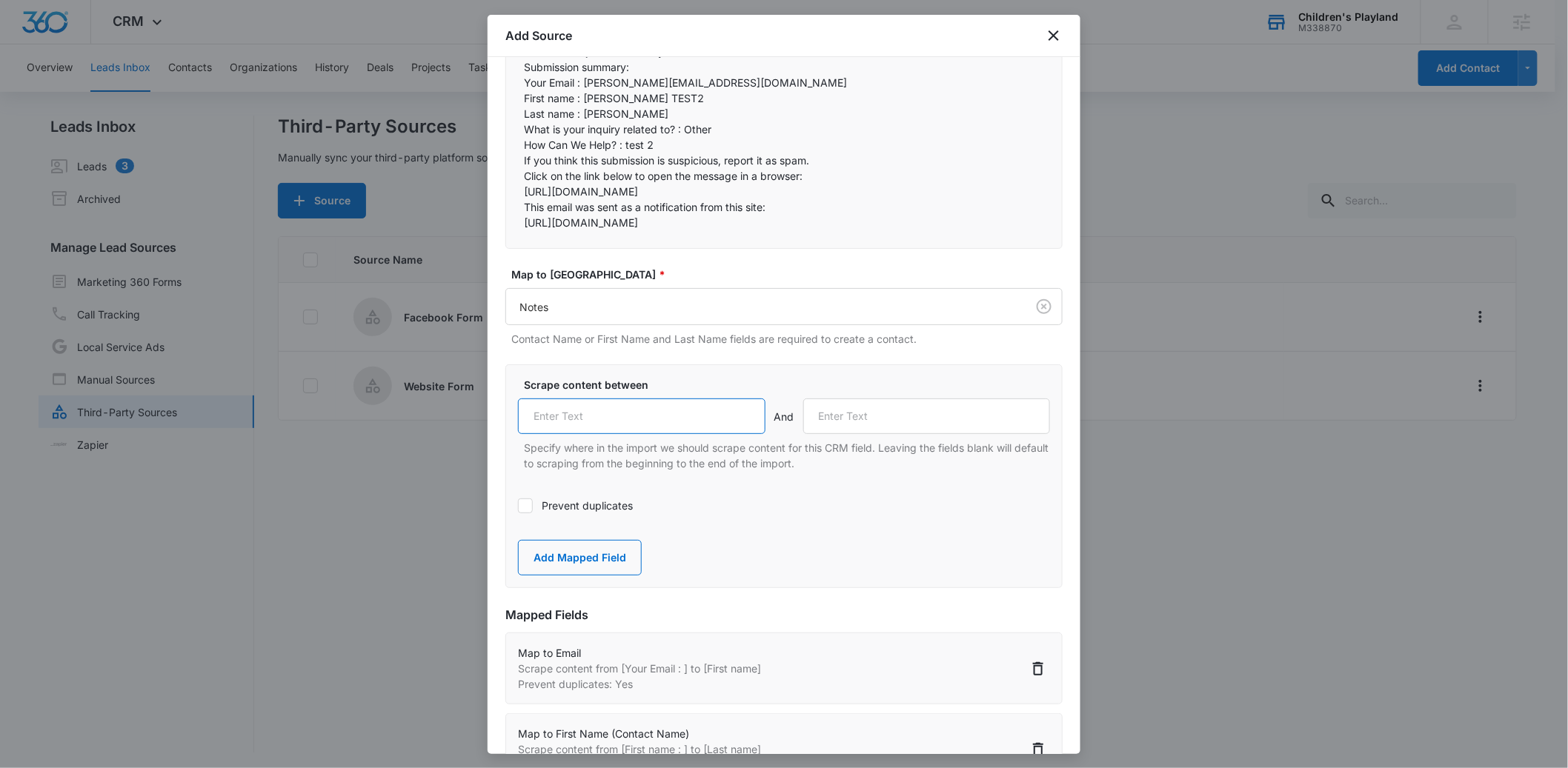
click at [573, 435] on input "text" at bounding box center [642, 416] width 248 height 35
paste input "How Can We Help? :"
type input "How Can We Help? :"
drag, startPoint x: 657, startPoint y: 162, endPoint x: 520, endPoint y: 162, distance: 137.0
click at [520, 162] on div "A site visitor just submitted your form Contact Us - Email on Child Care Aurora…" at bounding box center [784, 138] width 558 height 224
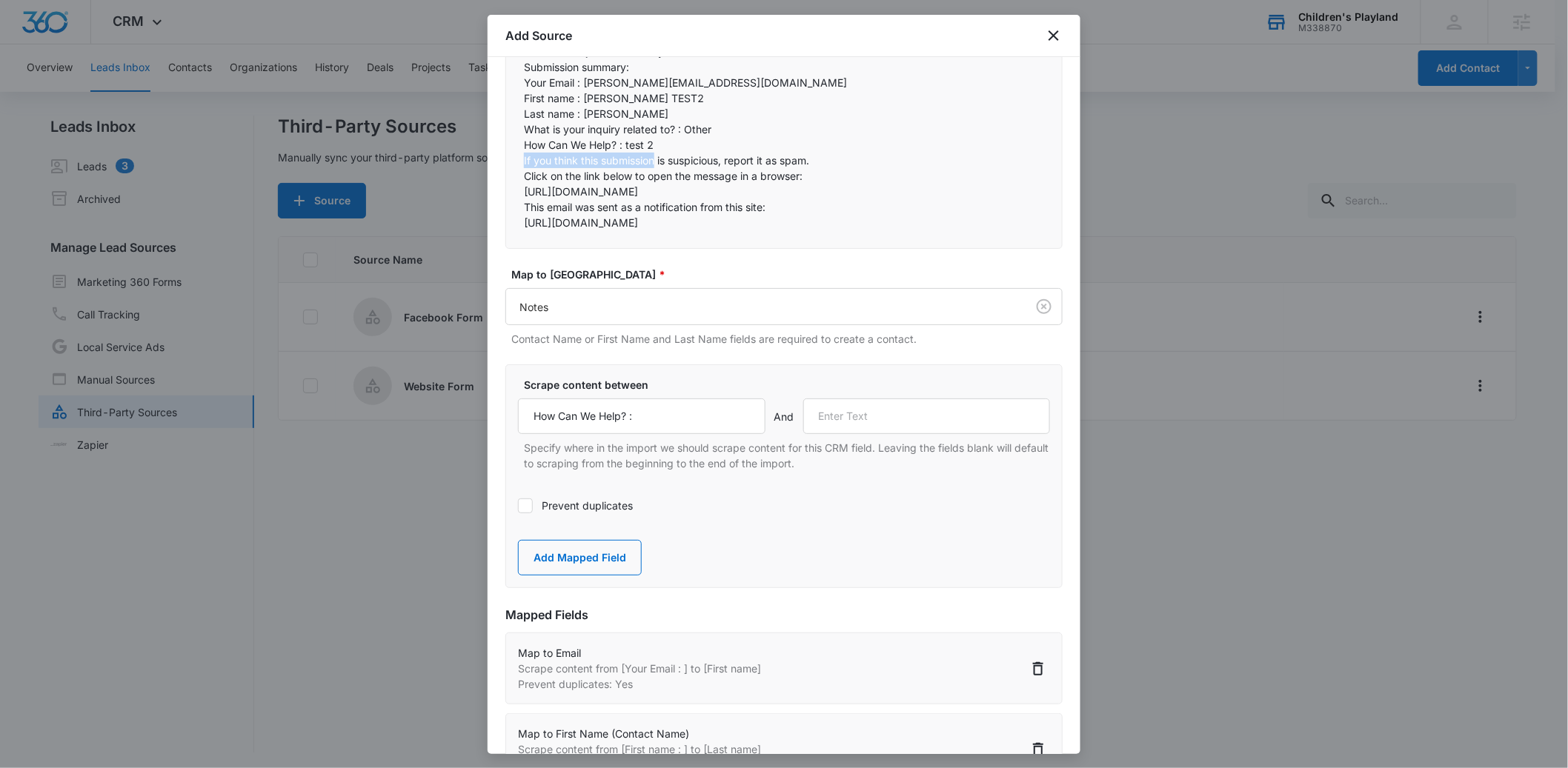
copy p "If you think this submission"
click at [842, 435] on input "text" at bounding box center [928, 416] width 248 height 35
paste input "If you think this submission"
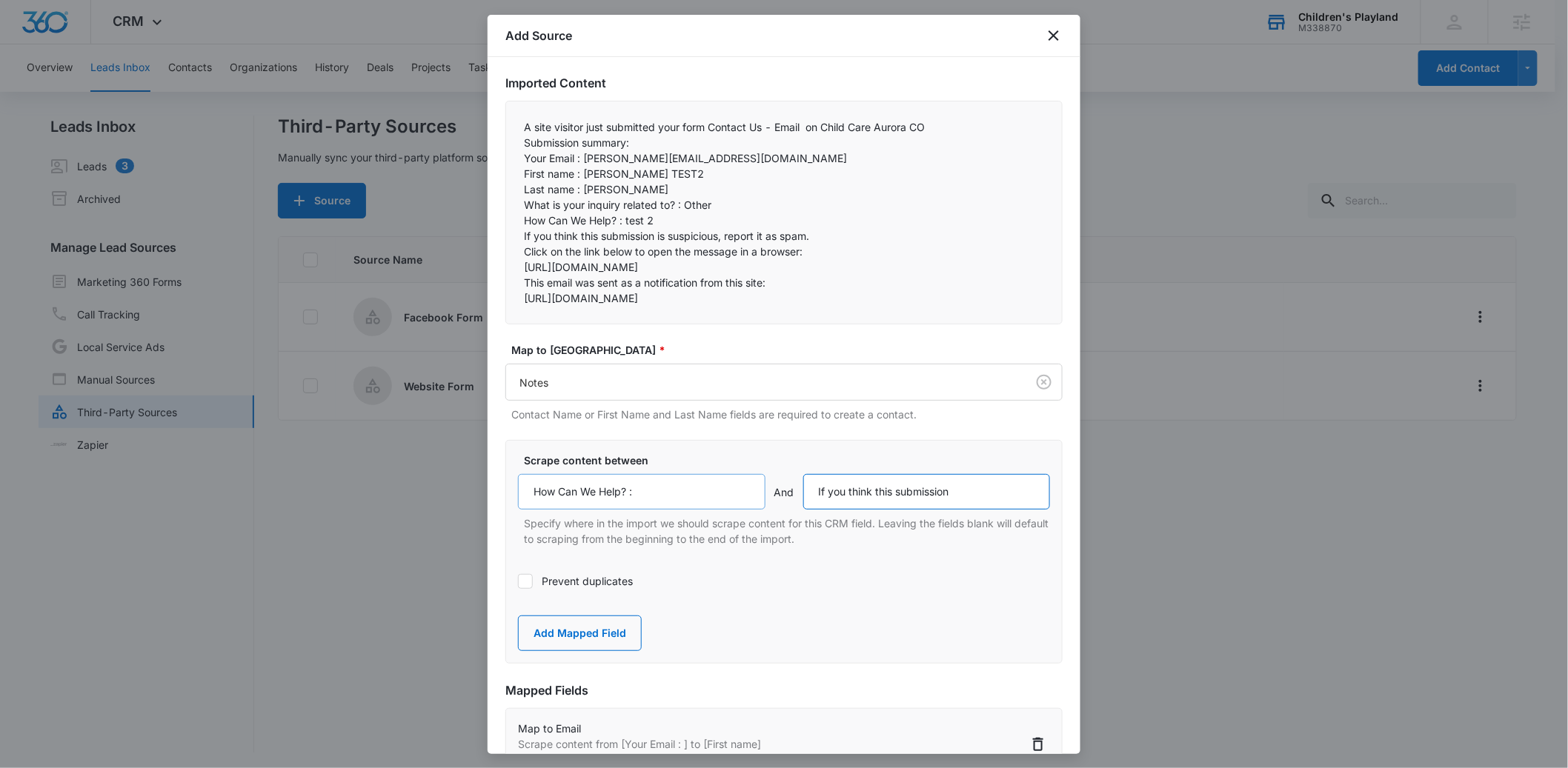
scroll to position [119, 0]
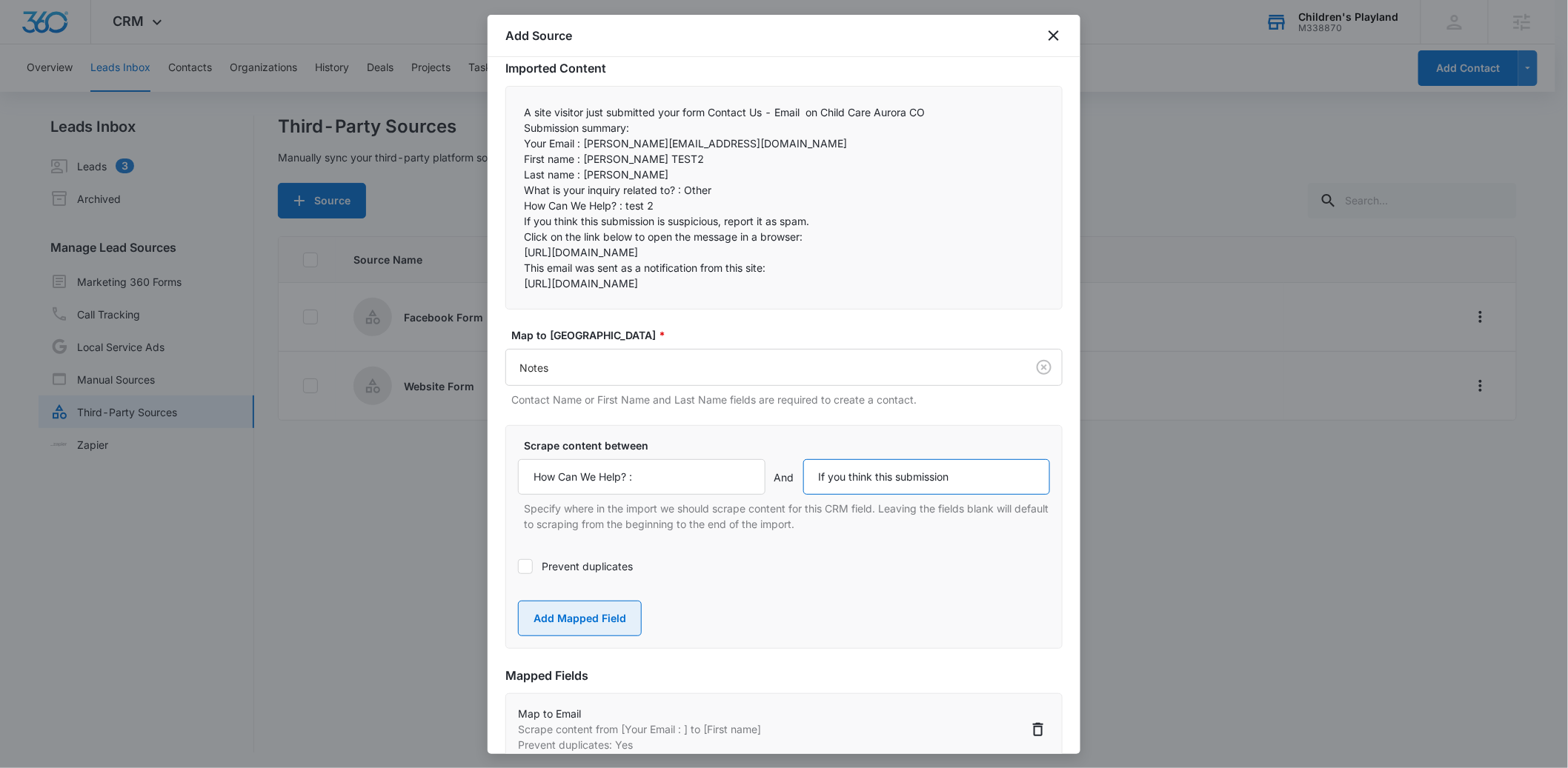
type input "If you think this submission"
click at [584, 636] on button "Add Mapped Field" at bounding box center [580, 619] width 124 height 35
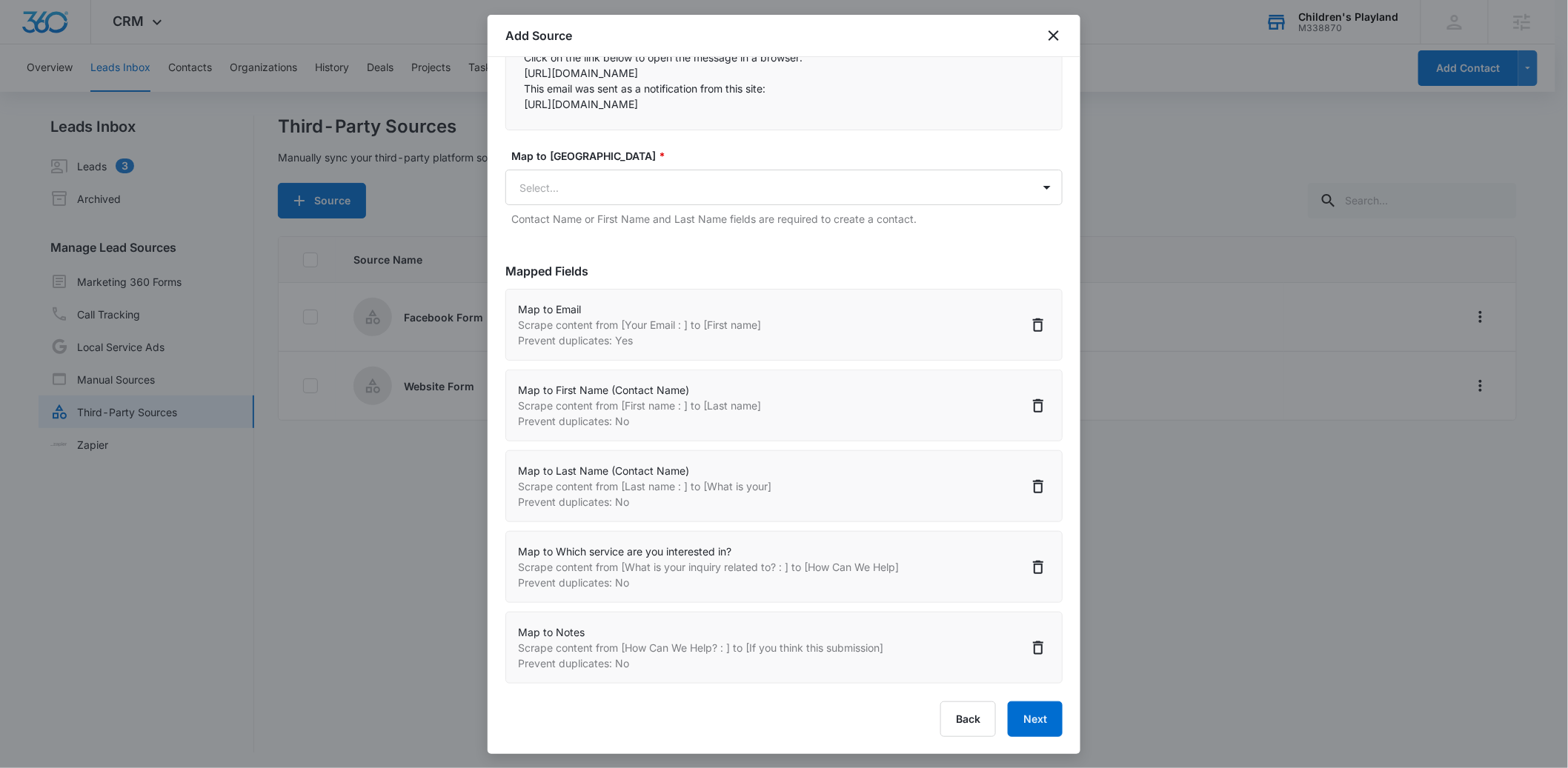
scroll to position [342, 0]
click at [1008, 705] on button "Next" at bounding box center [1036, 719] width 55 height 35
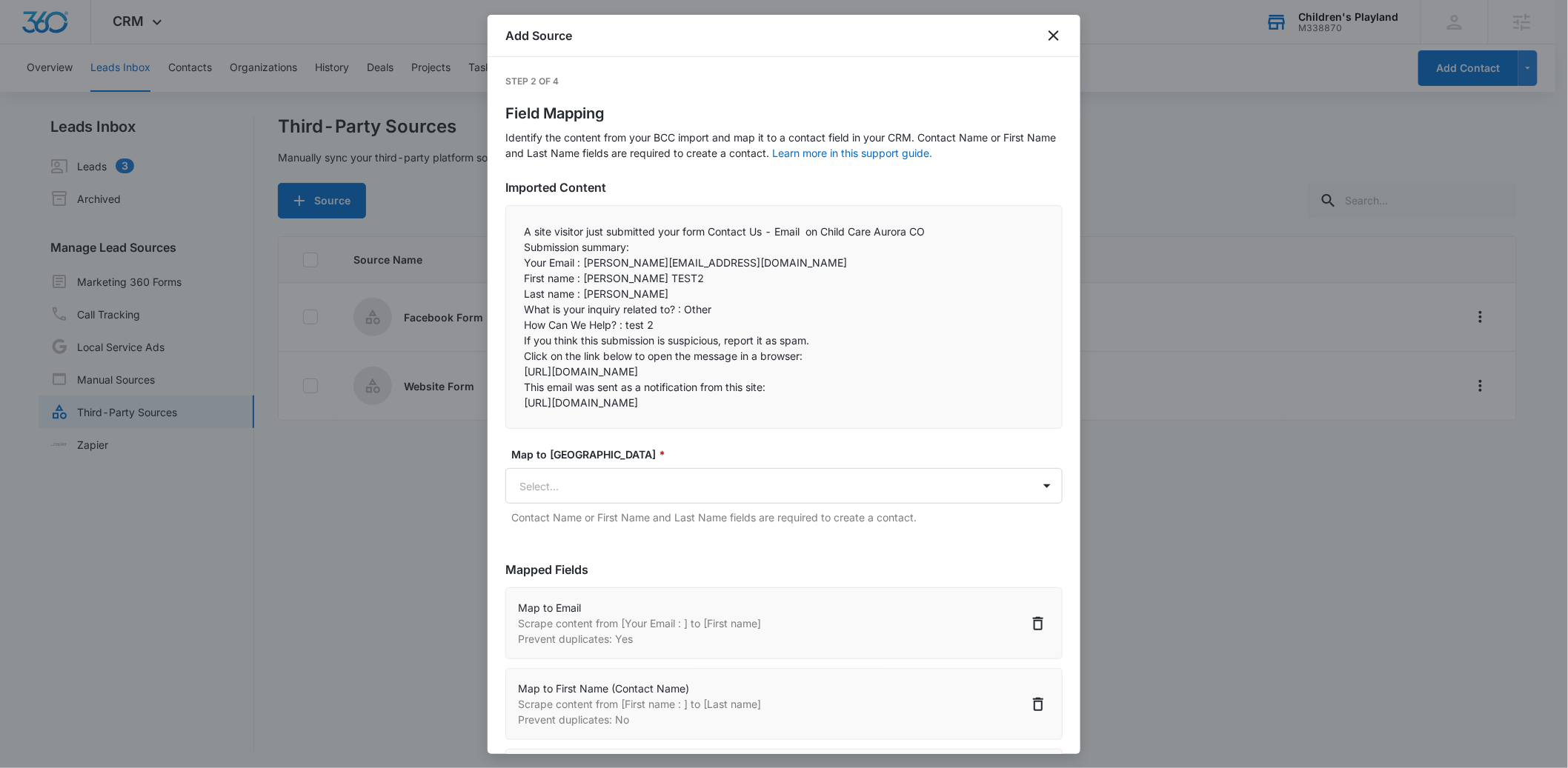
select select "185"
select select "78"
select select "79"
select select "350"
select select "300"
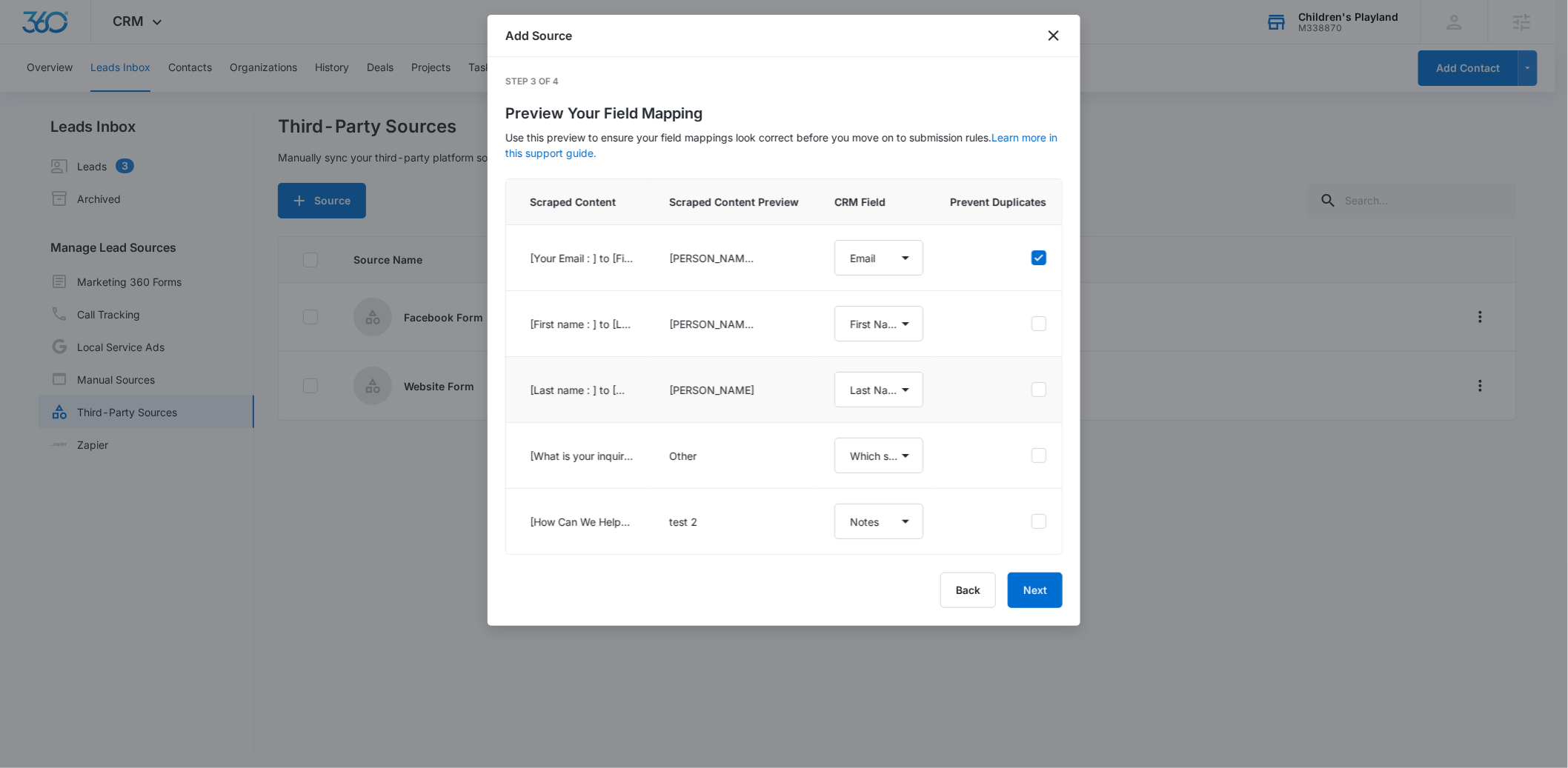
select select "185"
select select "78"
select select "79"
select select "350"
select select "300"
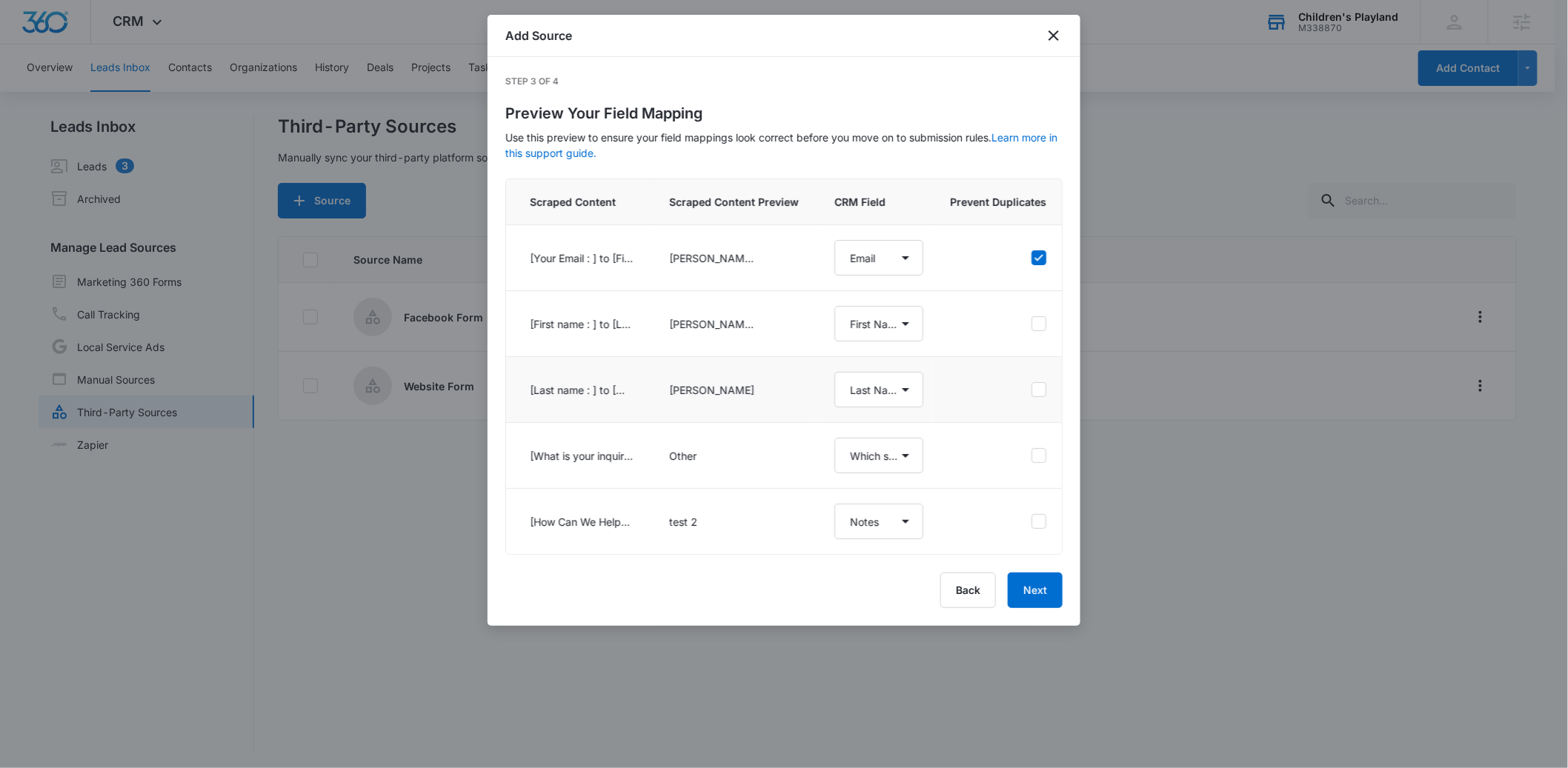
scroll to position [2, 0]
click at [1032, 600] on button "Next" at bounding box center [1036, 590] width 55 height 35
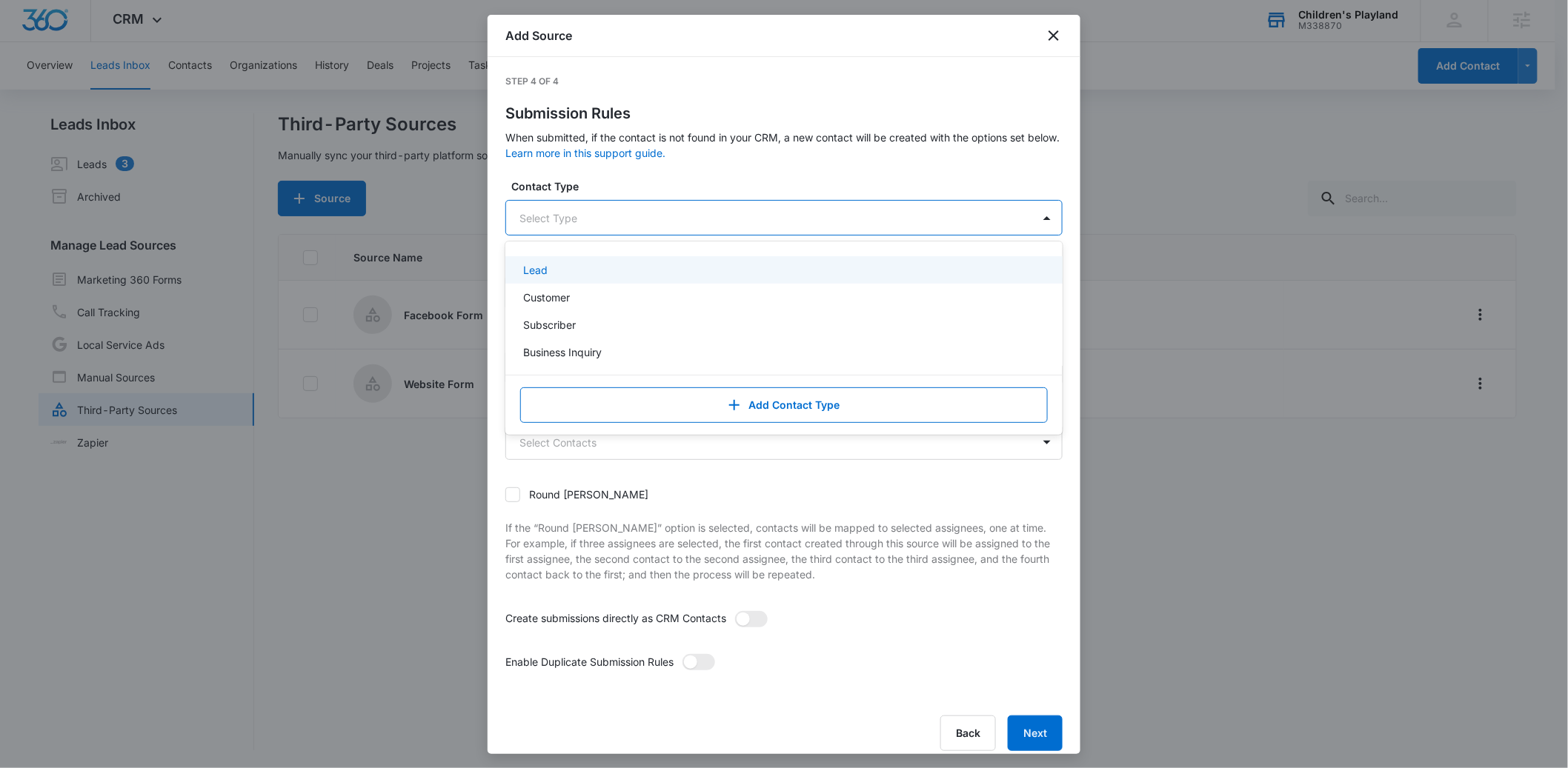
click at [584, 221] on div at bounding box center [766, 217] width 494 height 19
click at [582, 269] on div "Lead" at bounding box center [782, 270] width 518 height 16
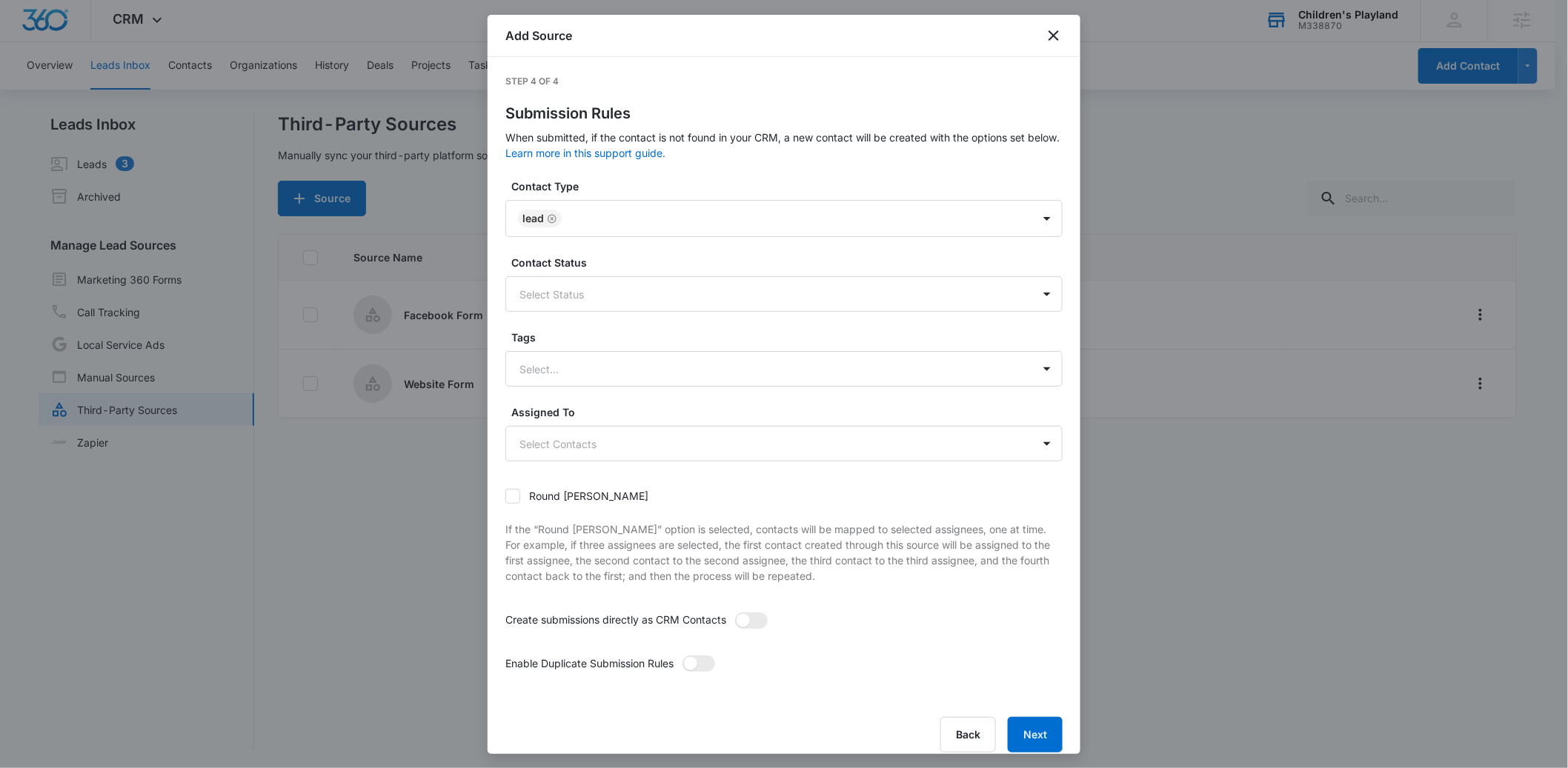
click at [662, 177] on div "Step 4 of 4 Submission Rules When submitted, if the contact is not found in you…" at bounding box center [784, 413] width 558 height 678
click at [626, 291] on div at bounding box center [766, 294] width 494 height 19
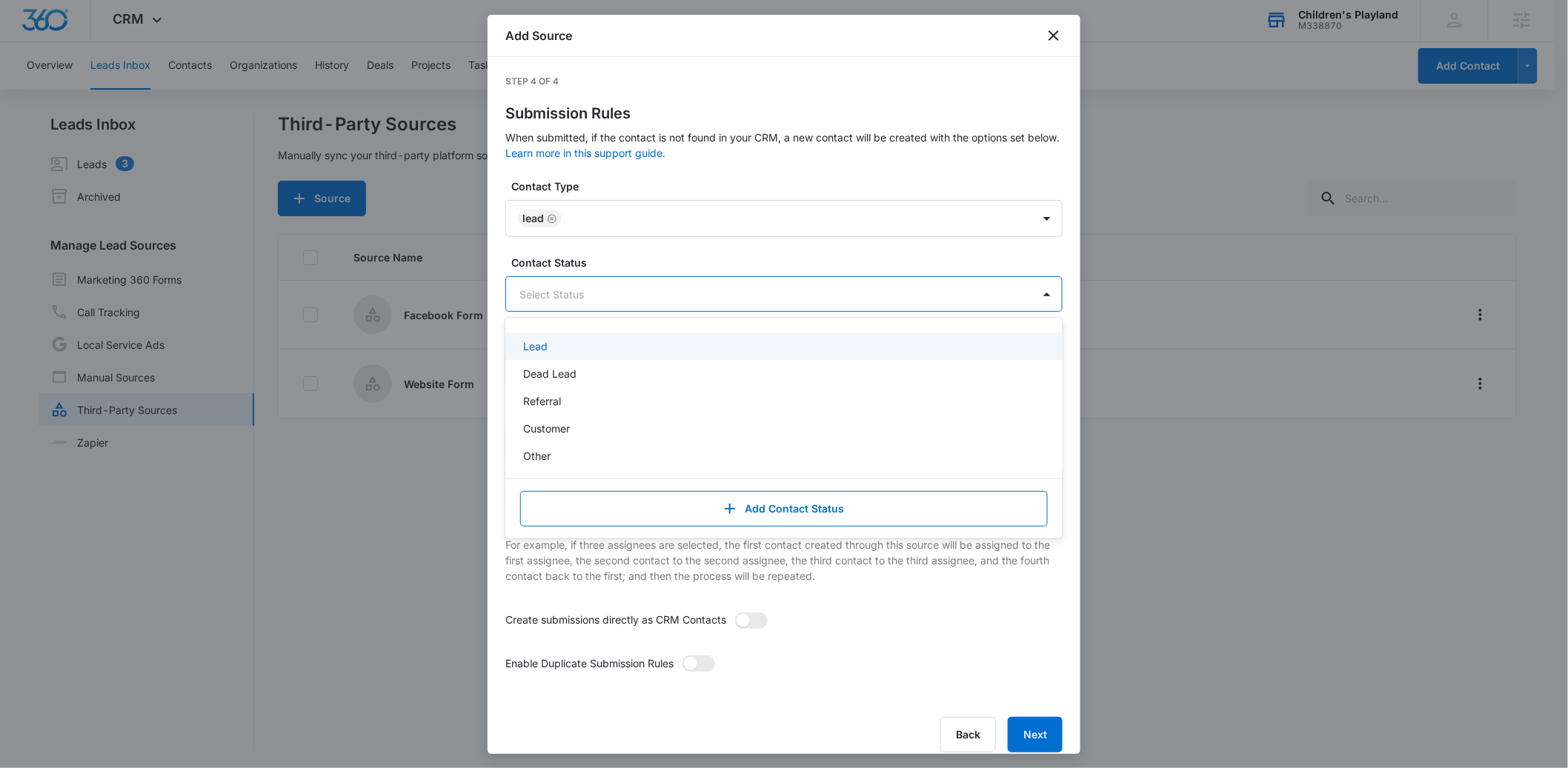
click at [609, 350] on div "Lead" at bounding box center [782, 346] width 518 height 16
click at [684, 182] on label "Contact Type" at bounding box center [790, 187] width 558 height 16
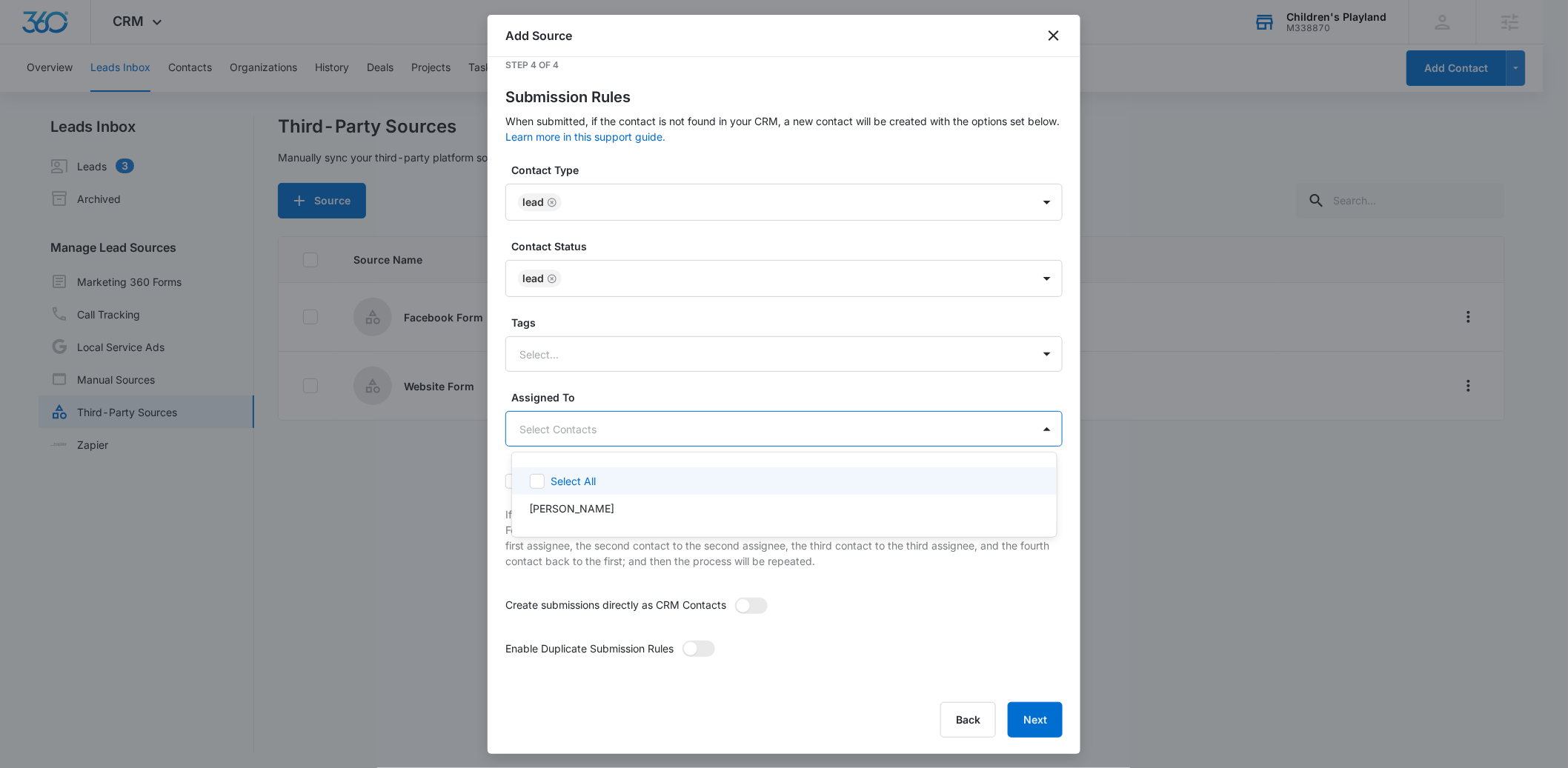
scroll to position [0, 0]
click at [638, 422] on body "CRM Apps Reputation Forms CRM Email Social POS Content Ads Intelligence Files B…" at bounding box center [790, 384] width 1581 height 768
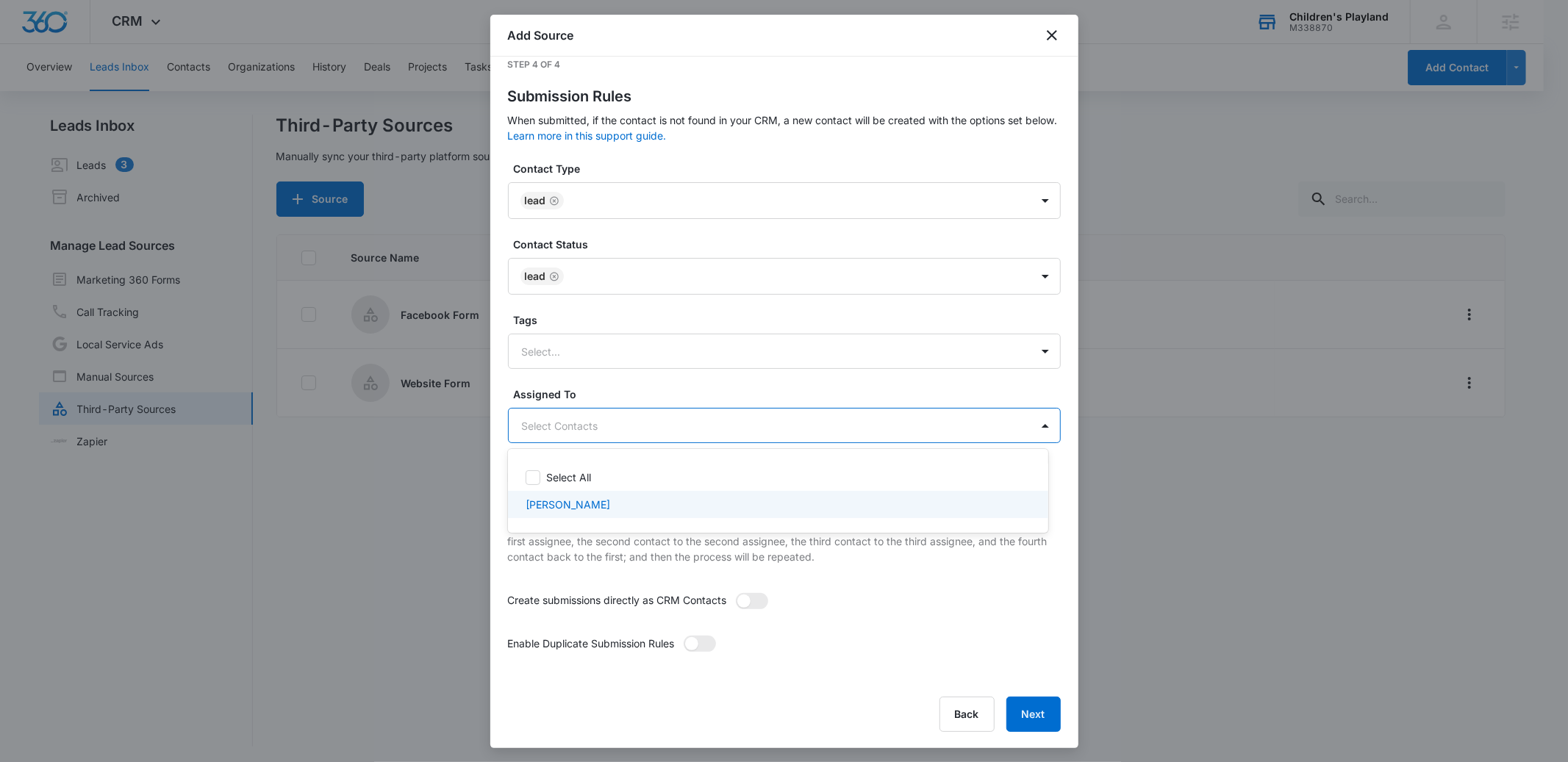
click at [621, 498] on div "[PERSON_NAME]" at bounding box center [777, 504] width 503 height 16
checkbox input "true"
click at [891, 575] on div at bounding box center [784, 381] width 1568 height 762
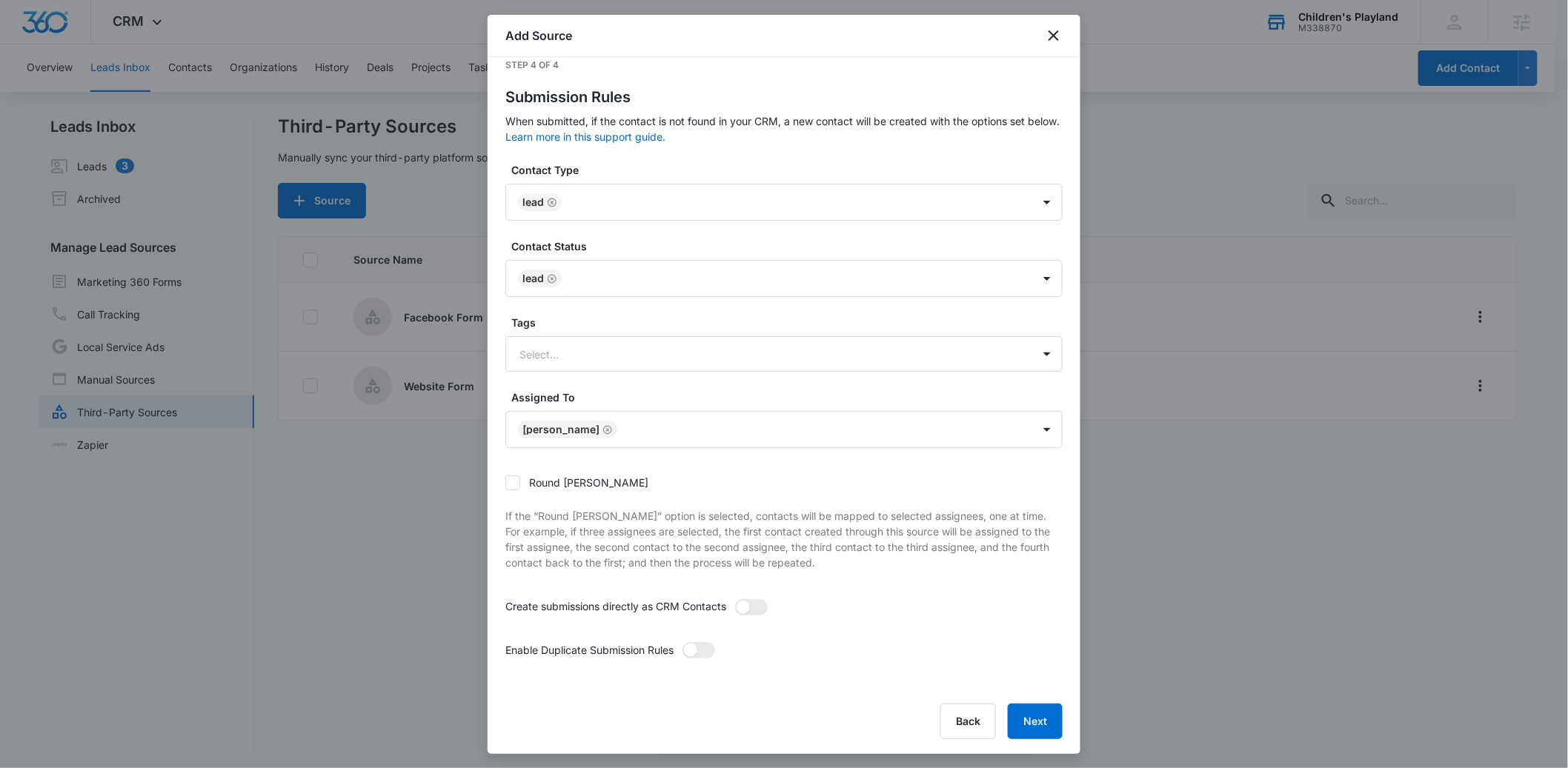
scroll to position [18, 0]
click at [745, 603] on span at bounding box center [744, 607] width 14 height 14
click at [735, 597] on input "checkbox" at bounding box center [735, 597] width 0 height 0
click at [706, 646] on span at bounding box center [698, 649] width 32 height 17
click at [682, 640] on input "checkbox" at bounding box center [682, 640] width 0 height 0
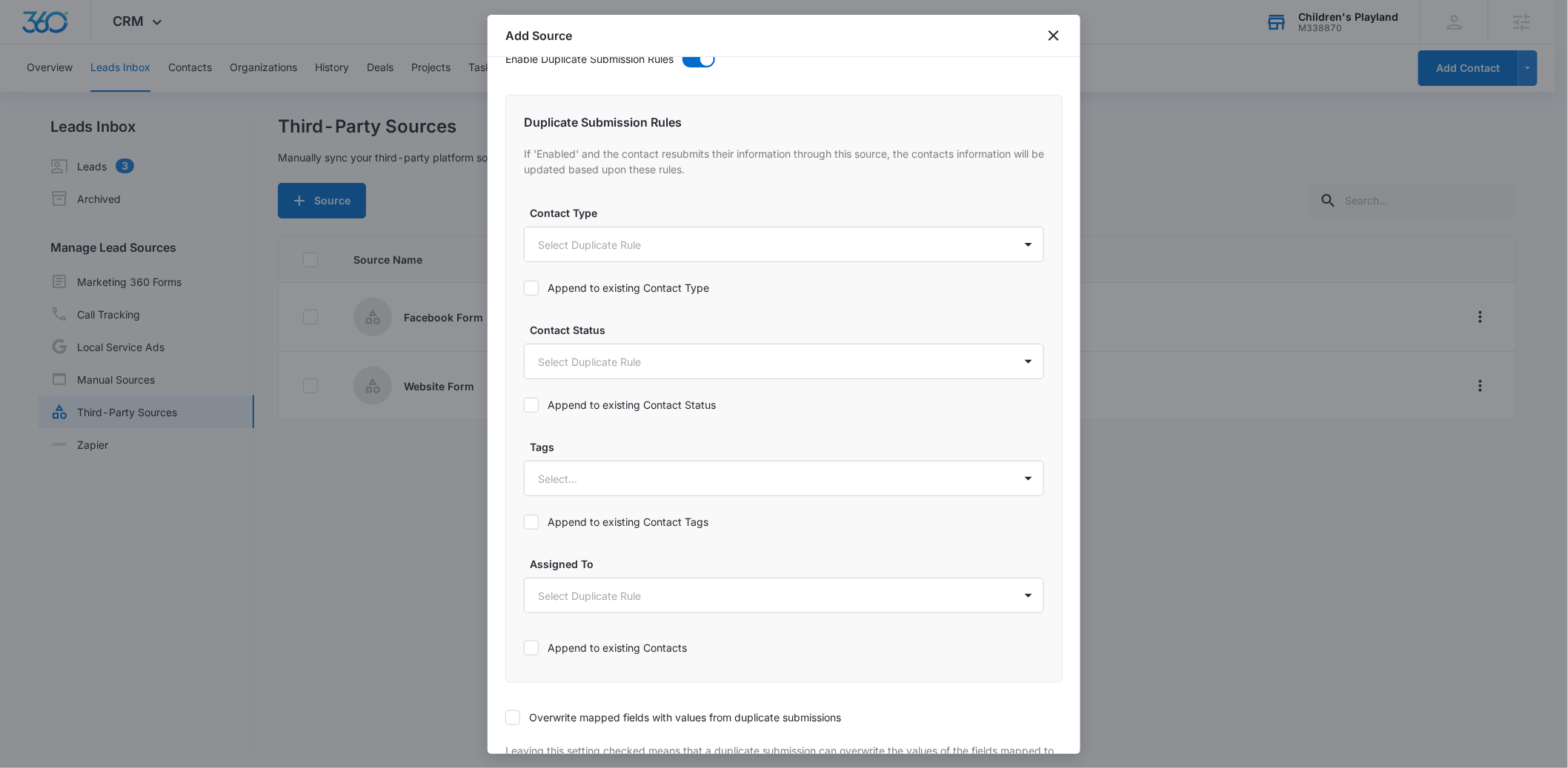
scroll to position [617, 0]
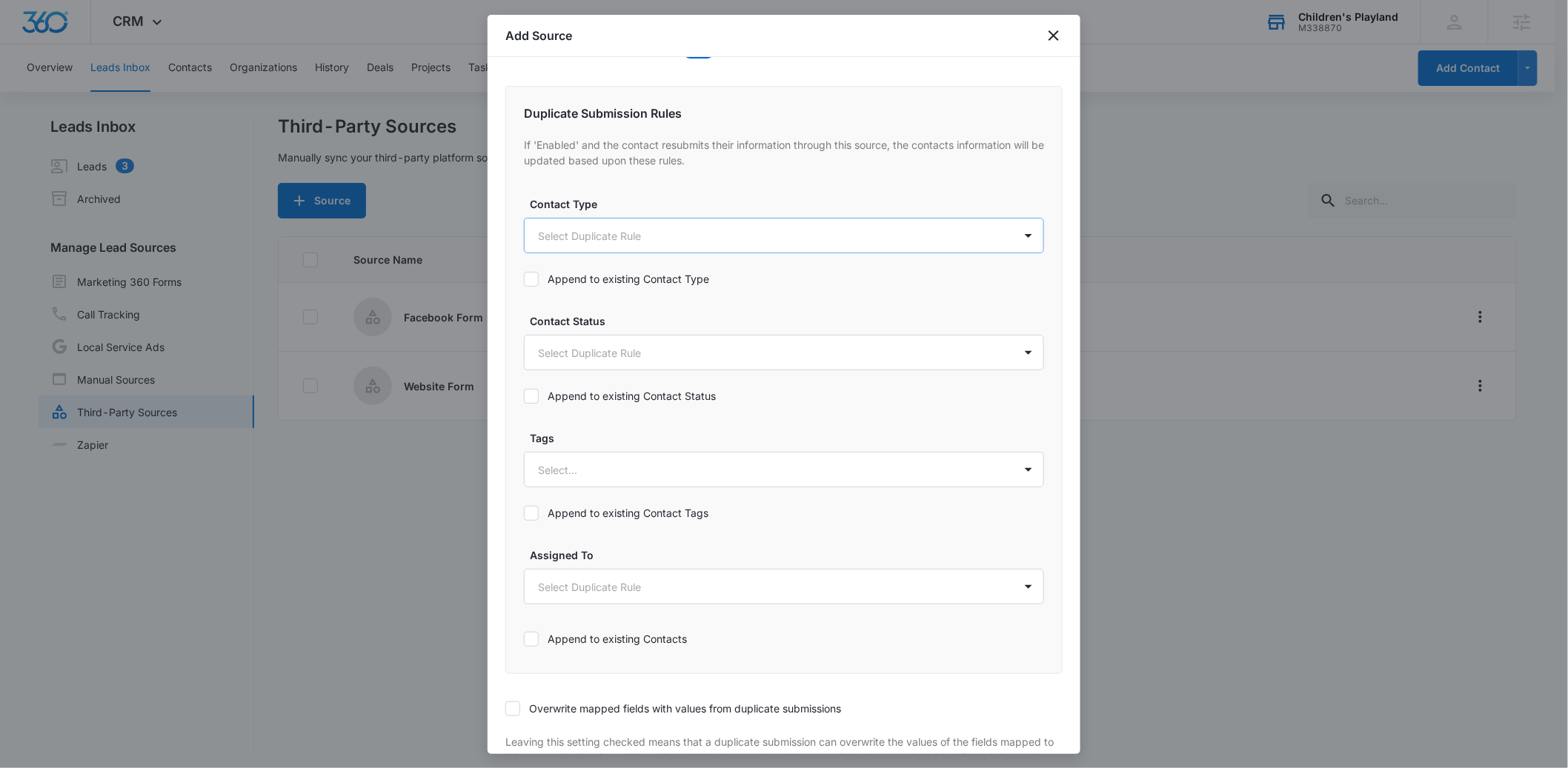
click at [581, 234] on body "CRM Apps Reputation Forms CRM Email Social POS Content Ads Intelligence Files B…" at bounding box center [784, 385] width 1568 height 771
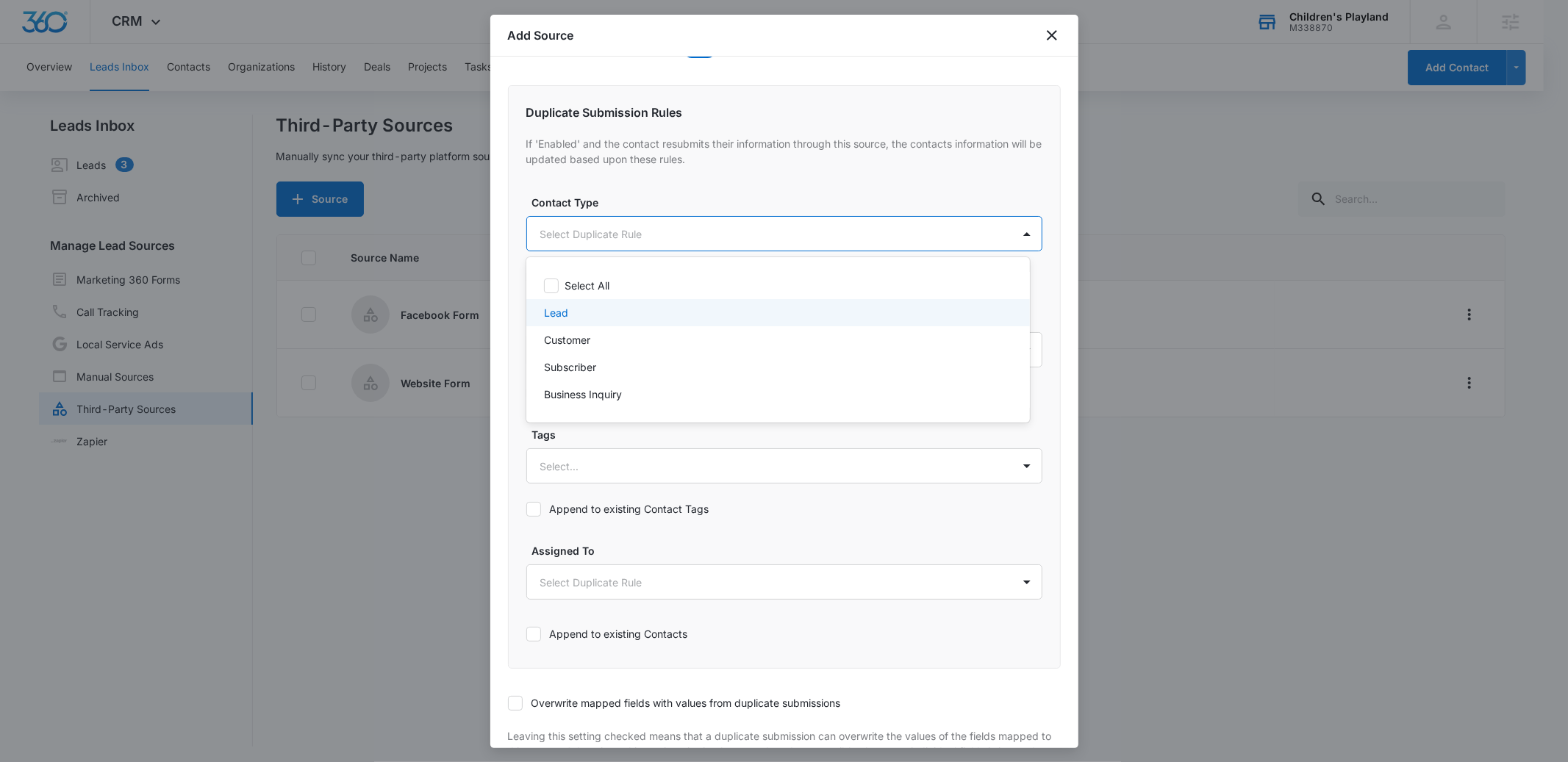
click at [572, 306] on div "Lead" at bounding box center [777, 313] width 465 height 16
click at [624, 201] on div at bounding box center [784, 381] width 1568 height 762
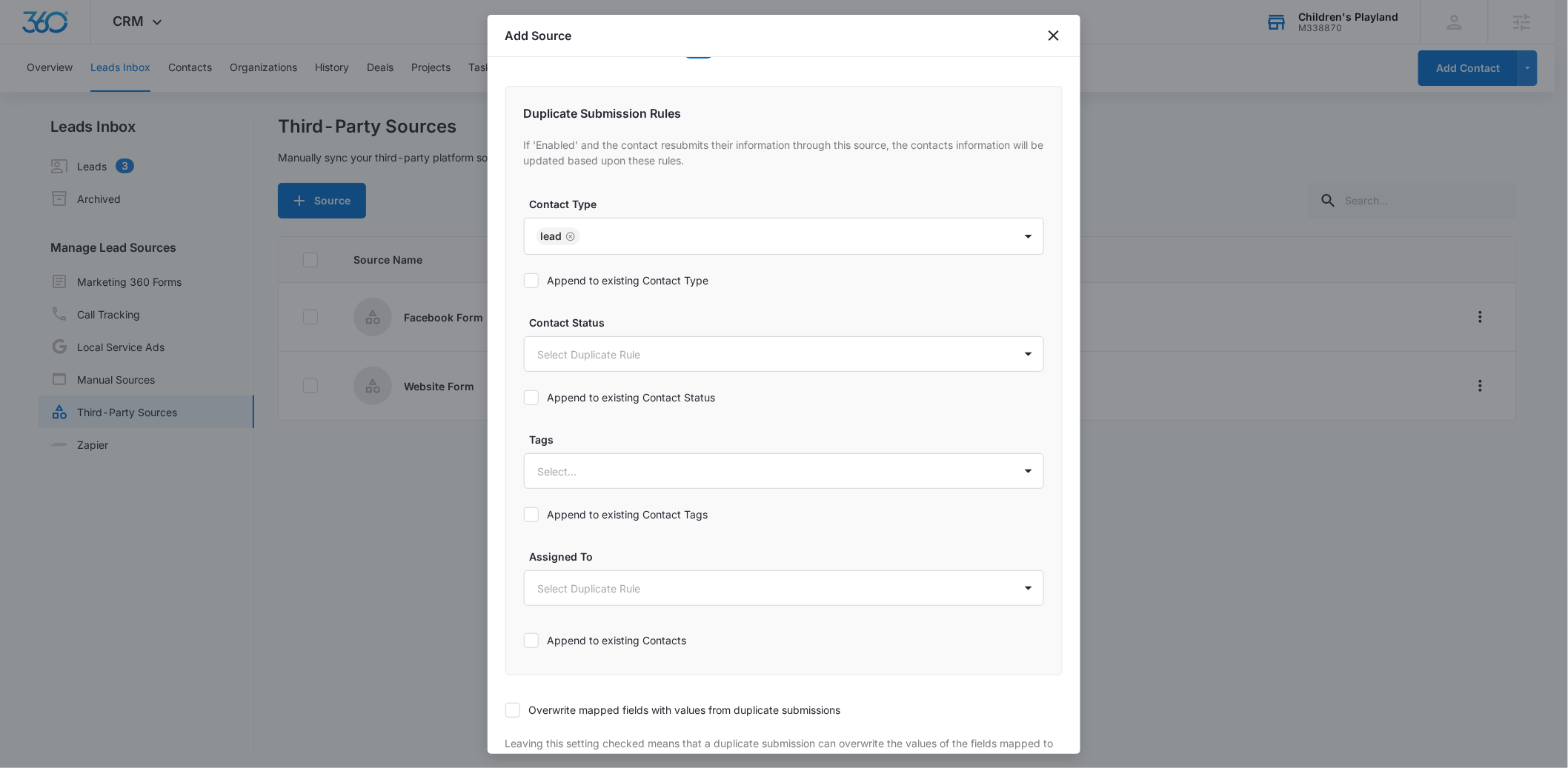
click at [541, 278] on label "Append to existing Contact Type" at bounding box center [784, 280] width 520 height 16
click at [524, 281] on input "Append to existing Contact Type" at bounding box center [524, 281] width 0 height 0
click at [603, 370] on body "CRM Apps Reputation Forms CRM Email Social POS Content Ads Intelligence Files B…" at bounding box center [784, 385] width 1568 height 771
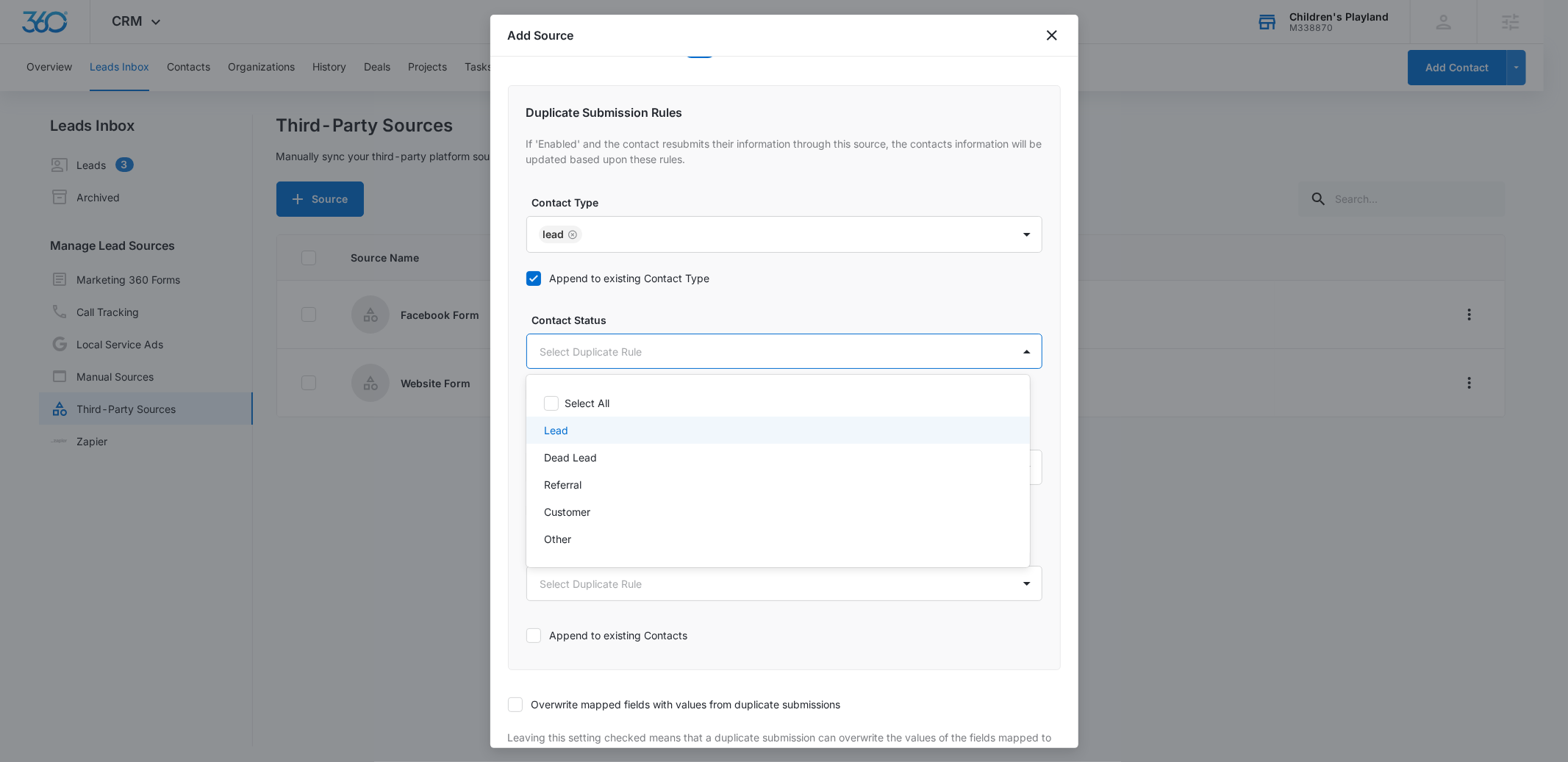
click at [581, 424] on div "Lead" at bounding box center [777, 430] width 465 height 16
click at [667, 311] on div at bounding box center [784, 381] width 1568 height 762
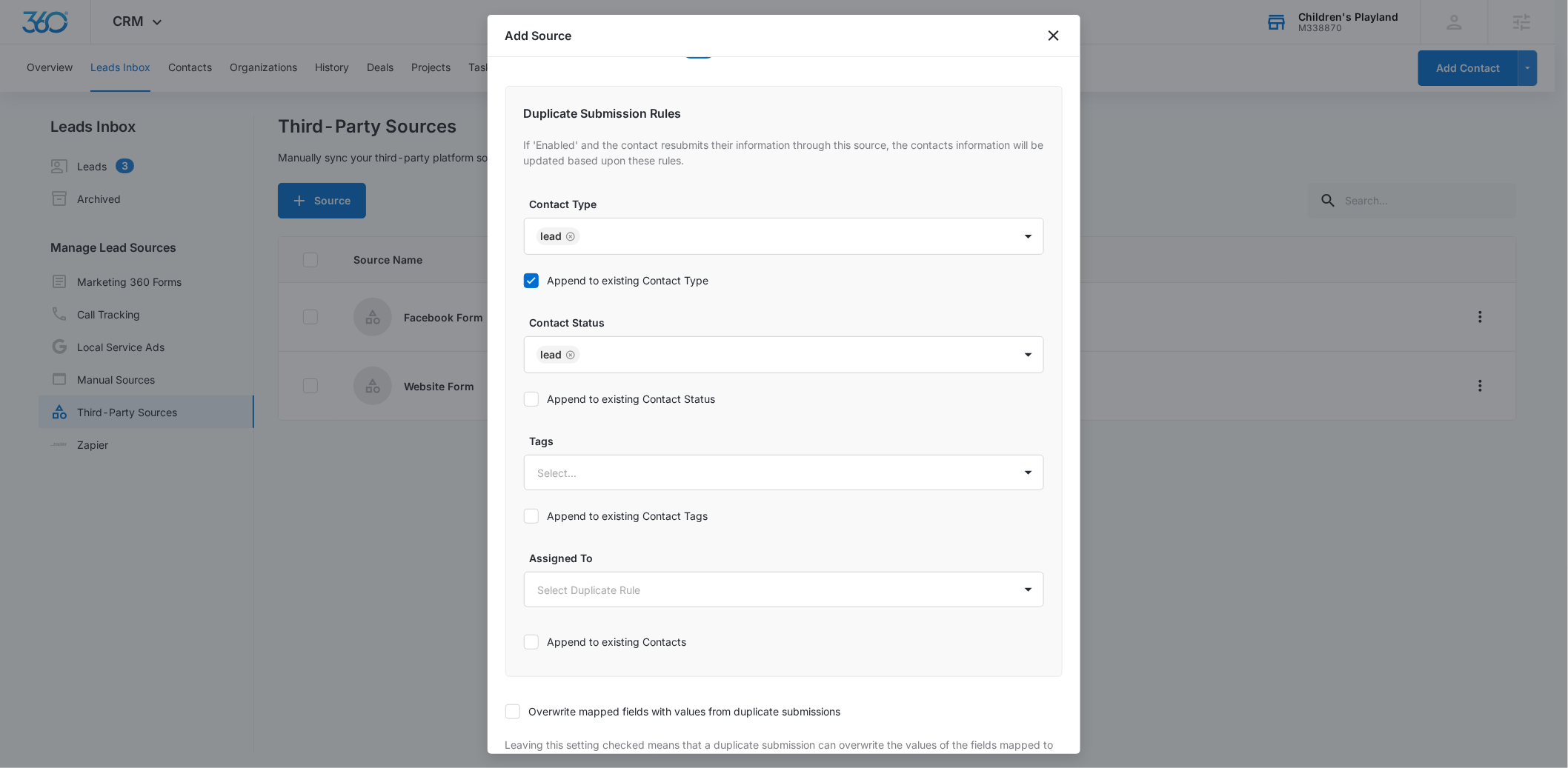
click at [538, 399] on icon at bounding box center [531, 399] width 14 height 14
click at [524, 399] on input "Append to existing Contact Status" at bounding box center [524, 399] width 0 height 0
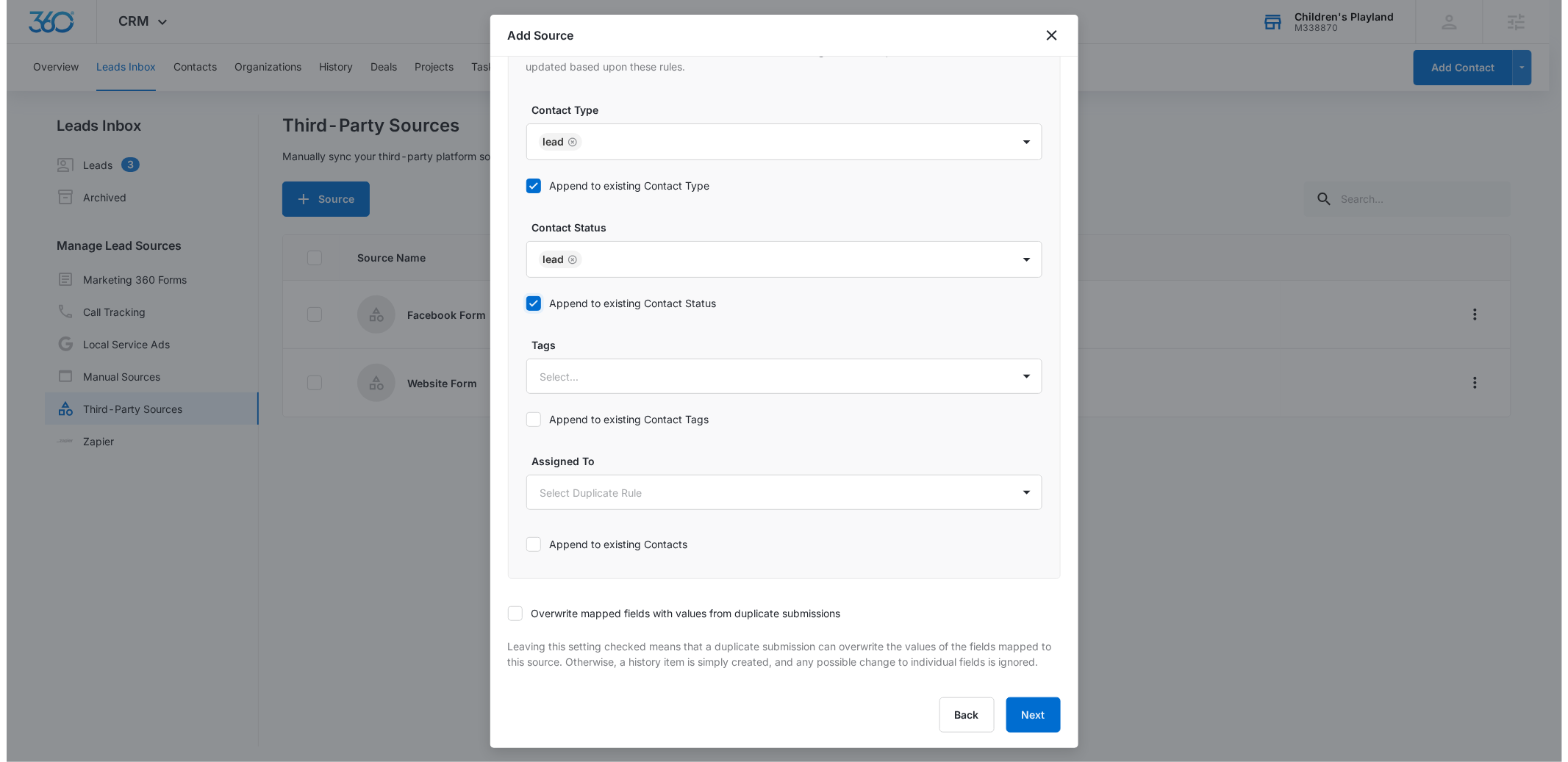
scroll to position [721, 0]
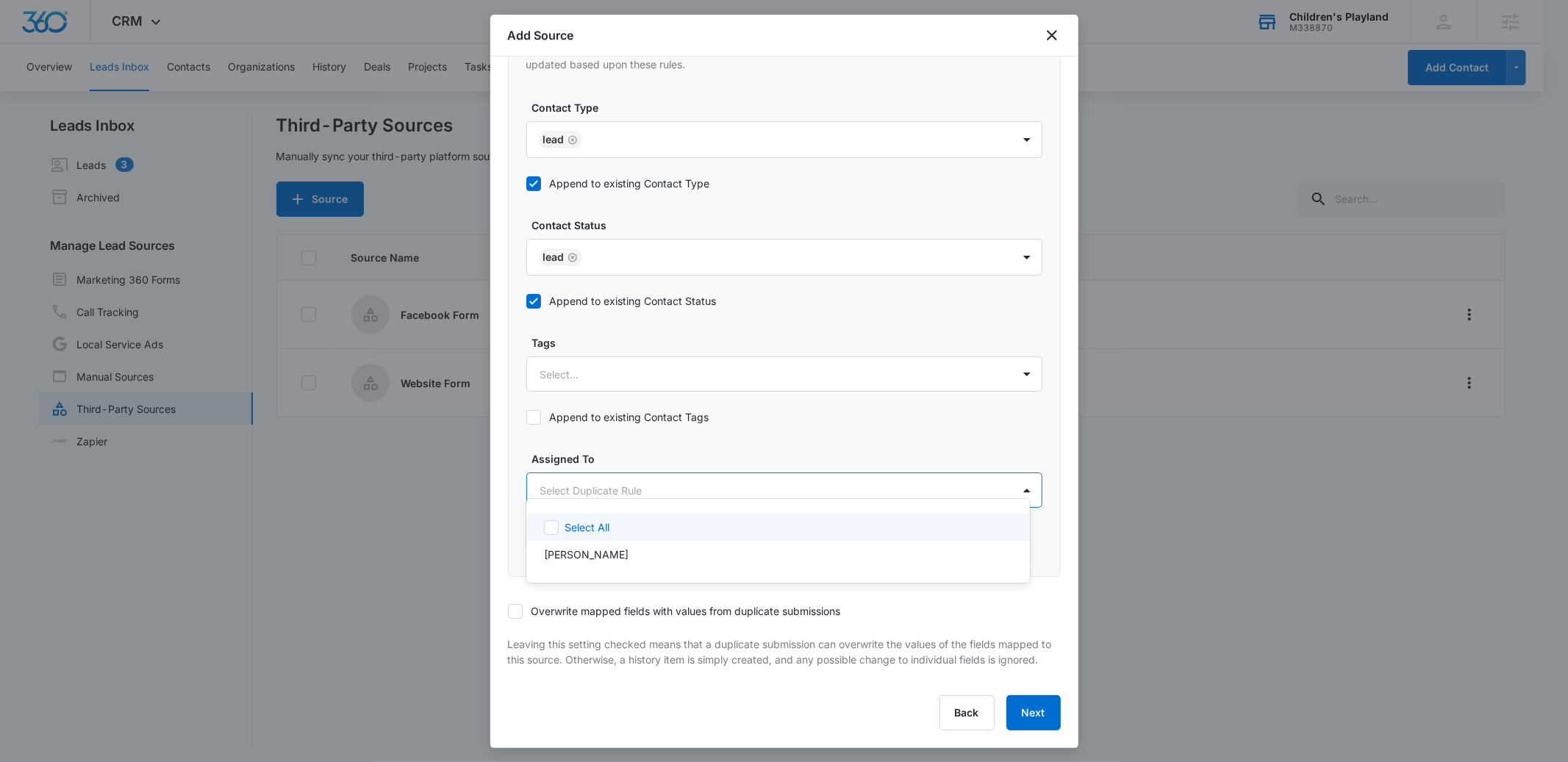
click at [595, 479] on body "CRM Apps Reputation Forms CRM Email Social POS Content Ads Intelligence Files B…" at bounding box center [784, 381] width 1568 height 762
click at [582, 553] on p "[PERSON_NAME]" at bounding box center [586, 555] width 85 height 16
checkbox input "true"
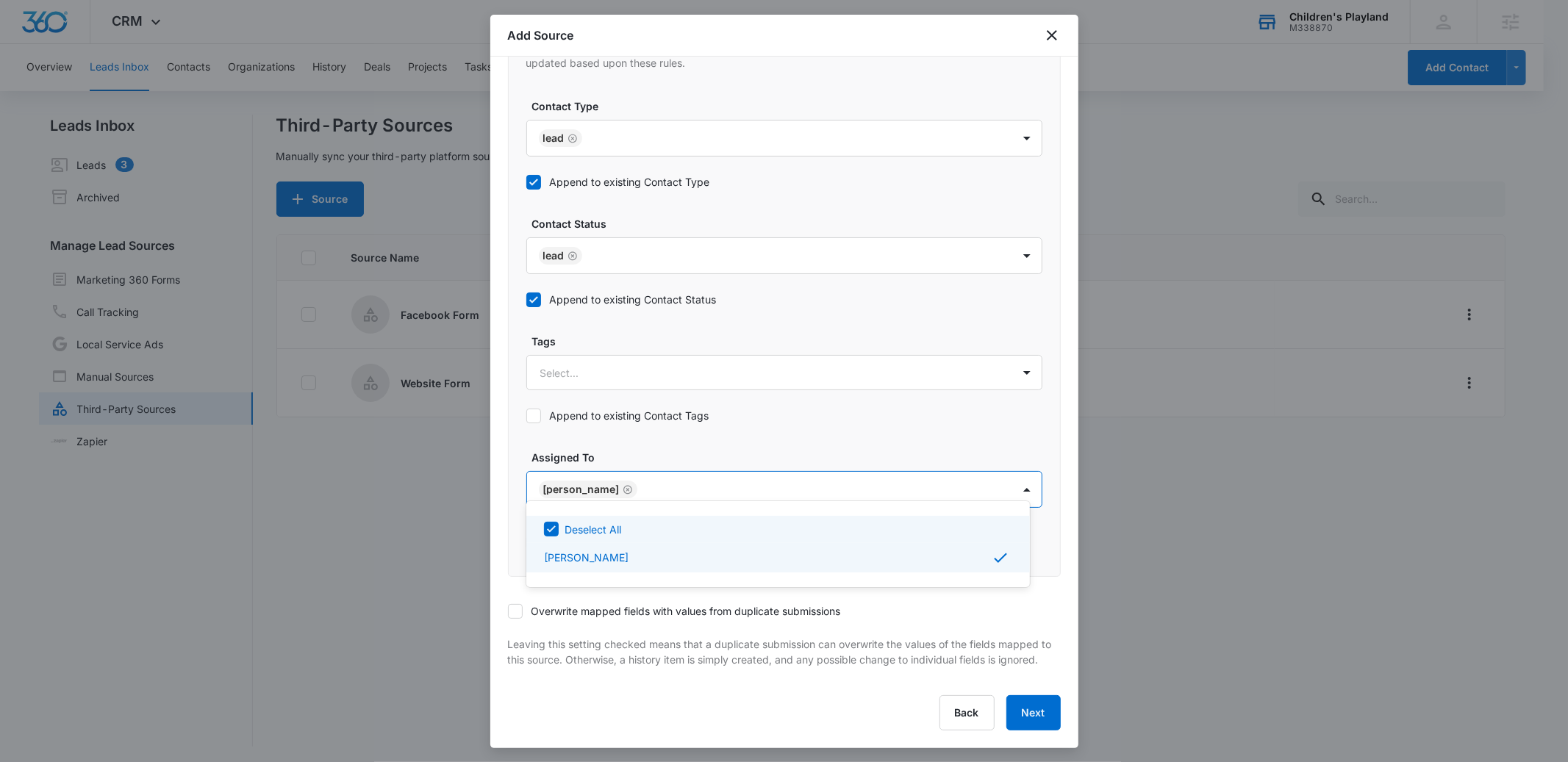
click at [661, 443] on div at bounding box center [784, 381] width 1568 height 762
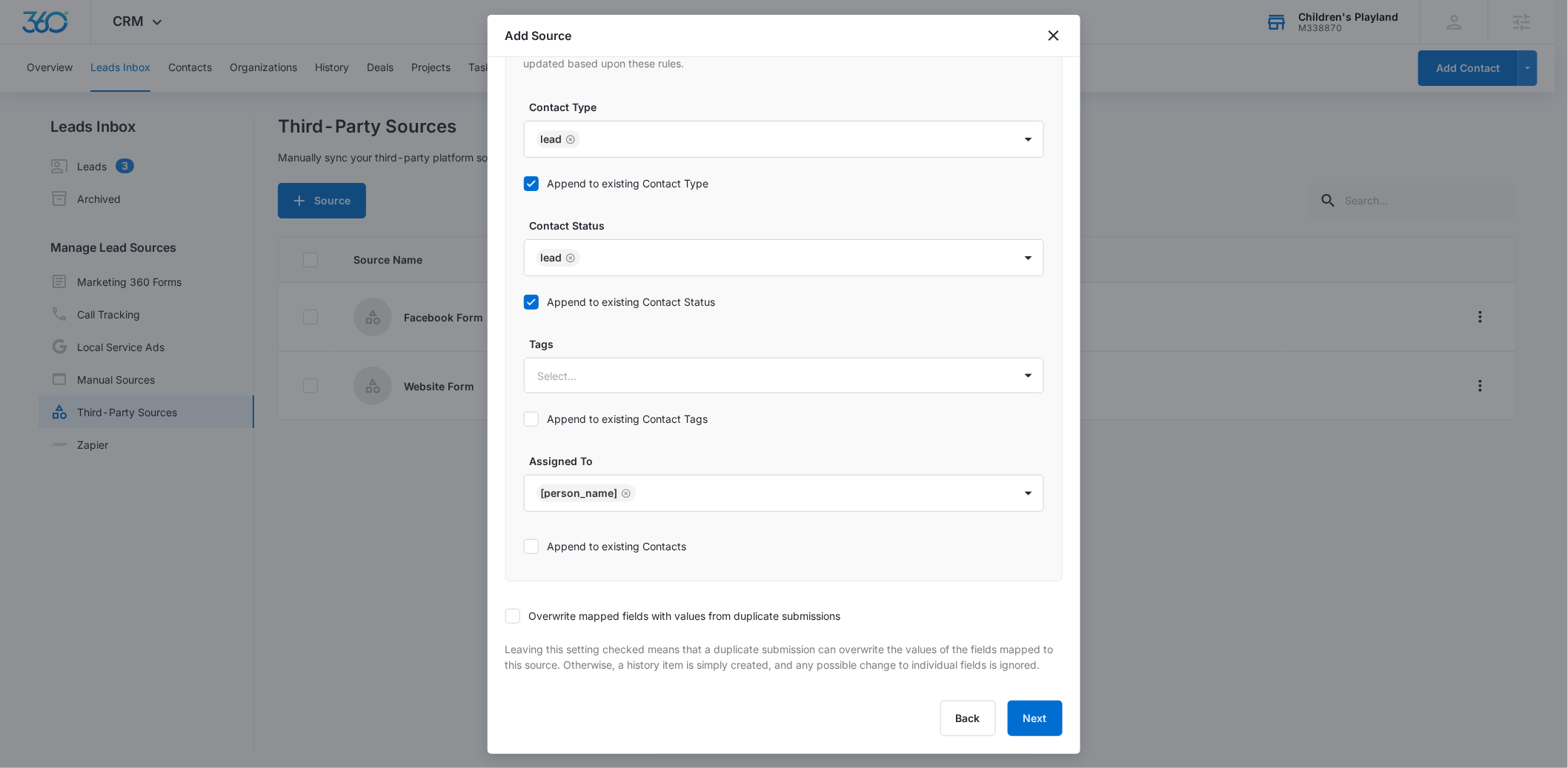
click at [540, 539] on label "Append to existing Contacts" at bounding box center [784, 547] width 520 height 16
click at [524, 547] on input "Append to existing Contacts" at bounding box center [524, 547] width 0 height 0
click at [1019, 720] on button "Next" at bounding box center [1036, 719] width 55 height 35
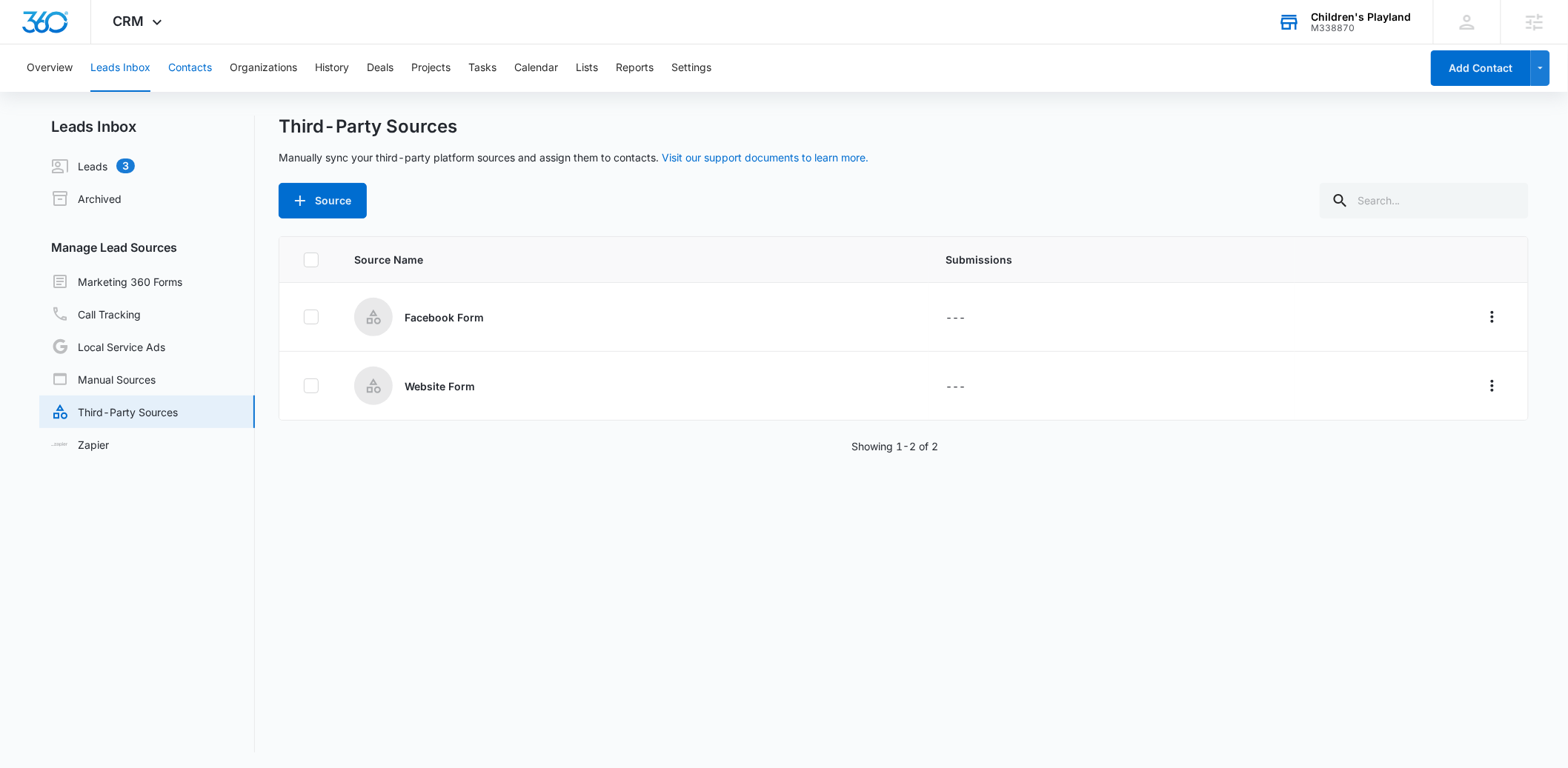
click at [191, 69] on button "Contacts" at bounding box center [190, 68] width 43 height 47
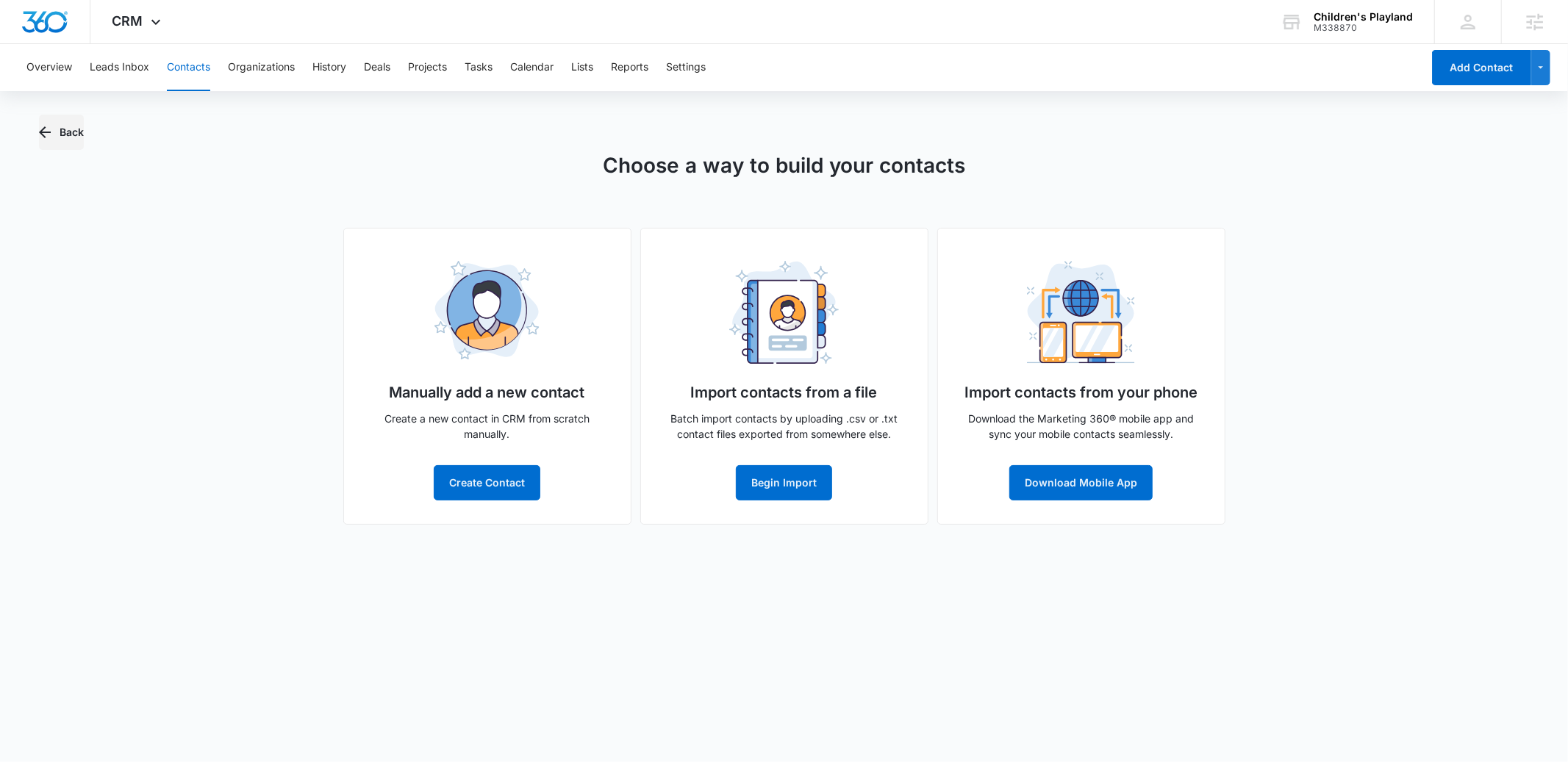
click at [52, 130] on icon "button" at bounding box center [45, 133] width 18 height 18
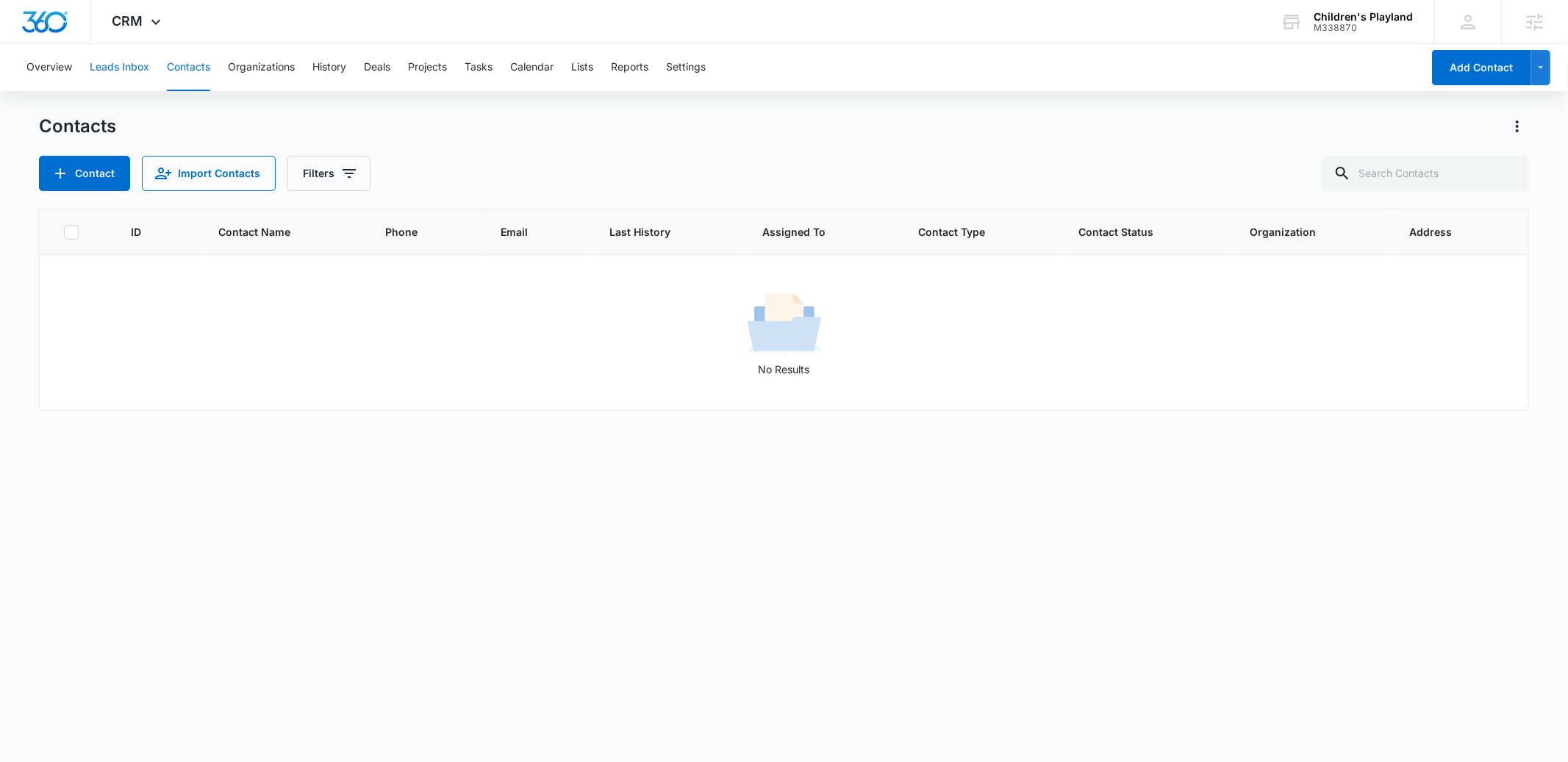
click at [136, 67] on button "Leads Inbox" at bounding box center [119, 67] width 60 height 47
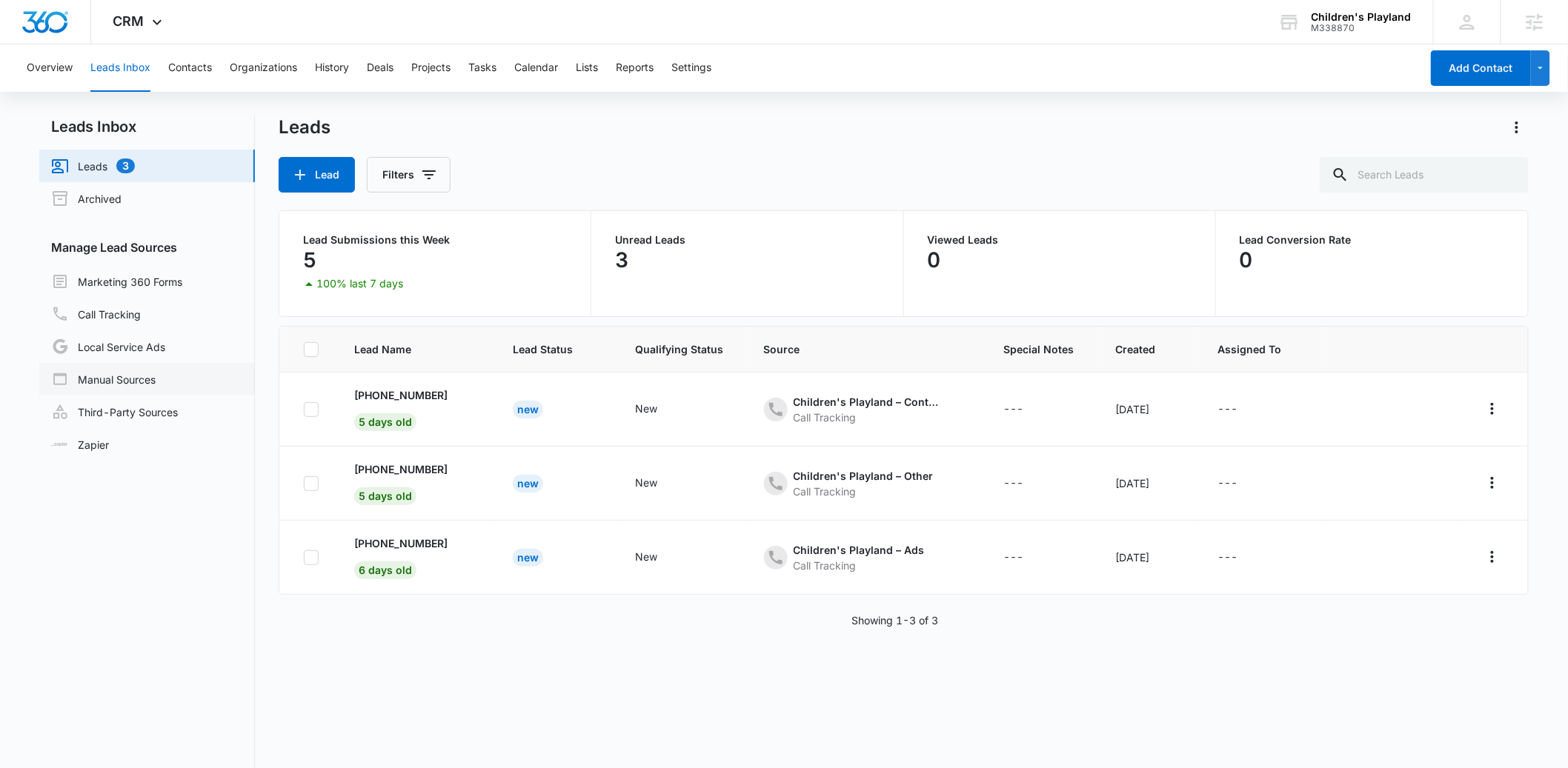
click at [118, 379] on link "Manual Sources" at bounding box center [103, 380] width 104 height 18
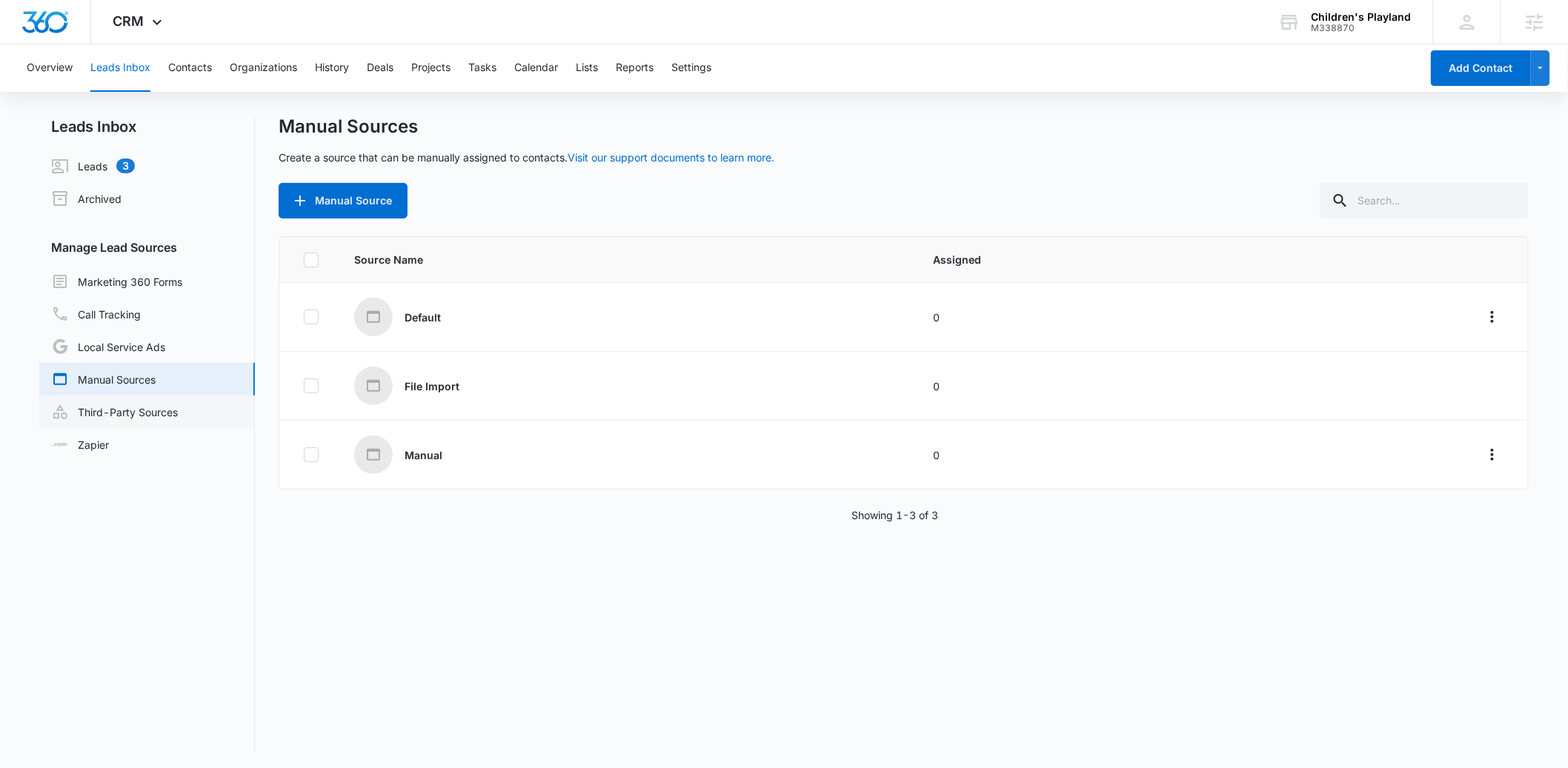
click at [134, 411] on link "Third-Party Sources" at bounding box center [114, 412] width 127 height 18
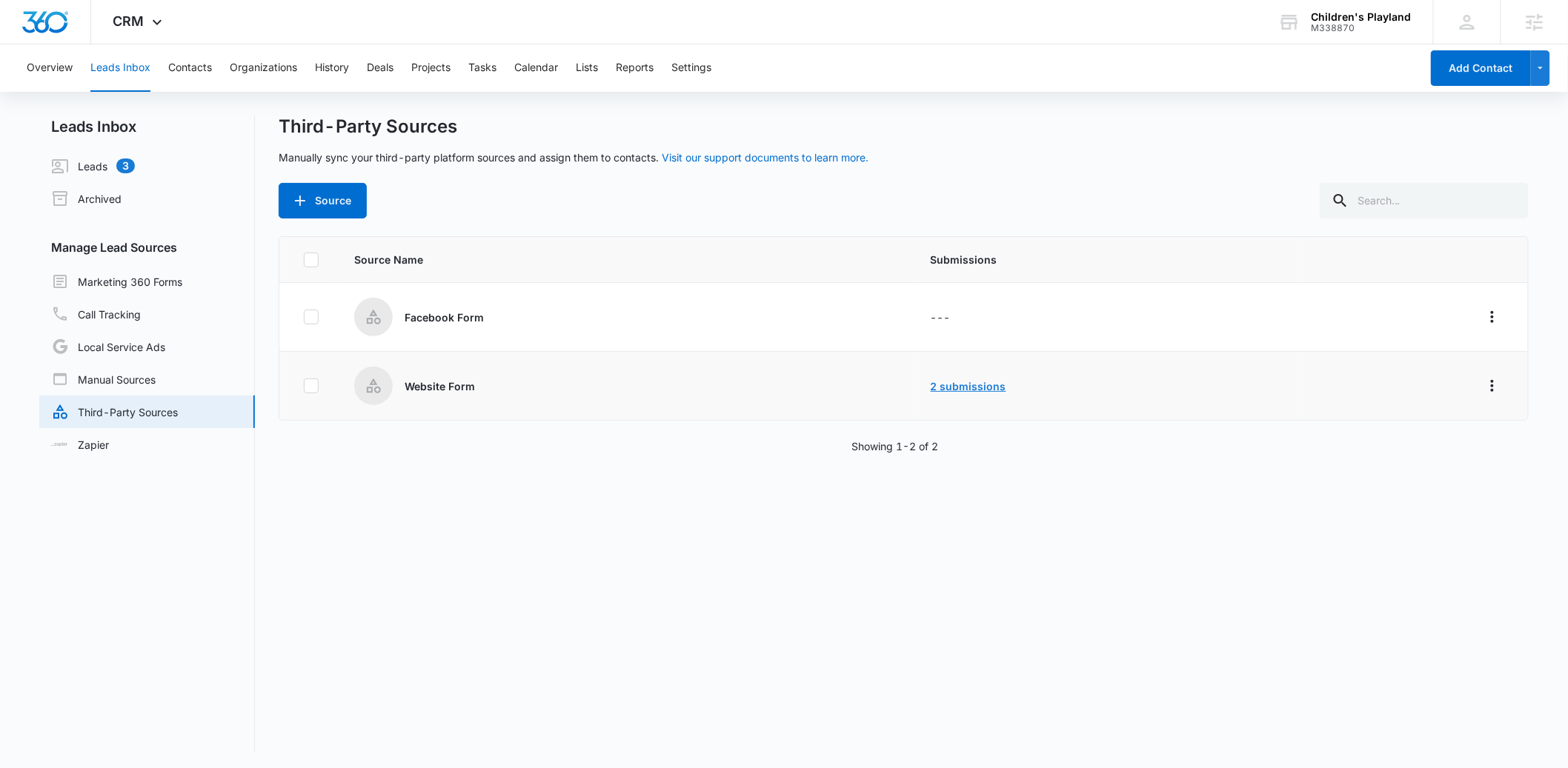
click at [961, 385] on link "2 submissions" at bounding box center [968, 386] width 76 height 13
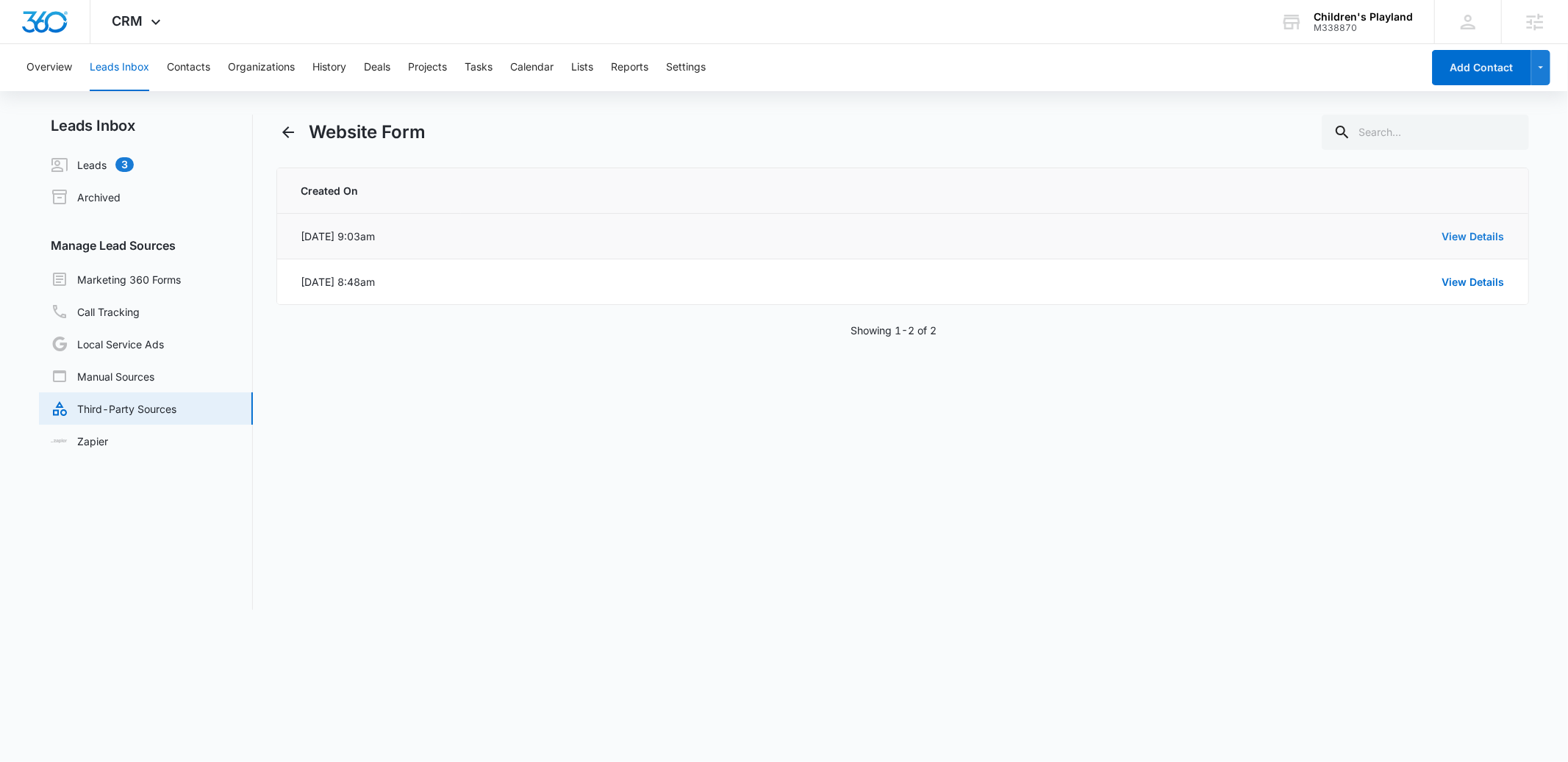
click at [1484, 239] on link "View Details" at bounding box center [1473, 236] width 62 height 13
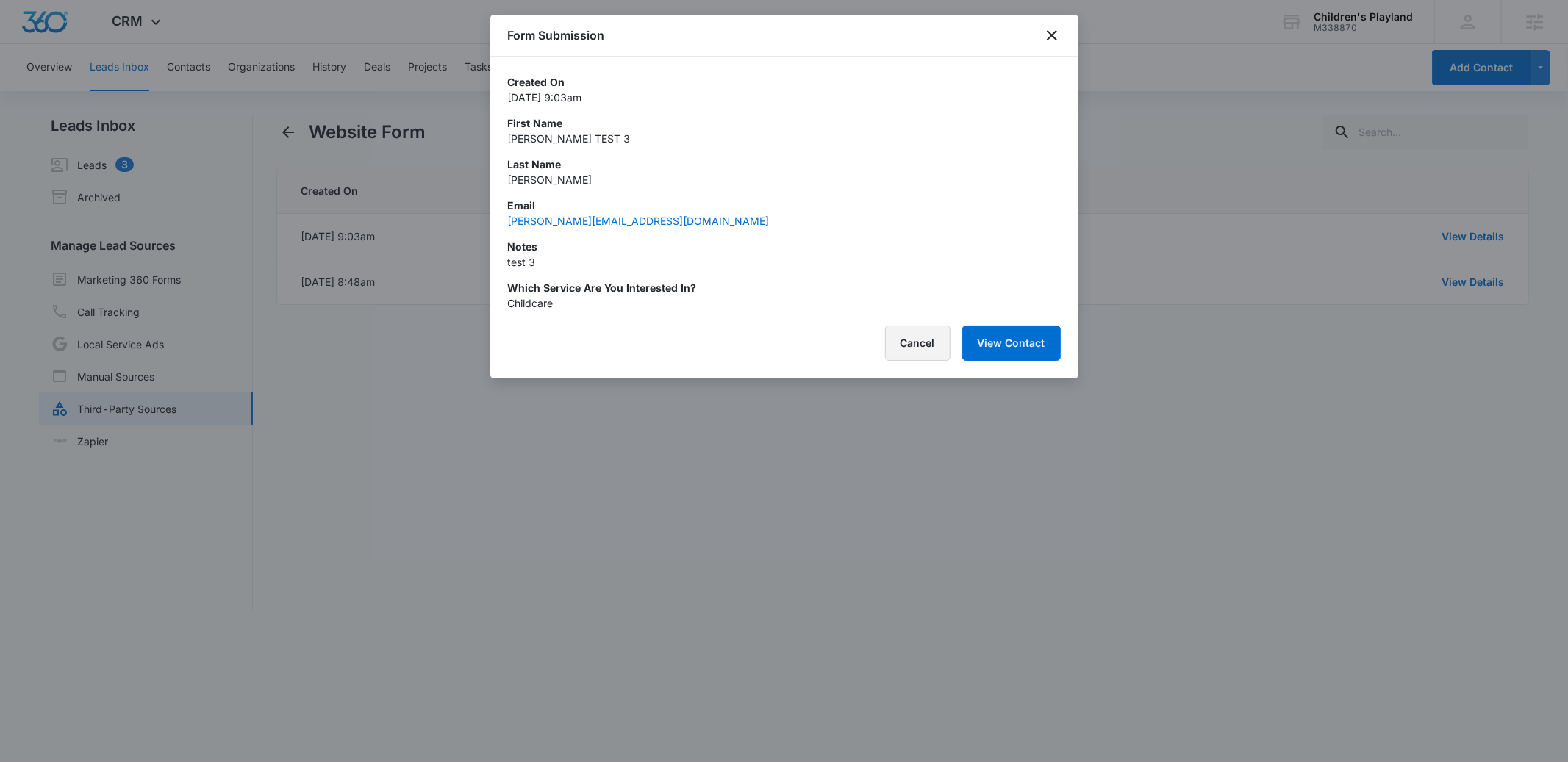
click at [923, 344] on button "Cancel" at bounding box center [917, 343] width 65 height 35
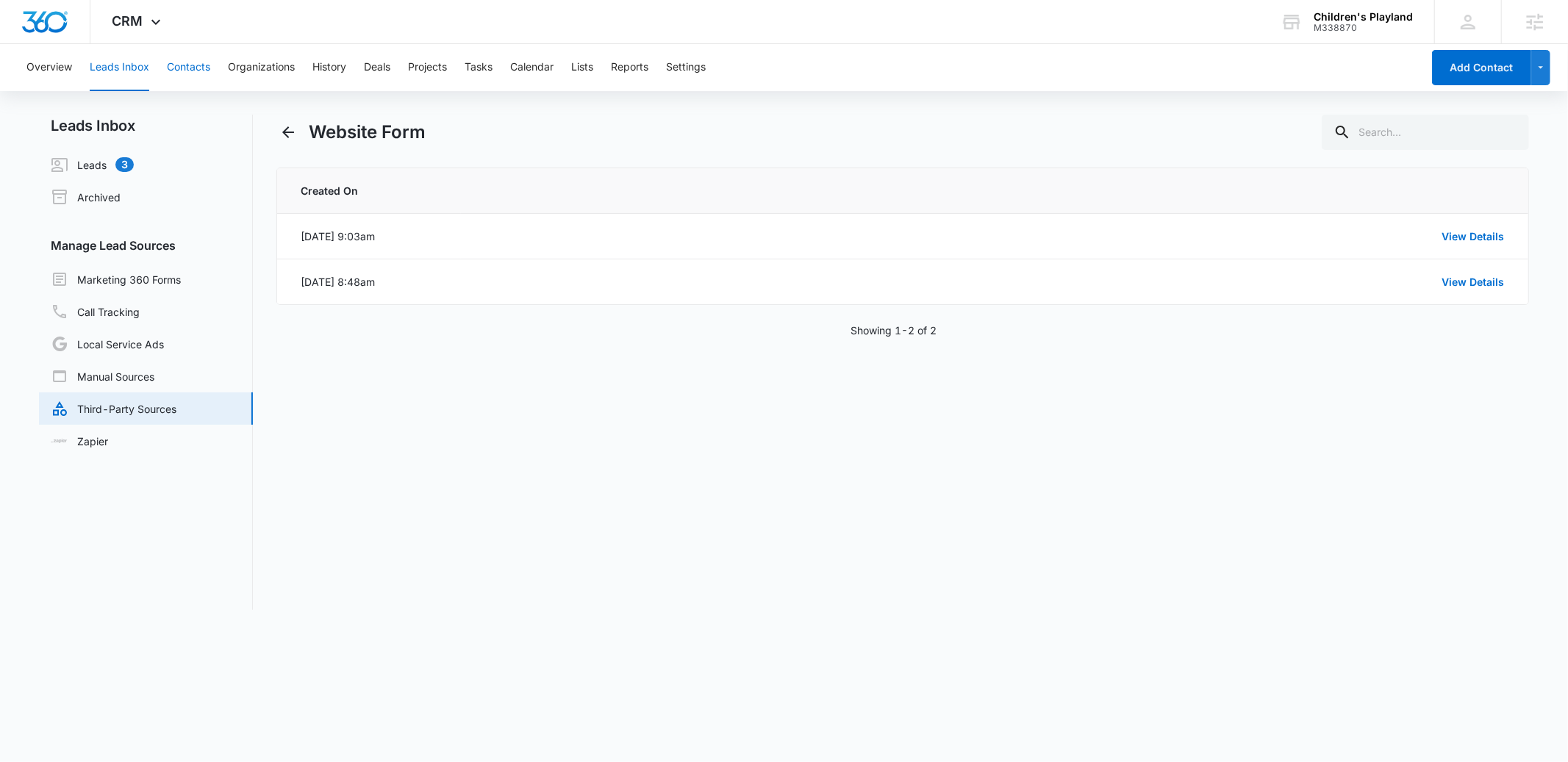
click at [199, 75] on button "Contacts" at bounding box center [188, 67] width 43 height 47
